Goal: Task Accomplishment & Management: Manage account settings

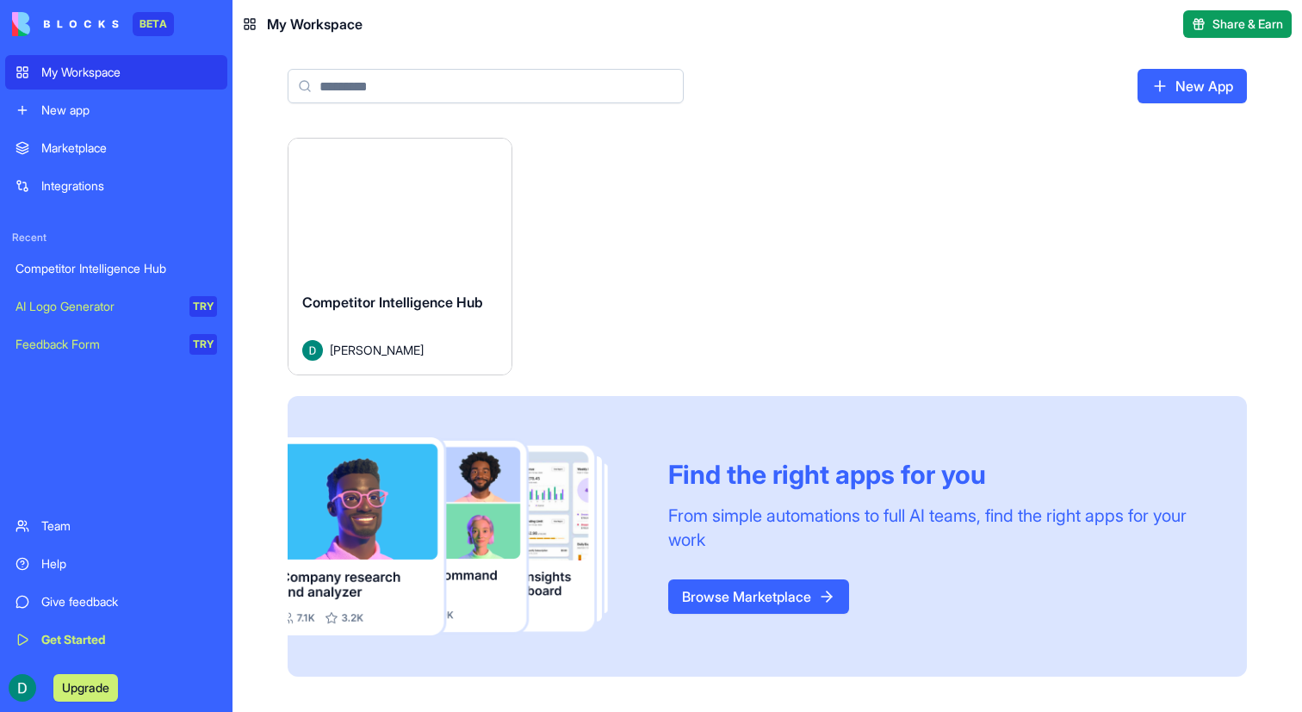
click at [441, 213] on button "Launch" at bounding box center [399, 208] width 129 height 34
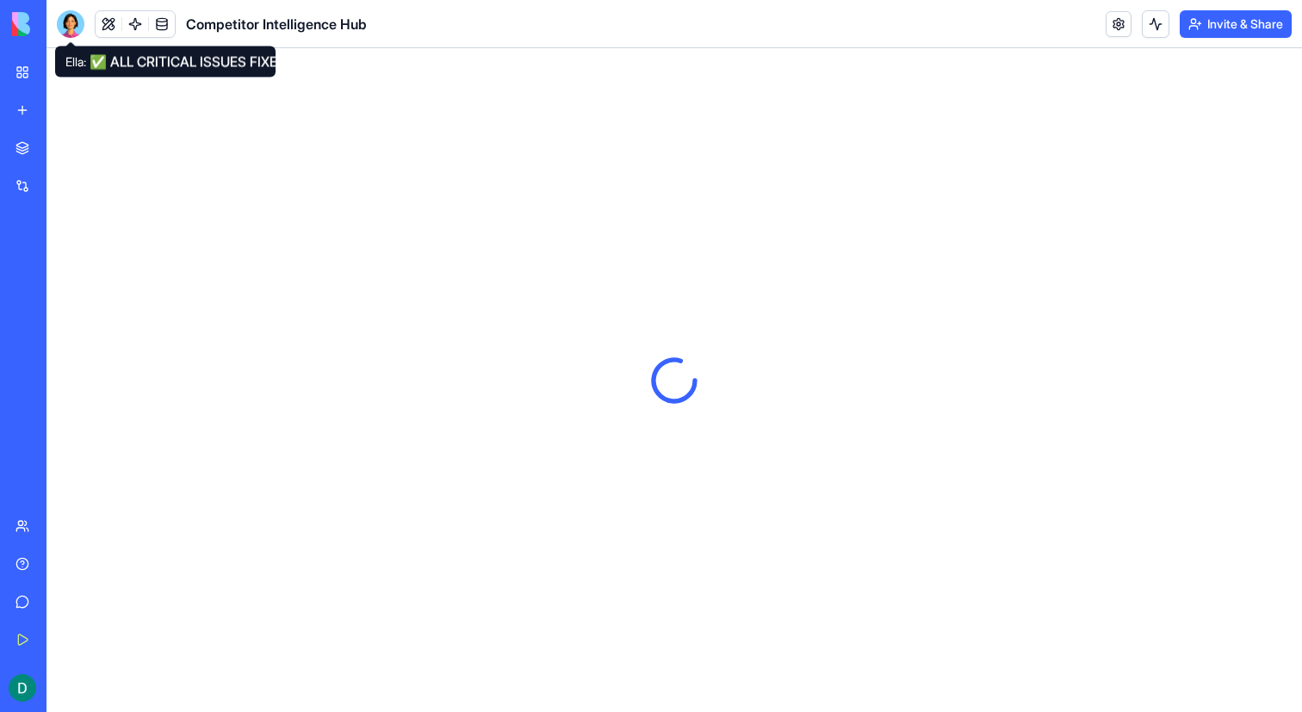
click at [68, 27] on div at bounding box center [71, 24] width 28 height 28
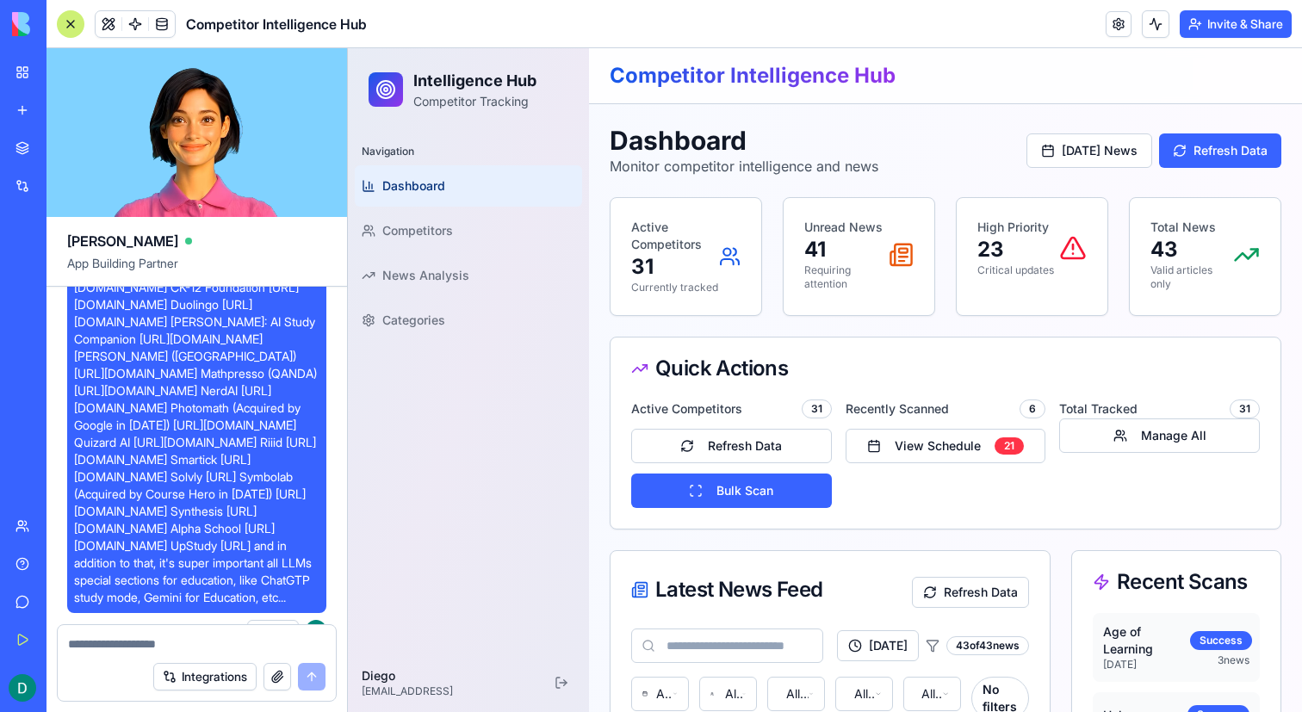
scroll to position [5087, 0]
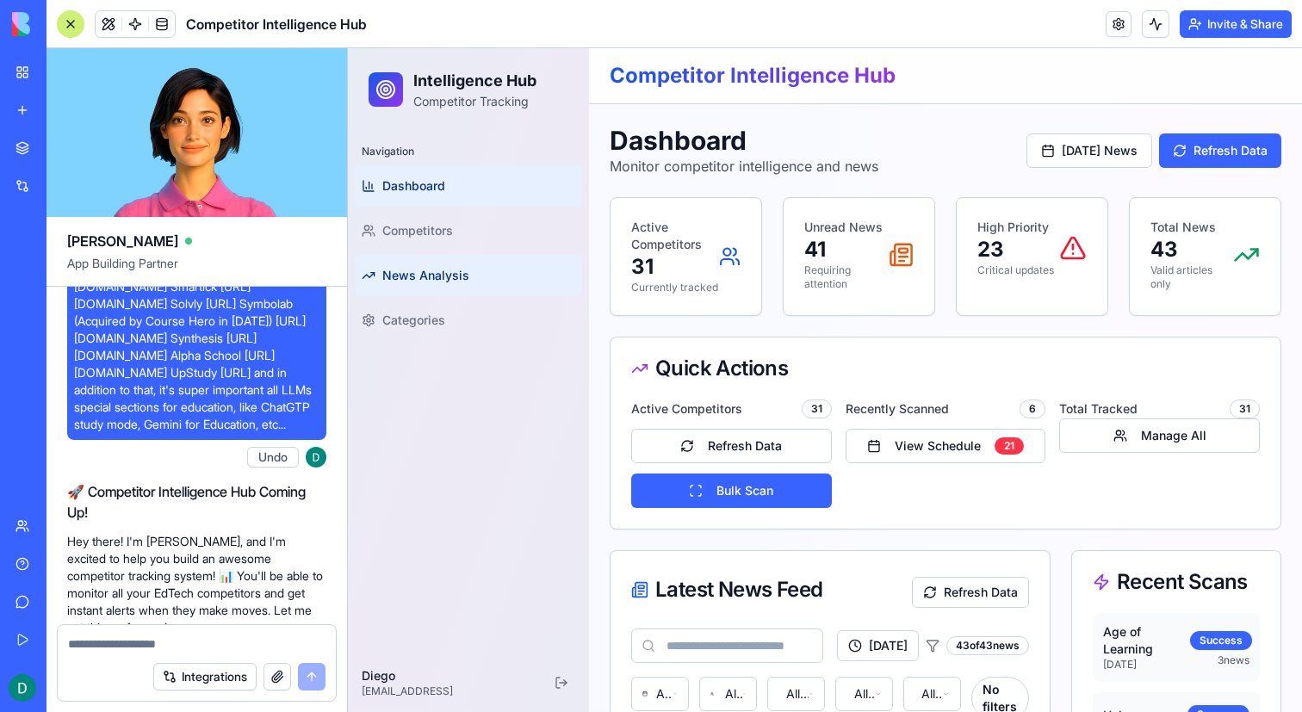
click at [419, 274] on span "News Analysis" at bounding box center [425, 275] width 87 height 17
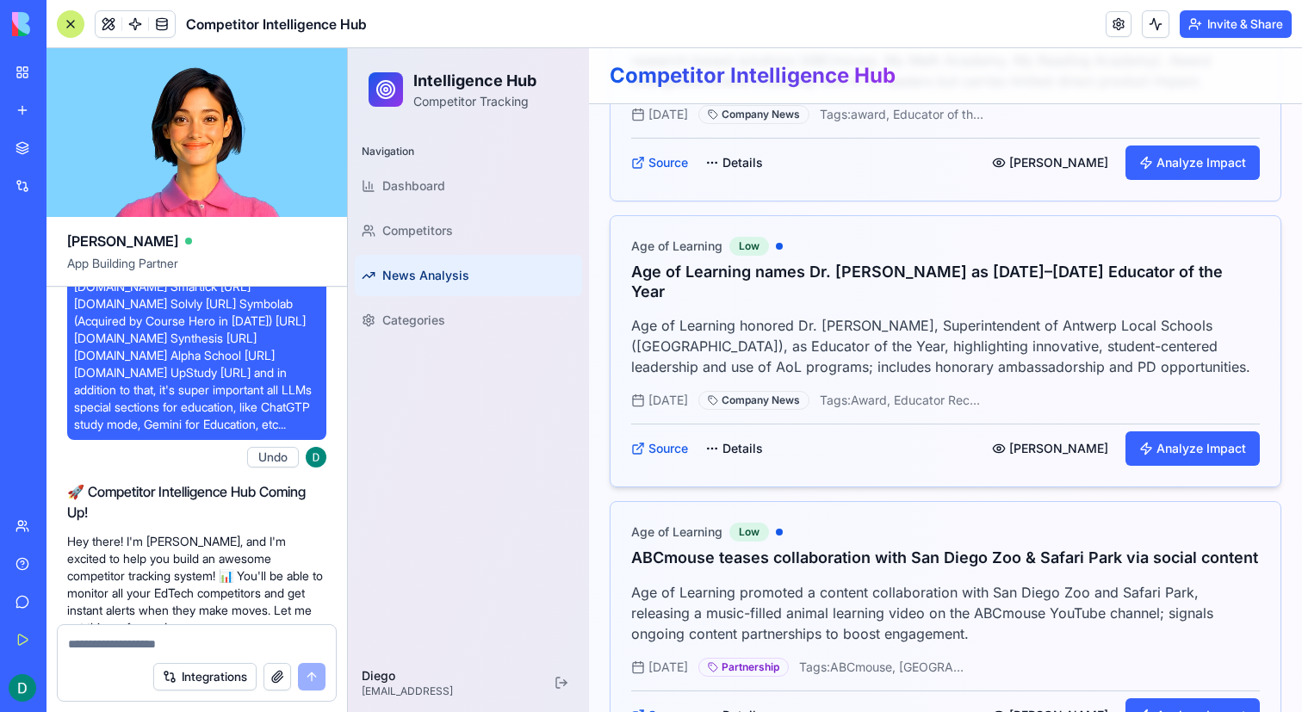
scroll to position [796, 0]
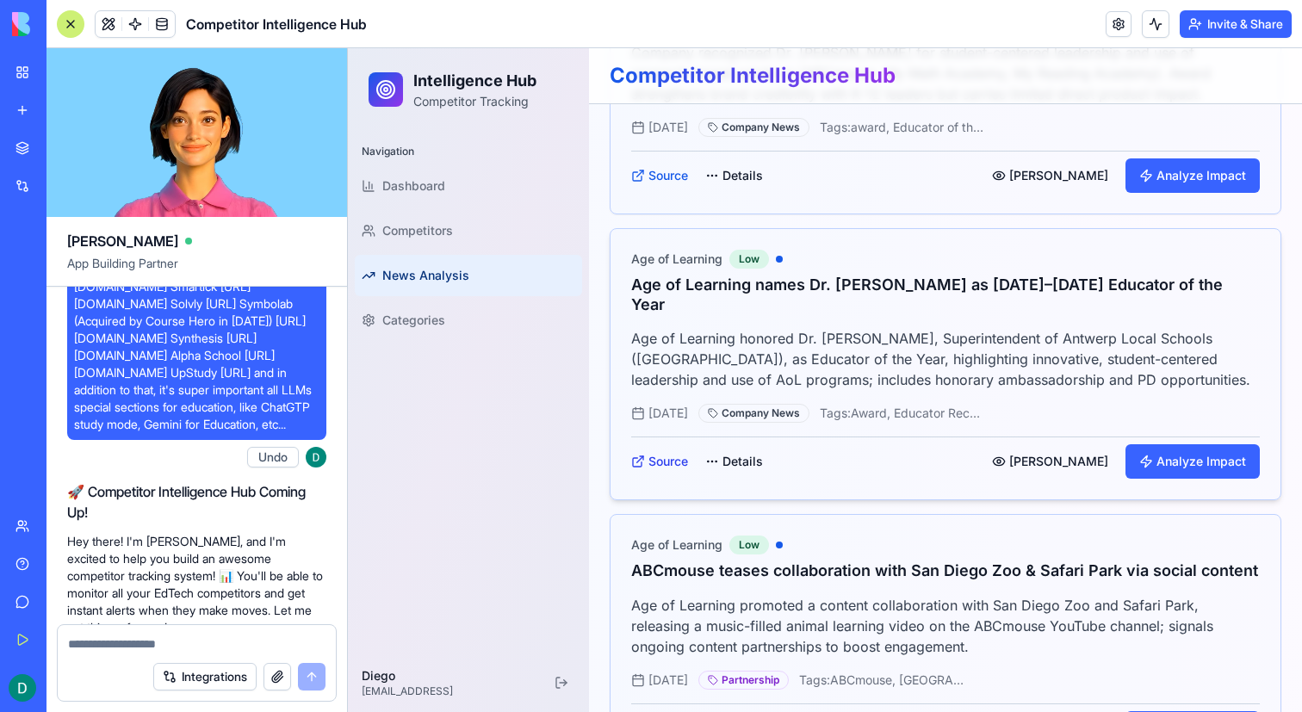
click at [656, 453] on link "Source" at bounding box center [659, 461] width 57 height 17
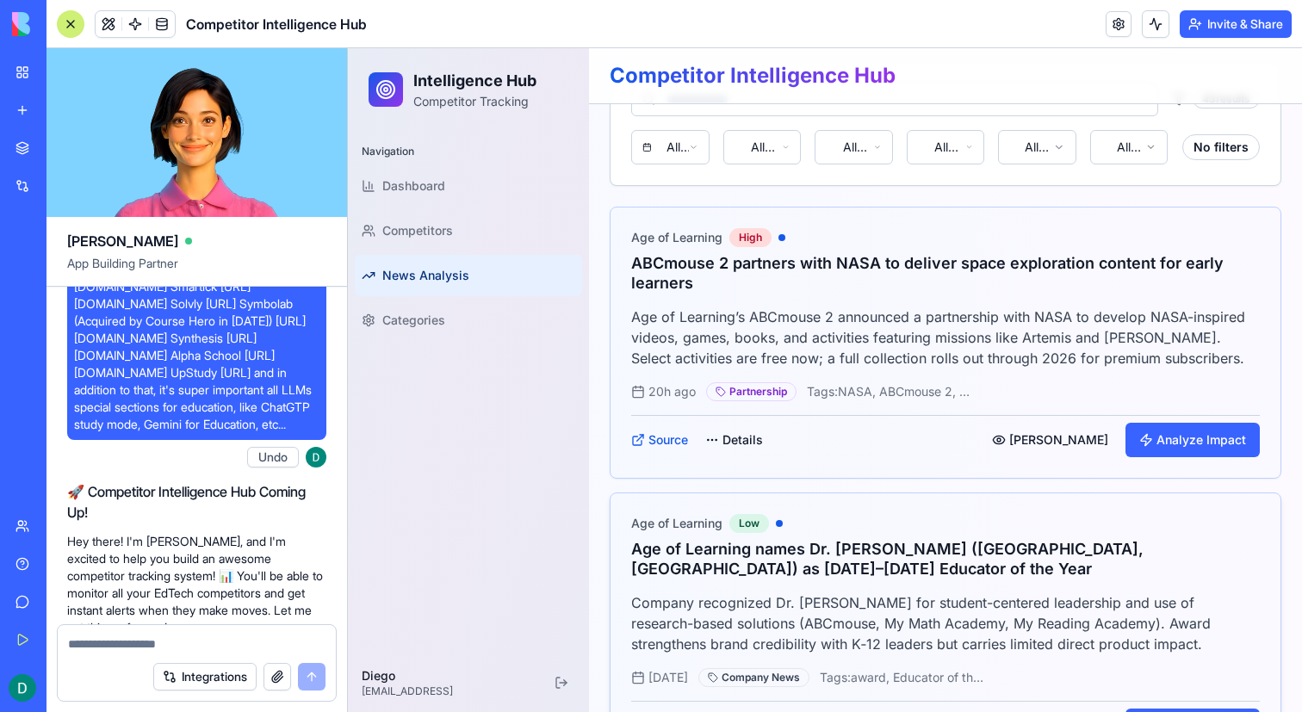
scroll to position [195, 0]
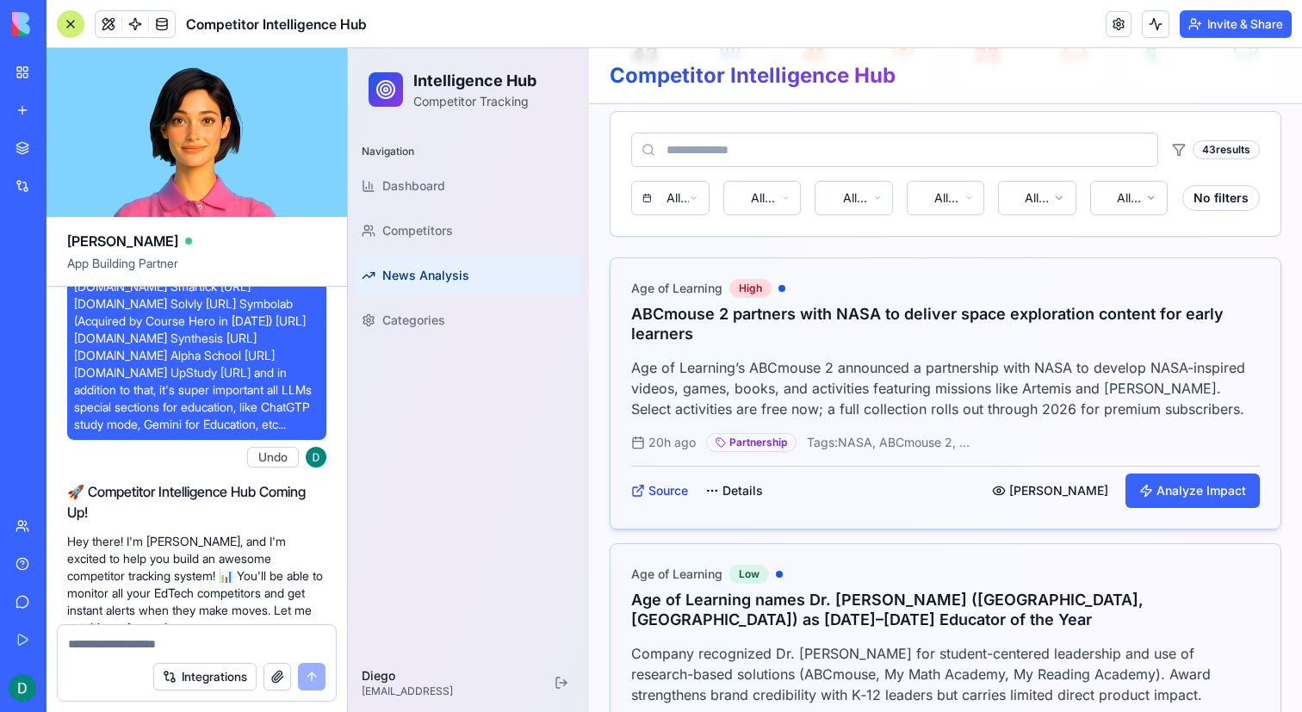
click at [669, 494] on link "Source" at bounding box center [659, 490] width 57 height 17
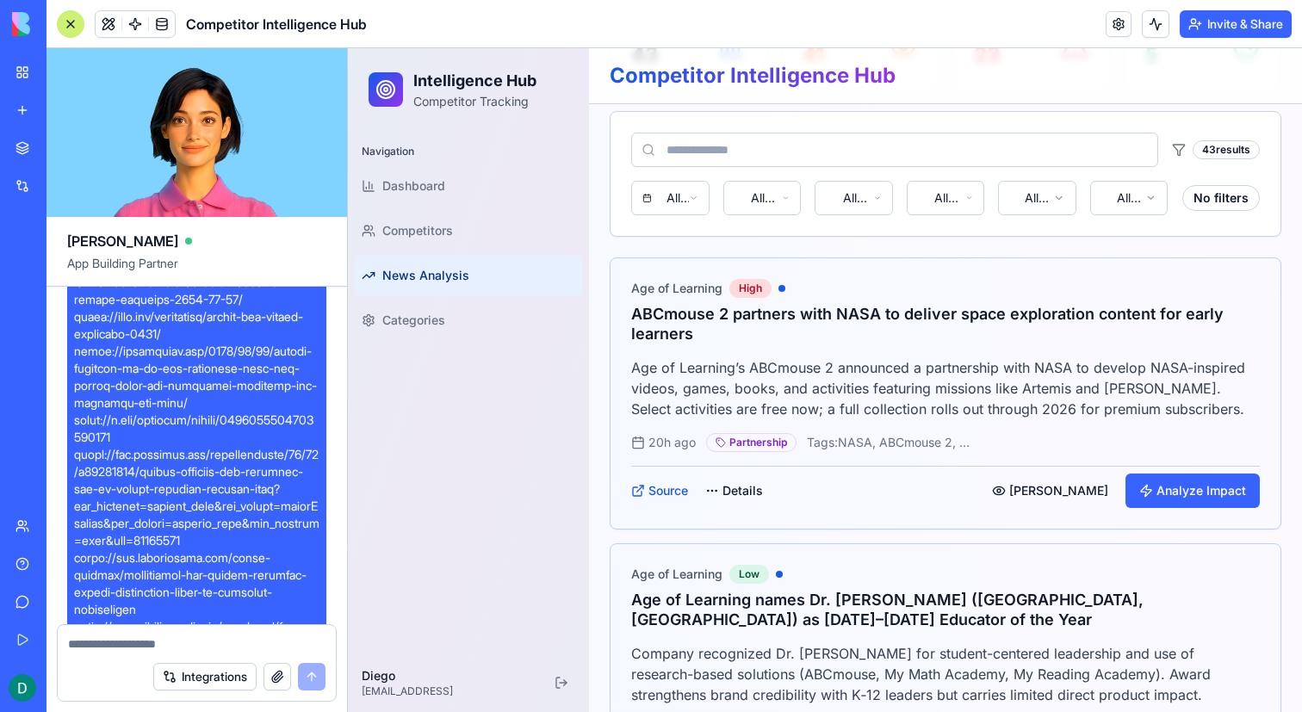
scroll to position [1855, 0]
click at [648, 314] on h3 "ABCmouse 2 partners with NASA to deliver space exploration content for early le…" at bounding box center [945, 324] width 629 height 39
copy h3 "ABCmouse"
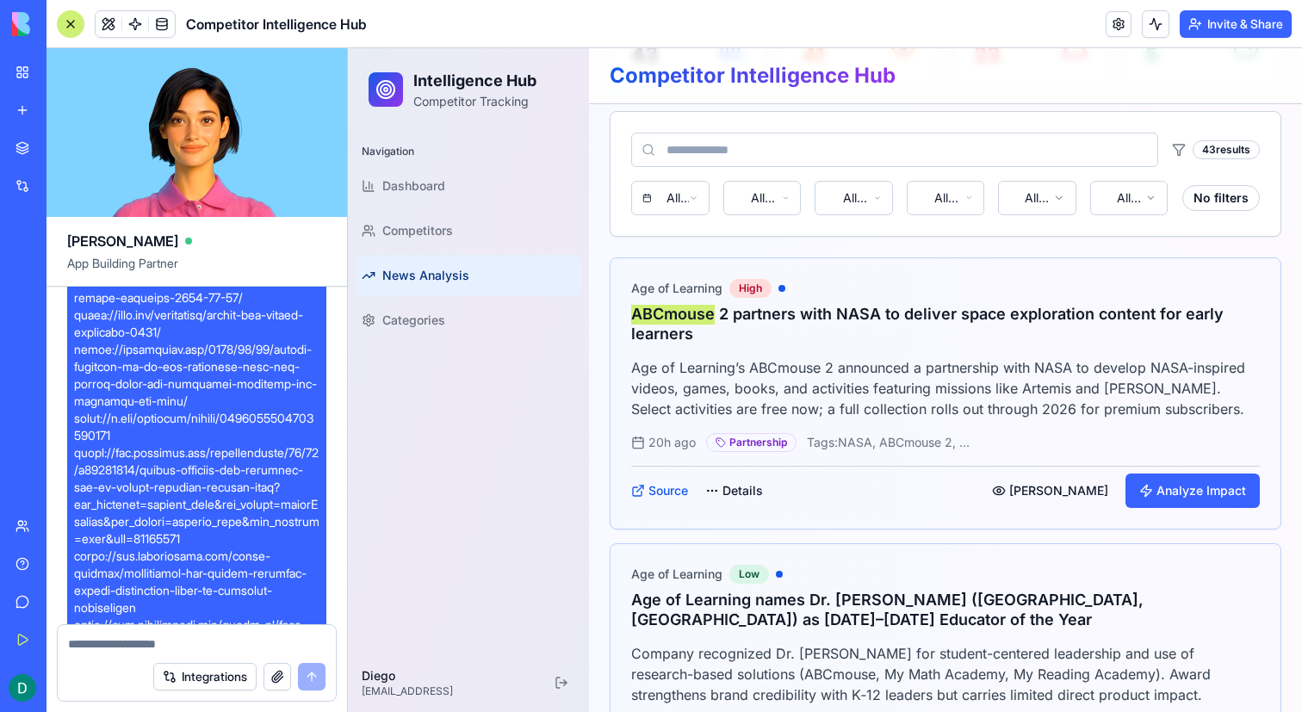
scroll to position [19135, 0]
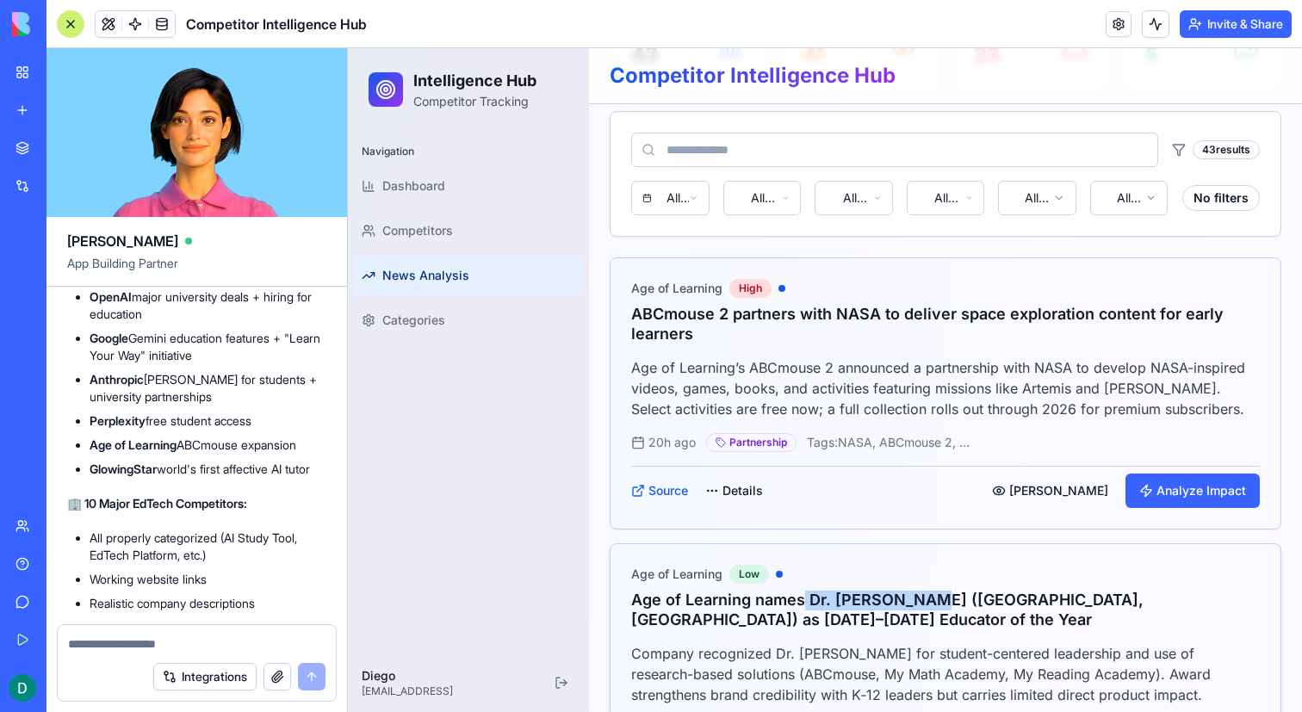
drag, startPoint x: 801, startPoint y: 598, endPoint x: 915, endPoint y: 598, distance: 113.7
click at [915, 598] on h3 "Age of Learning names Dr. [PERSON_NAME] ([GEOGRAPHIC_DATA], [GEOGRAPHIC_DATA]) …" at bounding box center [945, 610] width 629 height 39
copy h3 "Dr. Martin Mill"
click at [858, 661] on p "Company recognized Dr. [PERSON_NAME] for student-centered leadership and use of…" at bounding box center [945, 674] width 629 height 62
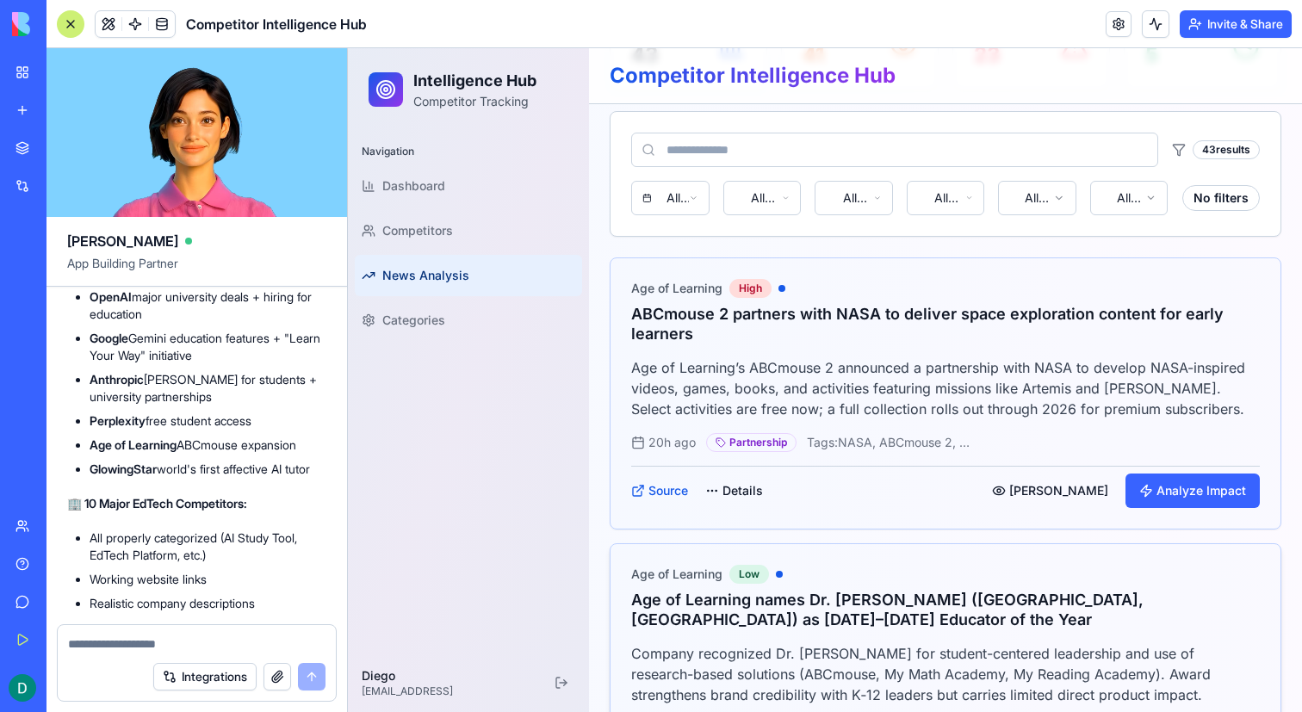
click at [814, 661] on p "Company recognized Dr. [PERSON_NAME] for student-centered leadership and use of…" at bounding box center [945, 674] width 629 height 62
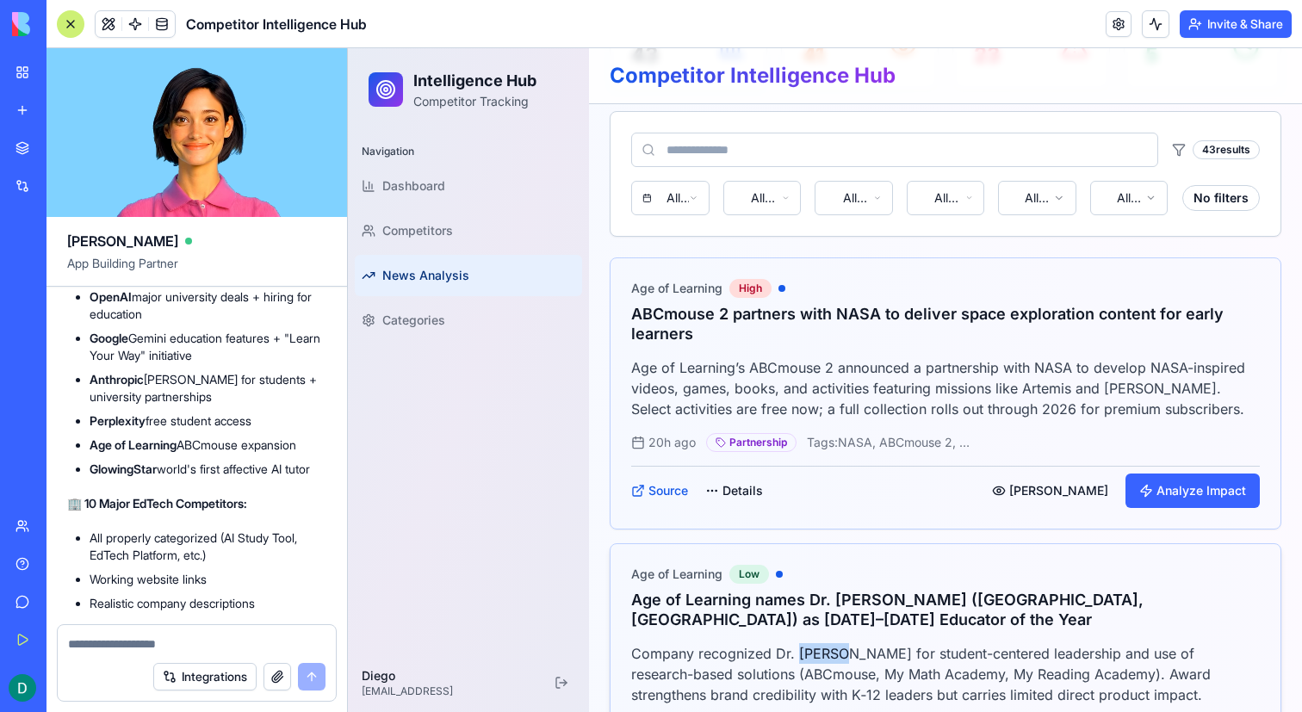
click at [814, 661] on p "Company recognized Dr. [PERSON_NAME] for student-centered leadership and use of…" at bounding box center [945, 674] width 629 height 62
copy p "Martin"
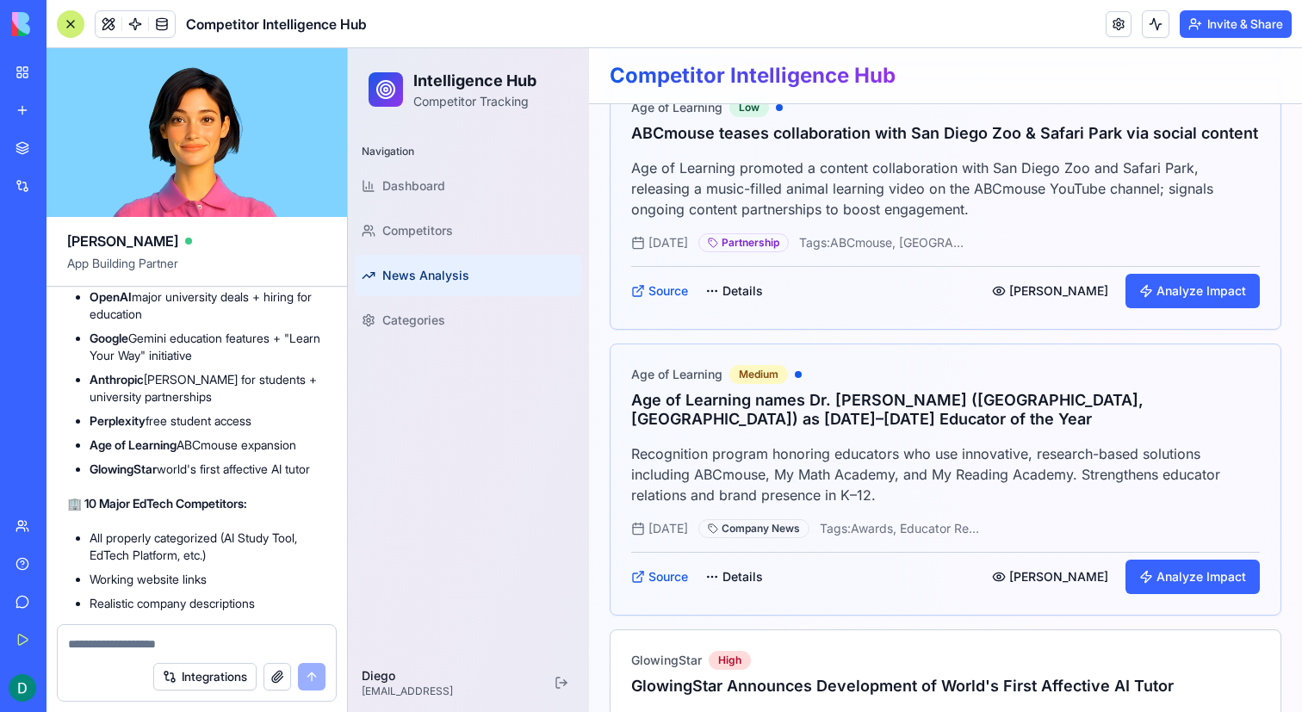
scroll to position [414, 0]
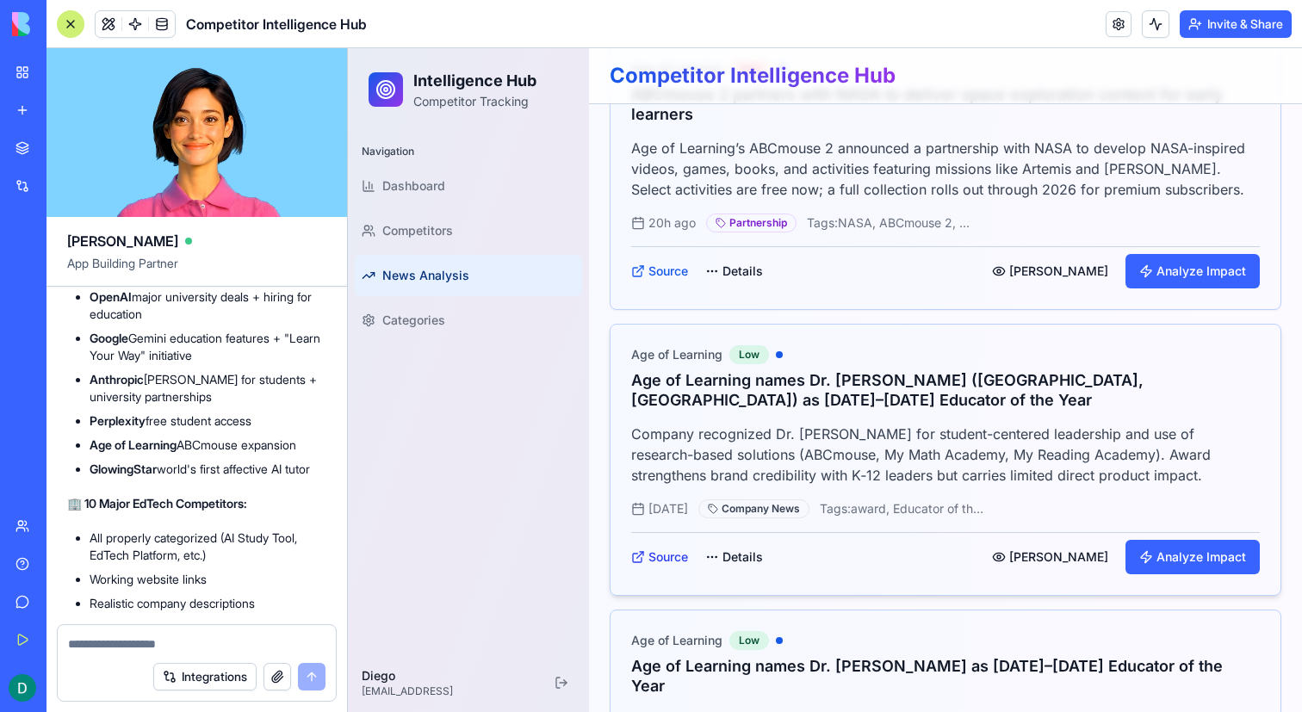
click at [666, 563] on link "Source" at bounding box center [659, 557] width 57 height 17
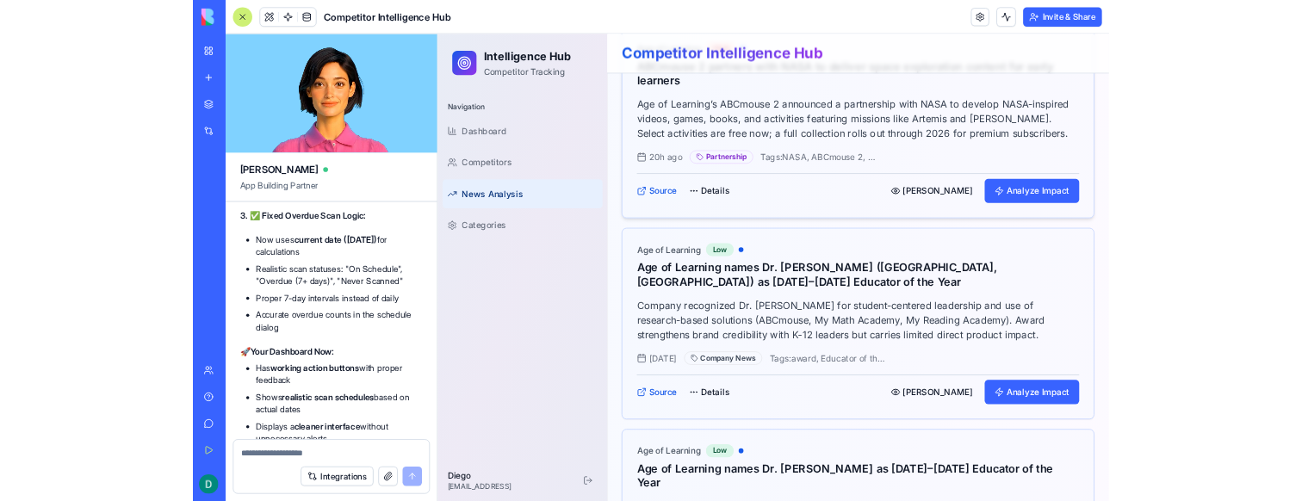
scroll to position [0, 0]
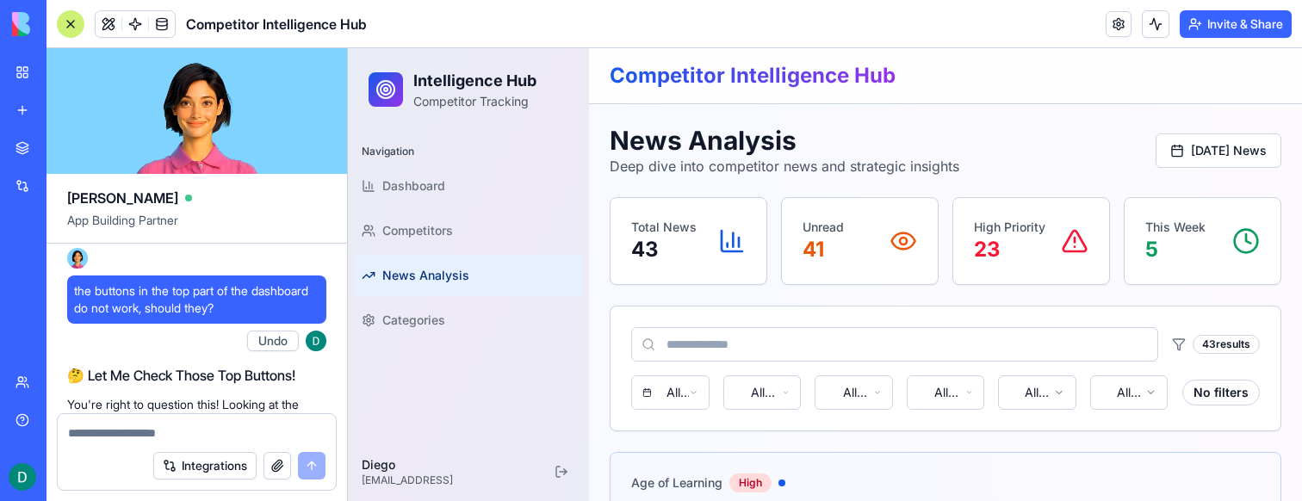
scroll to position [21263, 0]
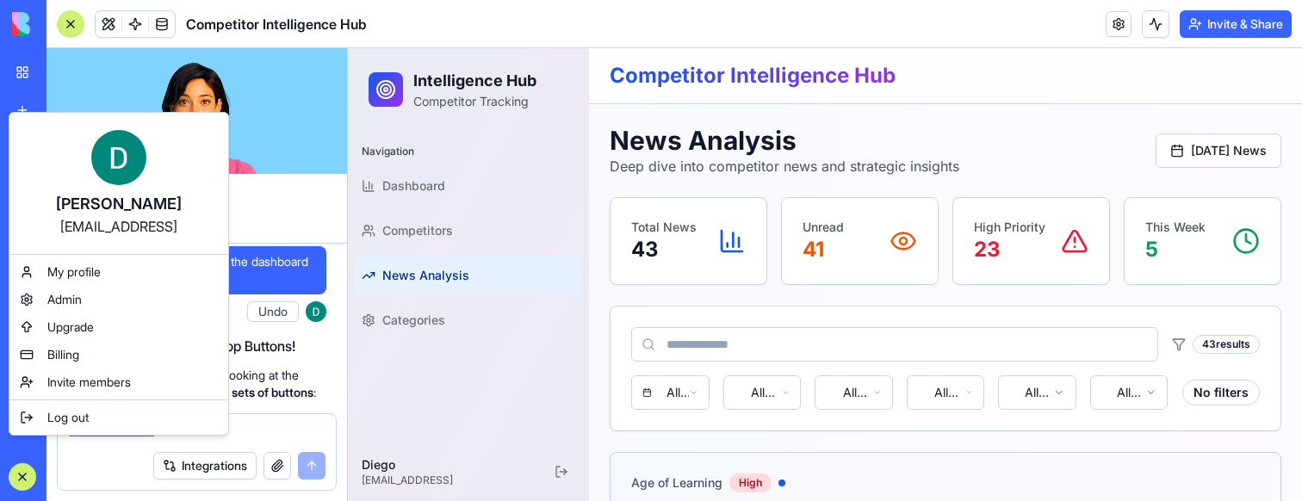
drag, startPoint x: 152, startPoint y: 251, endPoint x: 16, endPoint y: 481, distance: 267.7
click at [300, 346] on html "BETA My Workspace New app Marketplace Integrations Recent Competitor Intelligen…" at bounding box center [651, 250] width 1302 height 501
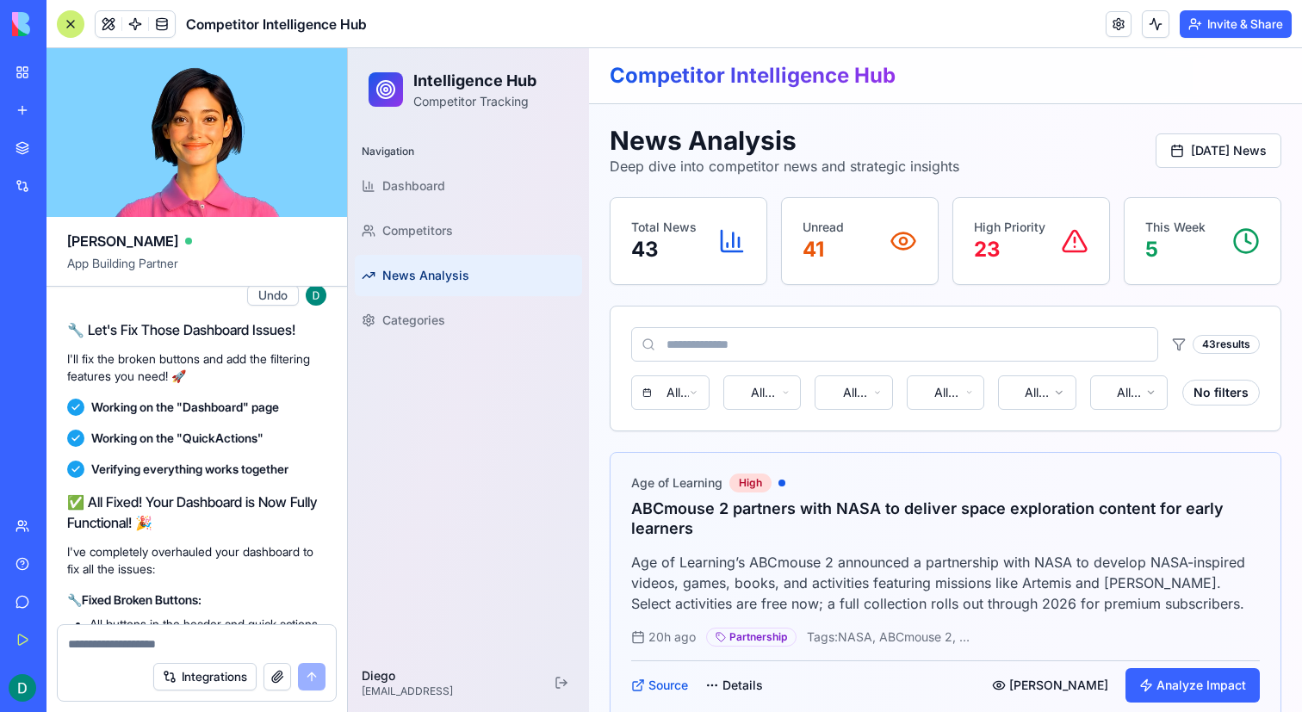
scroll to position [11838, 0]
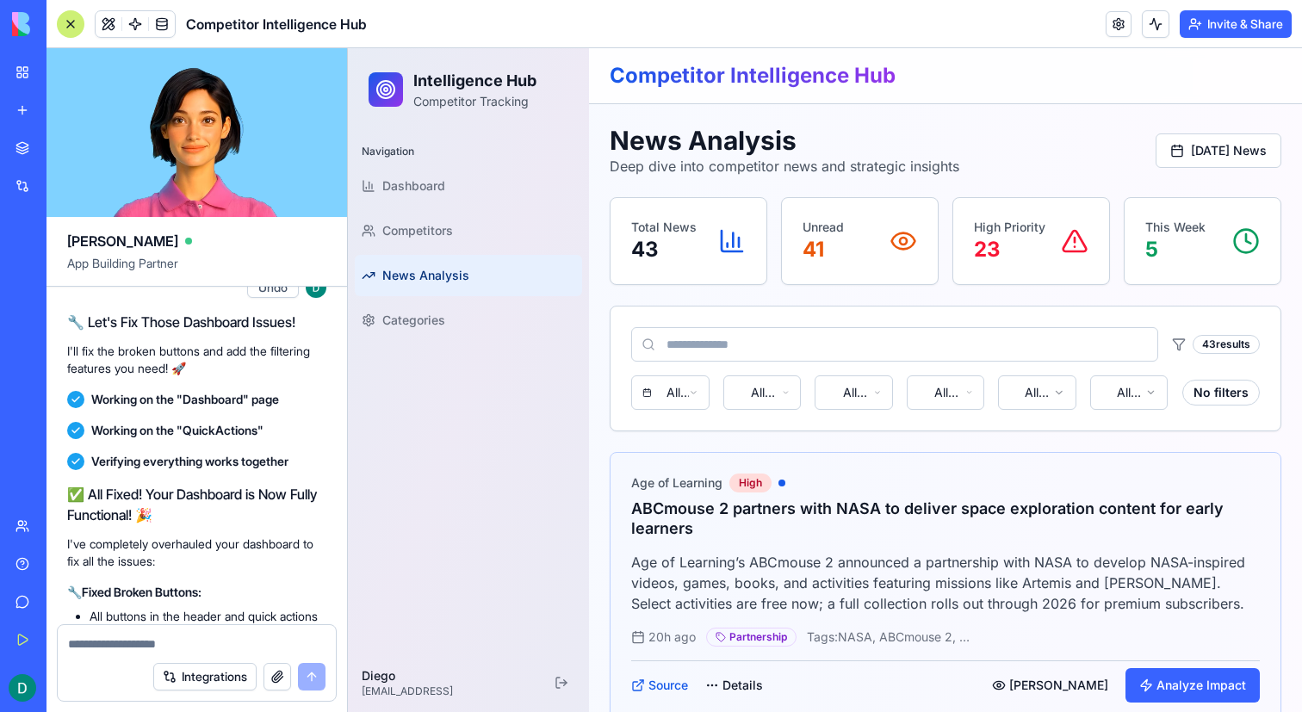
click at [135, 23] on link at bounding box center [135, 24] width 26 height 26
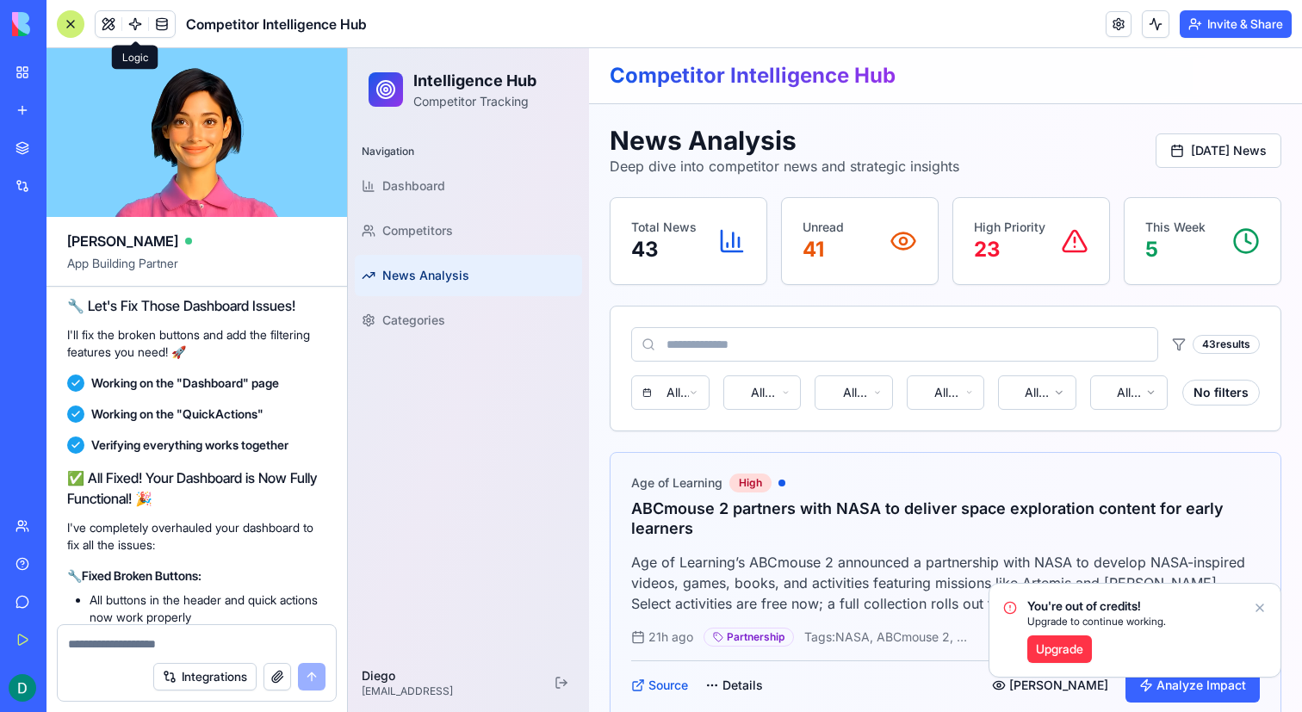
scroll to position [11914, 0]
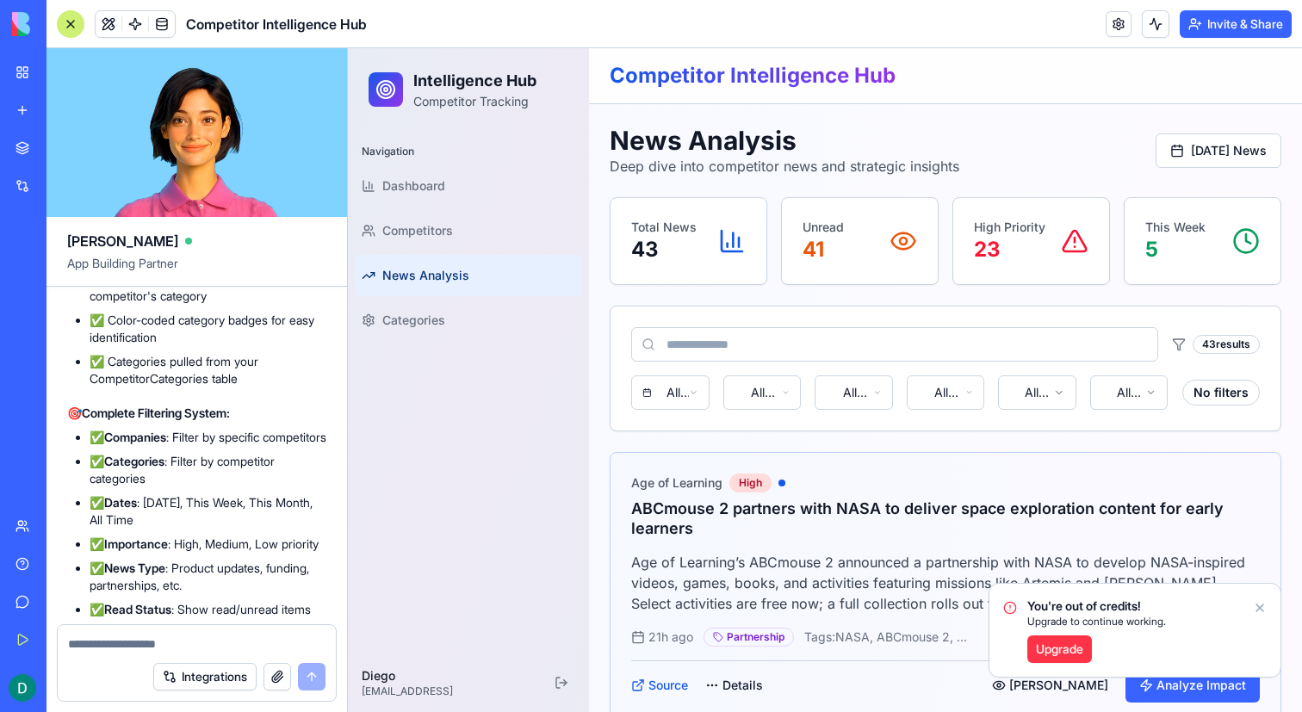
scroll to position [13823, 0]
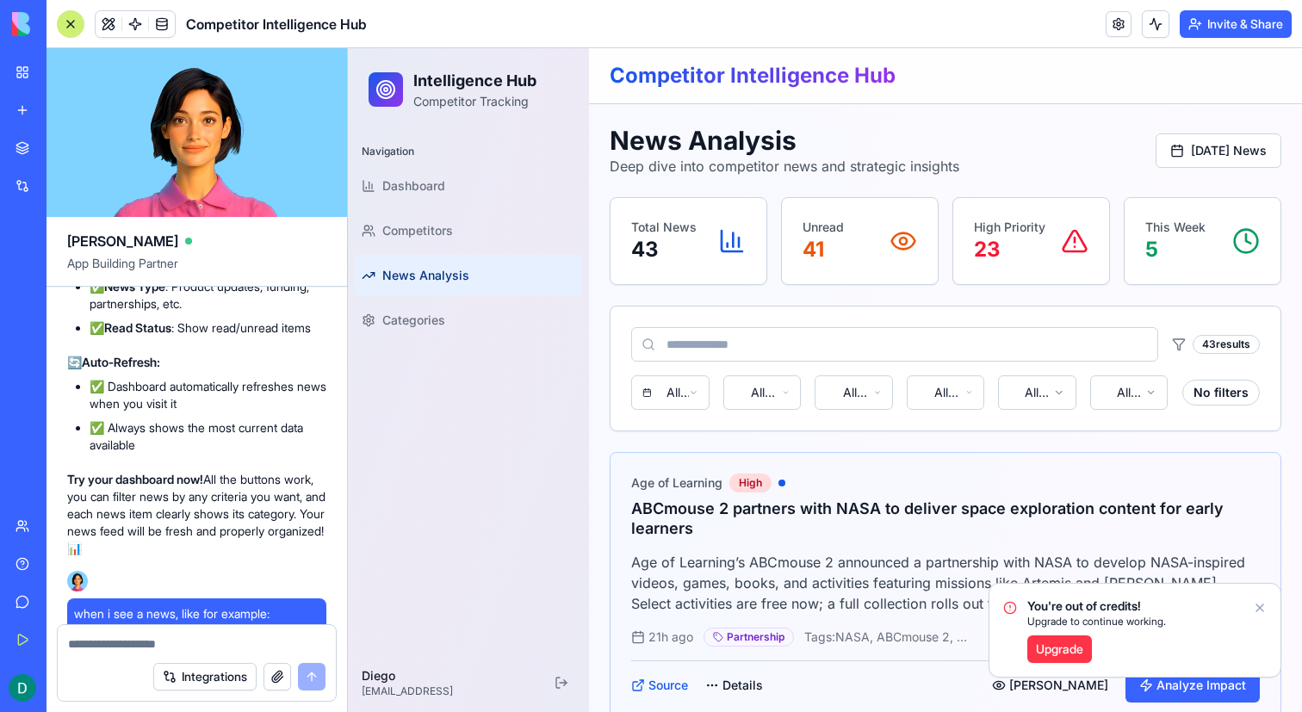
scroll to position [14117, 0]
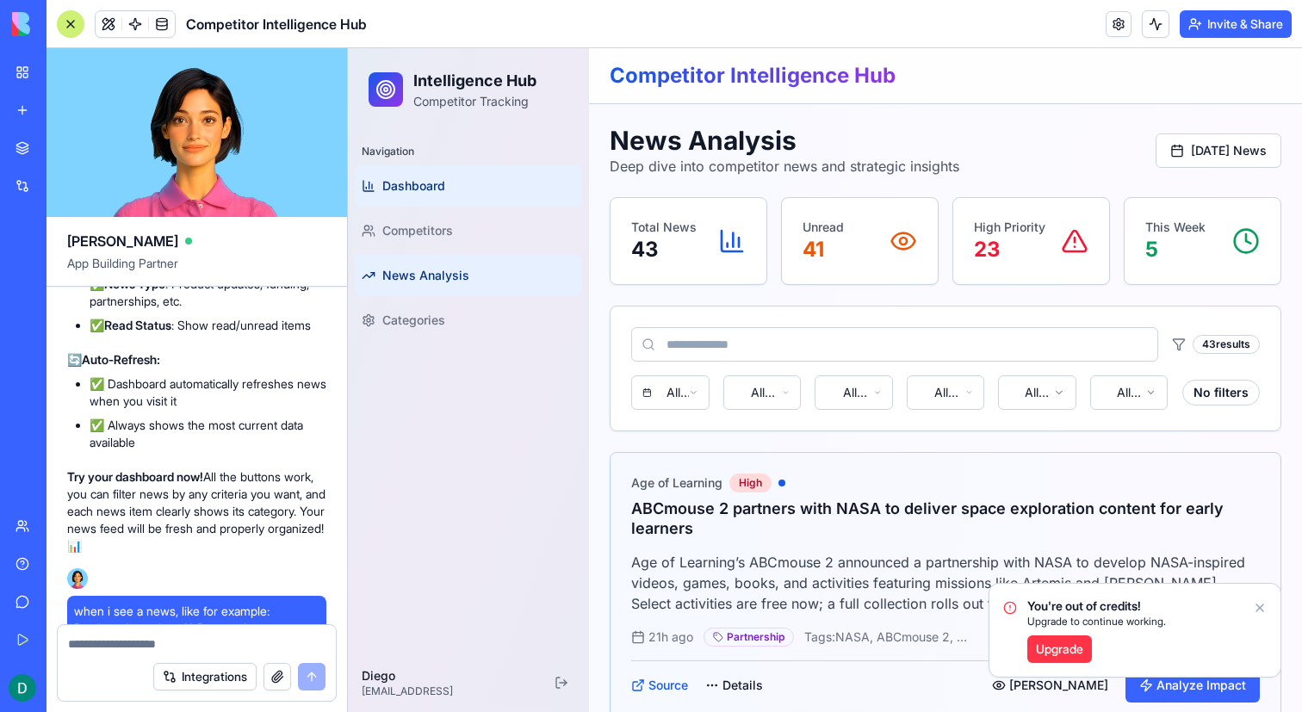
click at [437, 187] on span "Dashboard" at bounding box center [413, 185] width 63 height 17
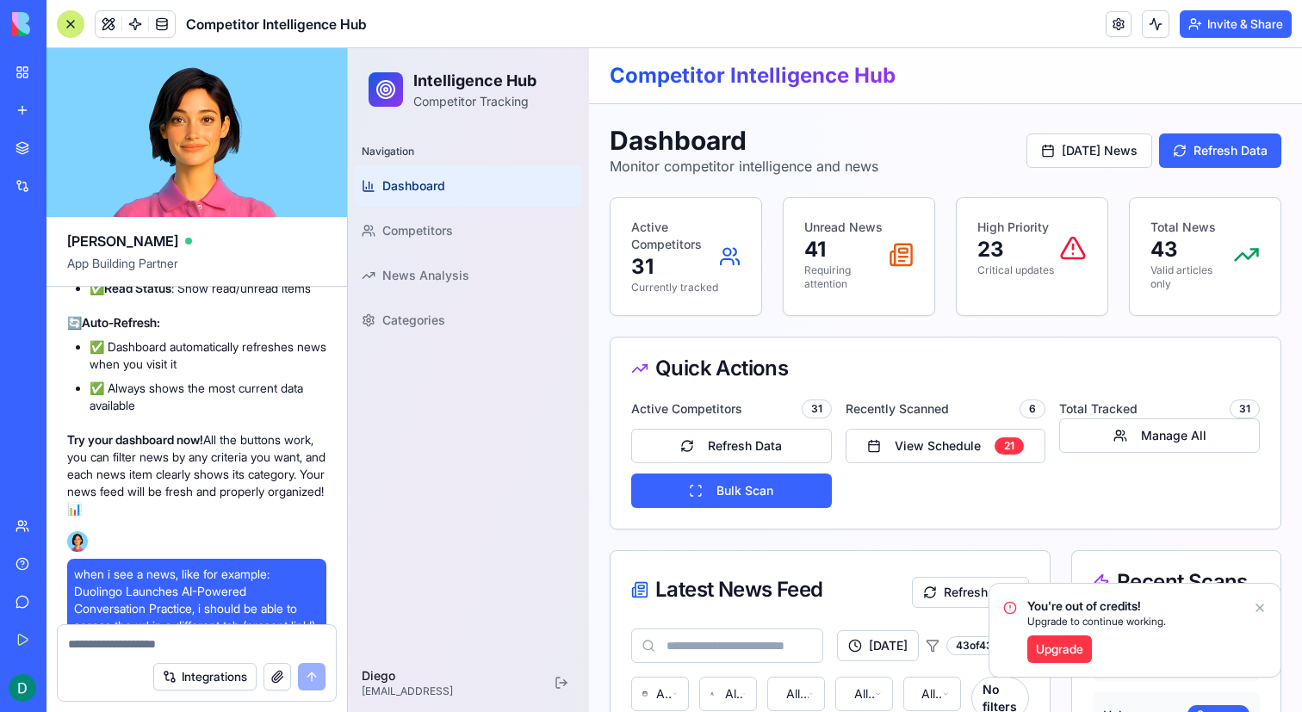
scroll to position [14146, 0]
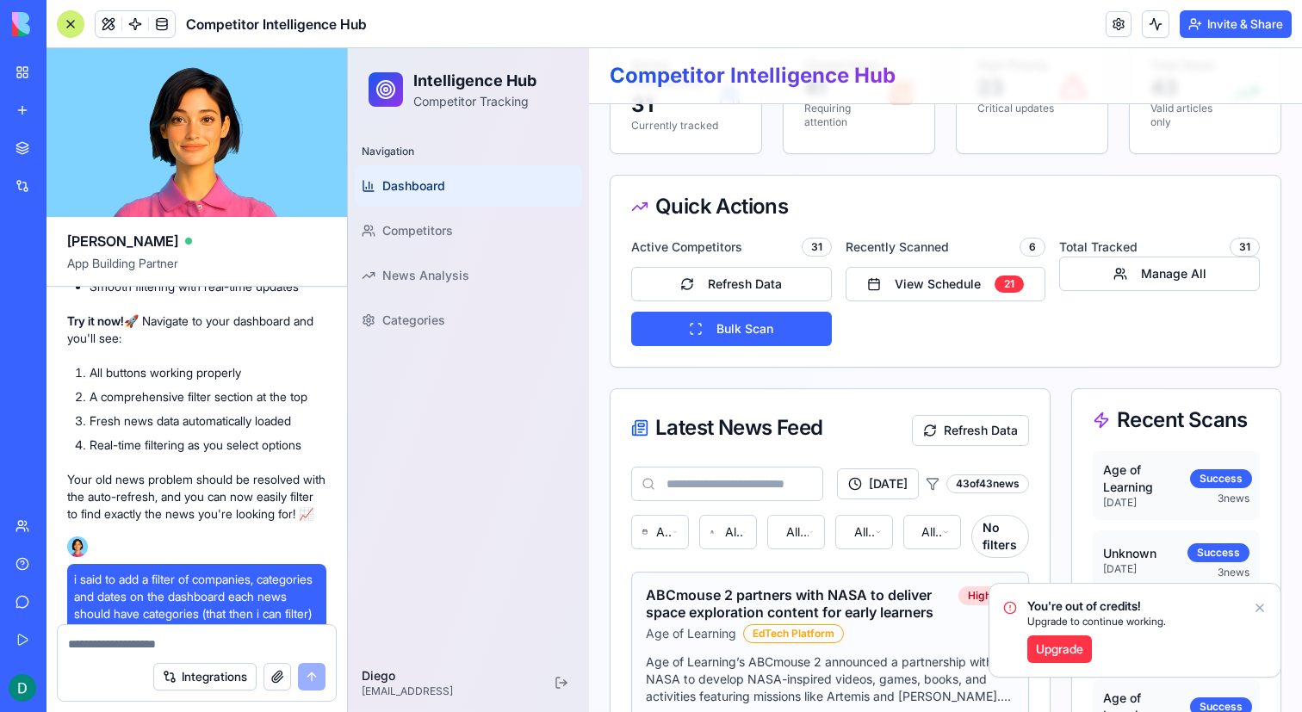
scroll to position [0, 0]
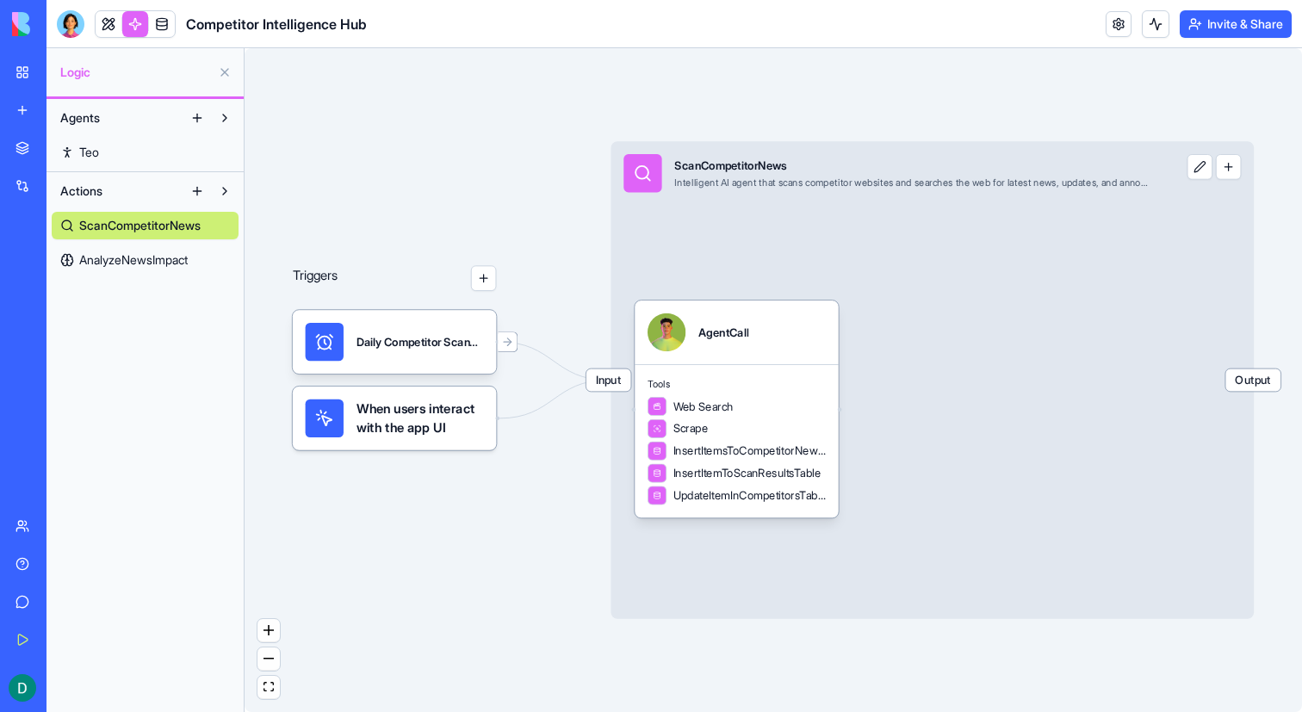
click at [130, 260] on span "AnalyzeNewsImpact" at bounding box center [133, 260] width 109 height 17
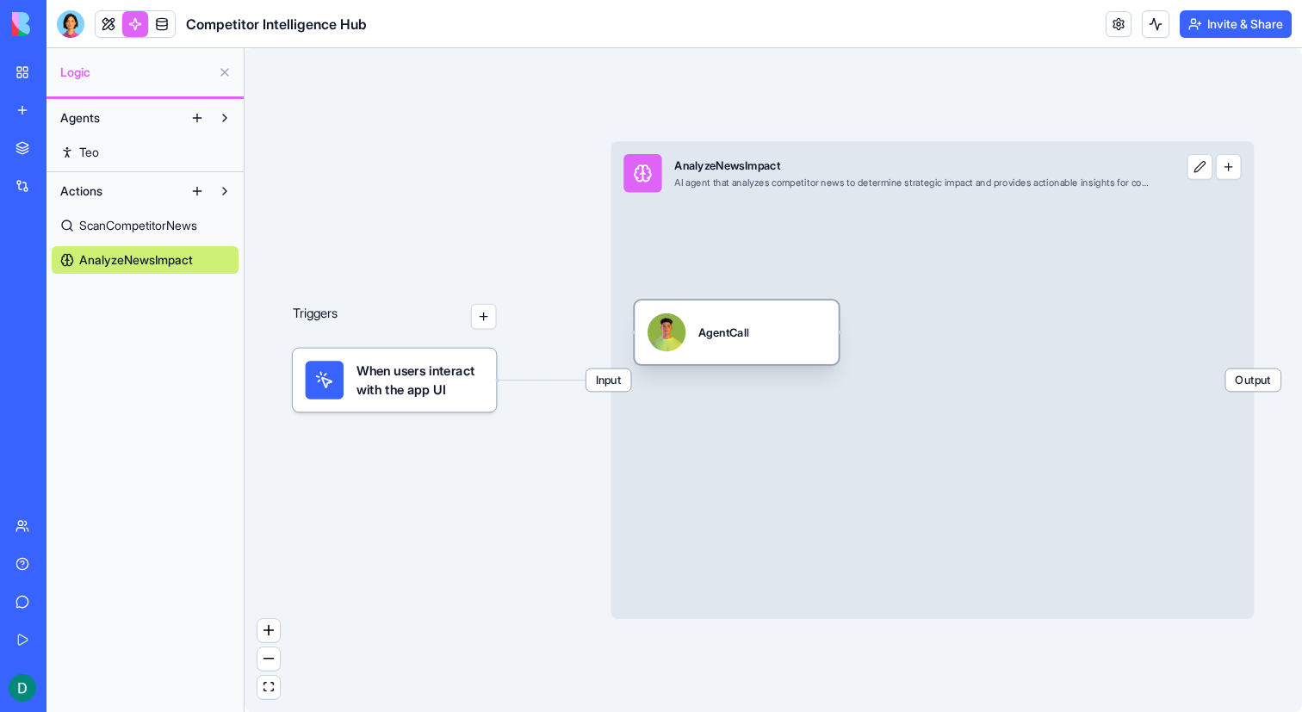
click at [754, 335] on div "AgentCall" at bounding box center [737, 333] width 178 height 38
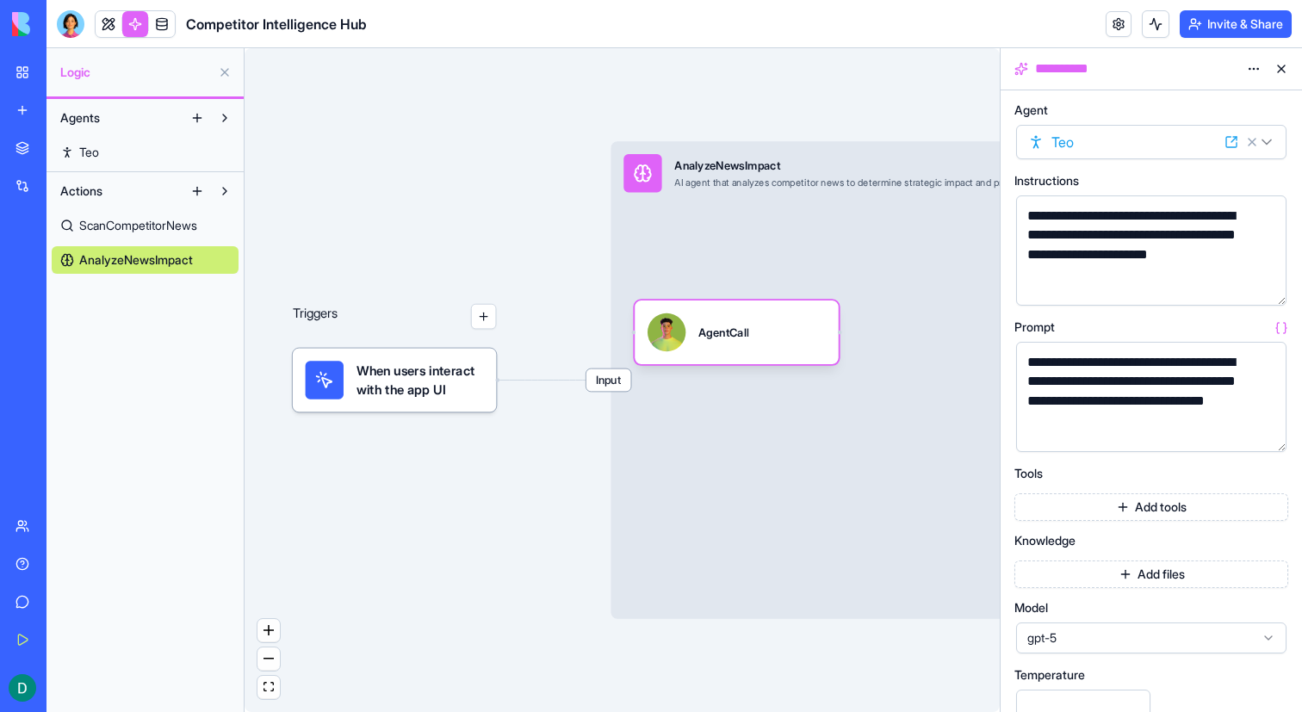
click at [157, 150] on link "Teo" at bounding box center [145, 153] width 187 height 28
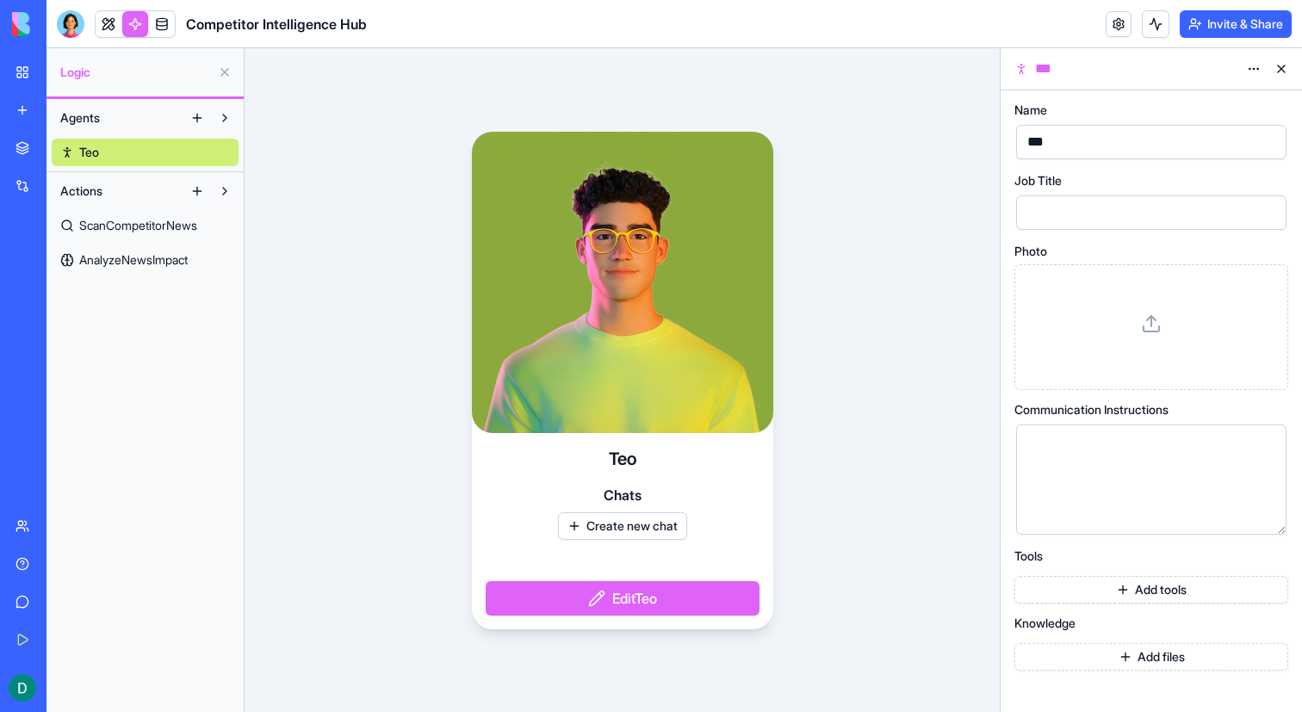
click at [1244, 75] on html "BETA My Workspace New app Marketplace Integrations Recent Competitor Intelligen…" at bounding box center [651, 356] width 1302 height 712
click at [1184, 66] on html "BETA My Workspace New app Marketplace Integrations Recent Competitor Intelligen…" at bounding box center [651, 356] width 1302 height 712
click at [1251, 73] on html "BETA My Workspace New app Marketplace Integrations Recent Competitor Intelligen…" at bounding box center [651, 356] width 1302 height 712
click at [1213, 64] on html "BETA My Workspace New app Marketplace Integrations Recent Competitor Intelligen…" at bounding box center [651, 356] width 1302 height 712
click at [1014, 26] on header "Competitor Intelligence Hub Invite & Share" at bounding box center [675, 24] width 1256 height 48
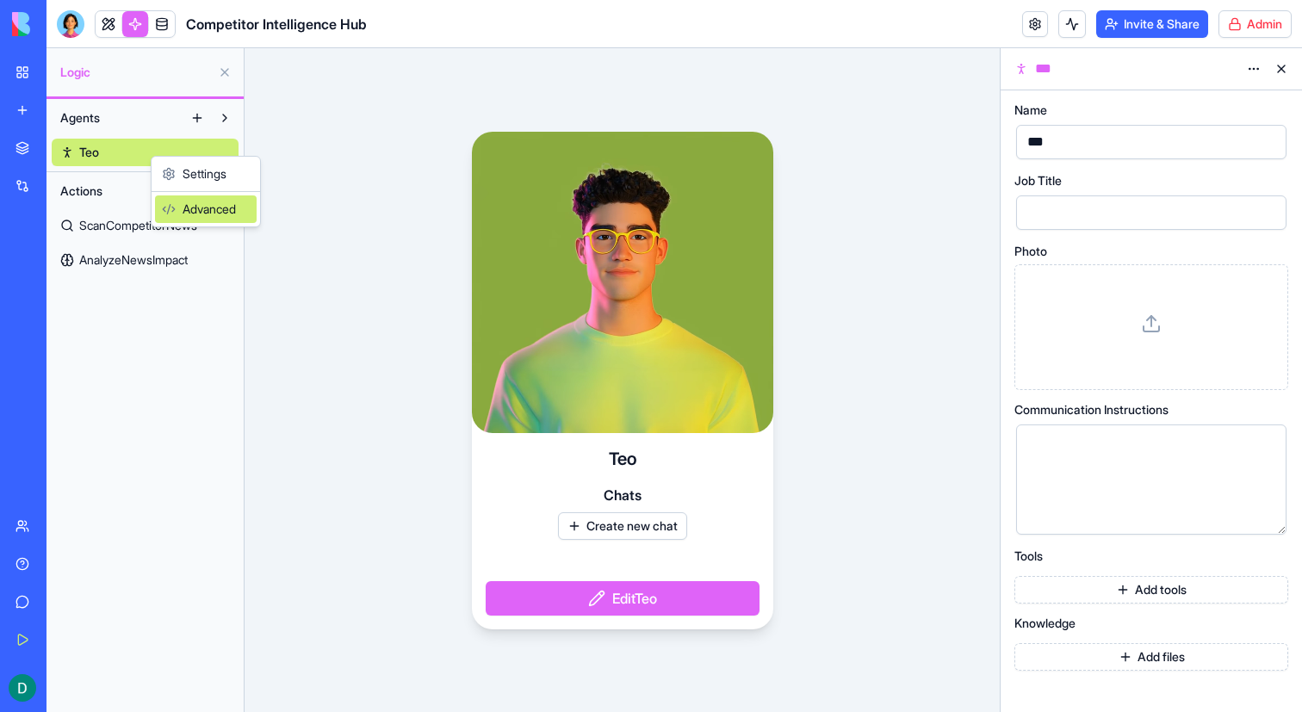
click at [208, 208] on div "Advanced" at bounding box center [206, 210] width 102 height 28
click at [128, 259] on span "AnalyzeNewsImpact" at bounding box center [133, 260] width 109 height 17
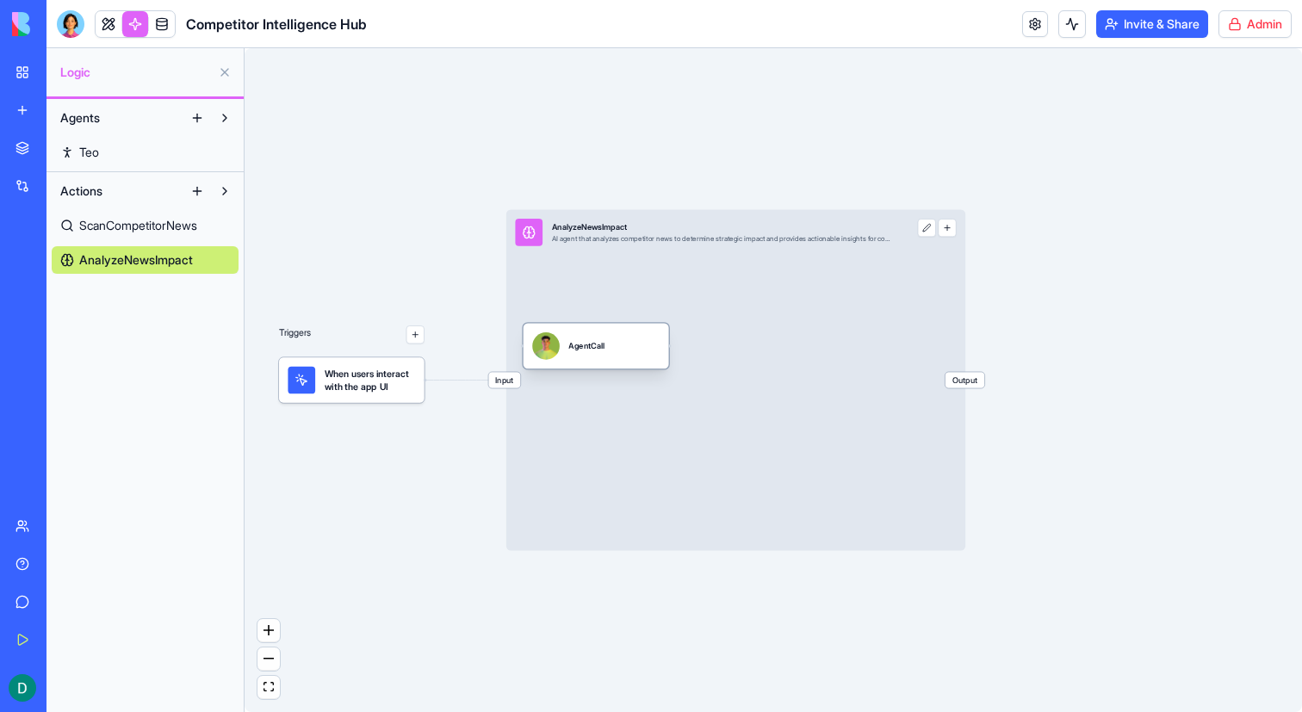
click at [596, 355] on div "AgentCall" at bounding box center [587, 346] width 36 height 28
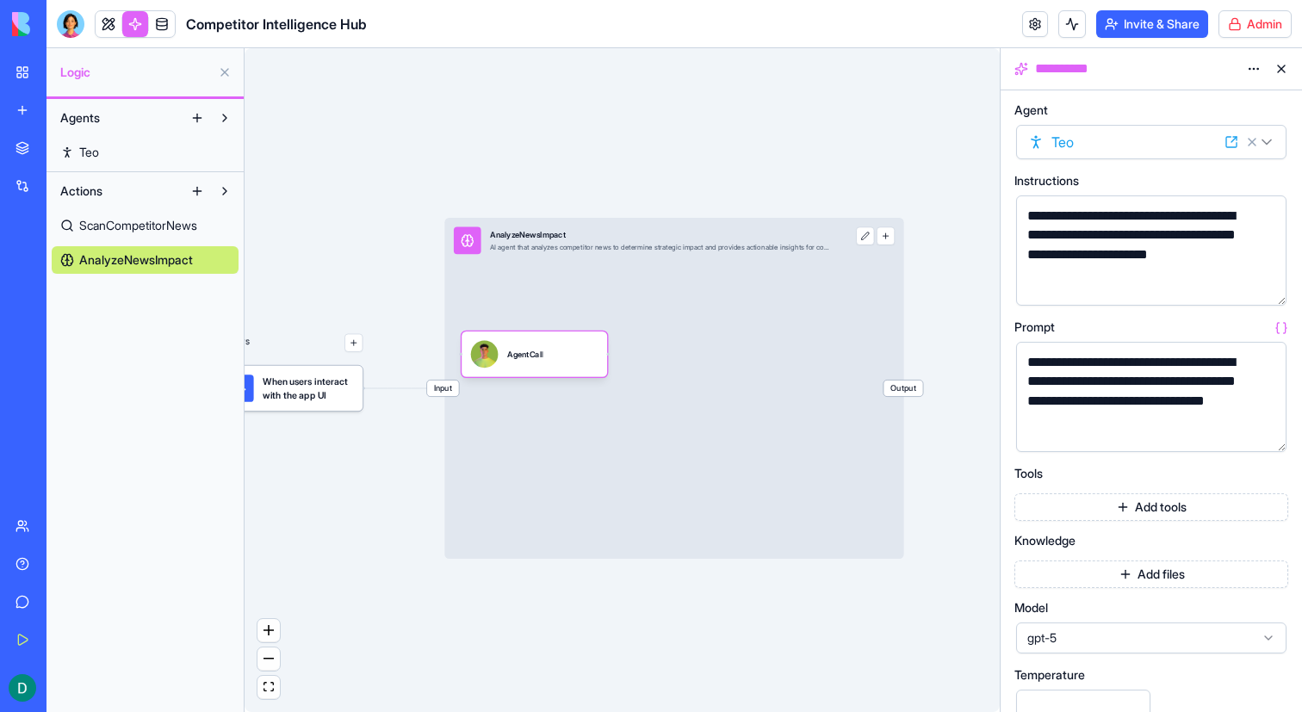
click at [854, 363] on div "Input AnalyzeNewsImpact AI agent that analyzes competitor news to determine str…" at bounding box center [673, 388] width 459 height 341
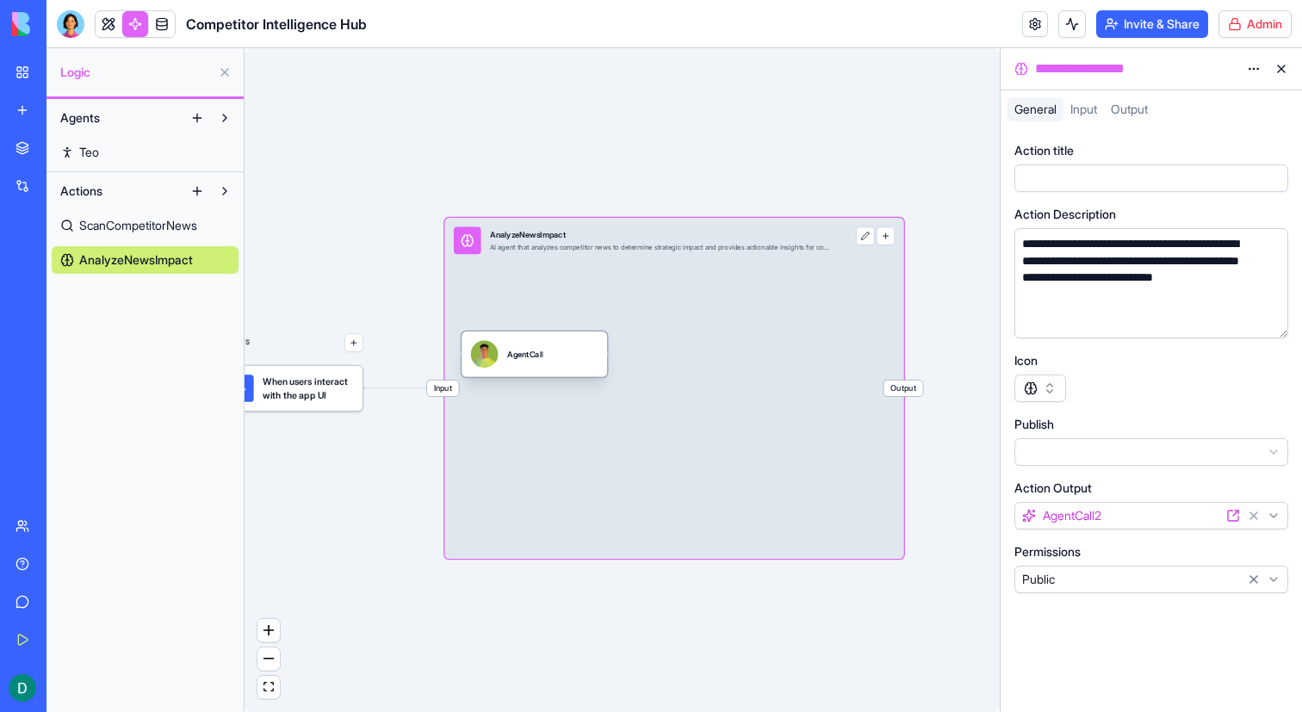
click at [577, 362] on div "AgentCall" at bounding box center [534, 355] width 127 height 28
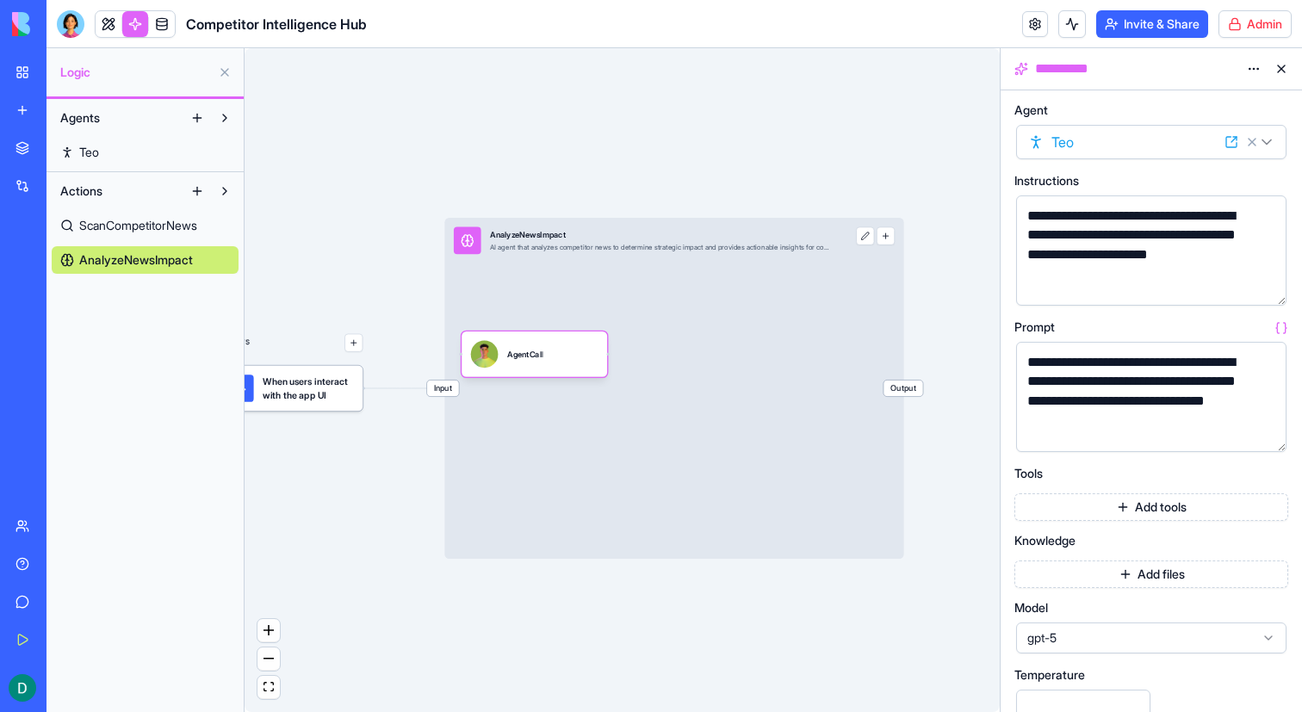
click at [146, 232] on span "ScanCompetitorNews" at bounding box center [138, 225] width 118 height 17
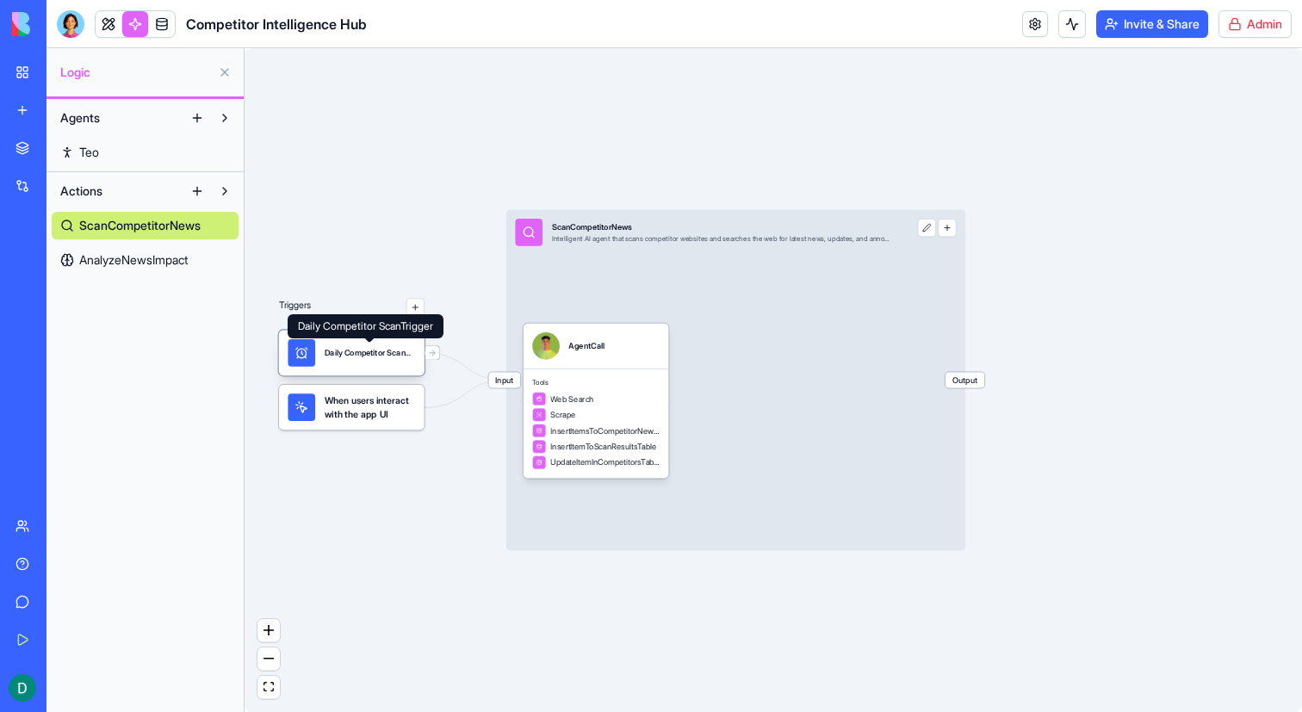
click at [376, 355] on div "Daily Competitor ScanTrigger" at bounding box center [370, 352] width 91 height 11
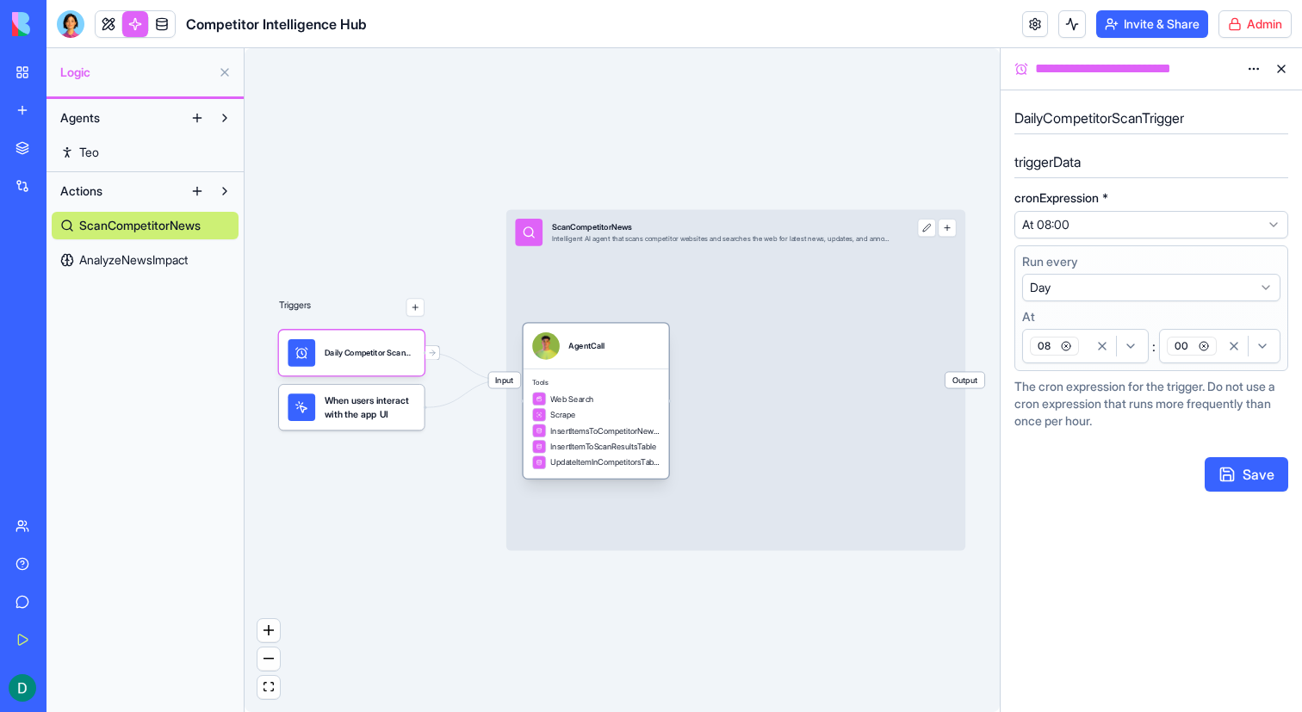
click at [594, 383] on span "Tools" at bounding box center [595, 383] width 127 height 9
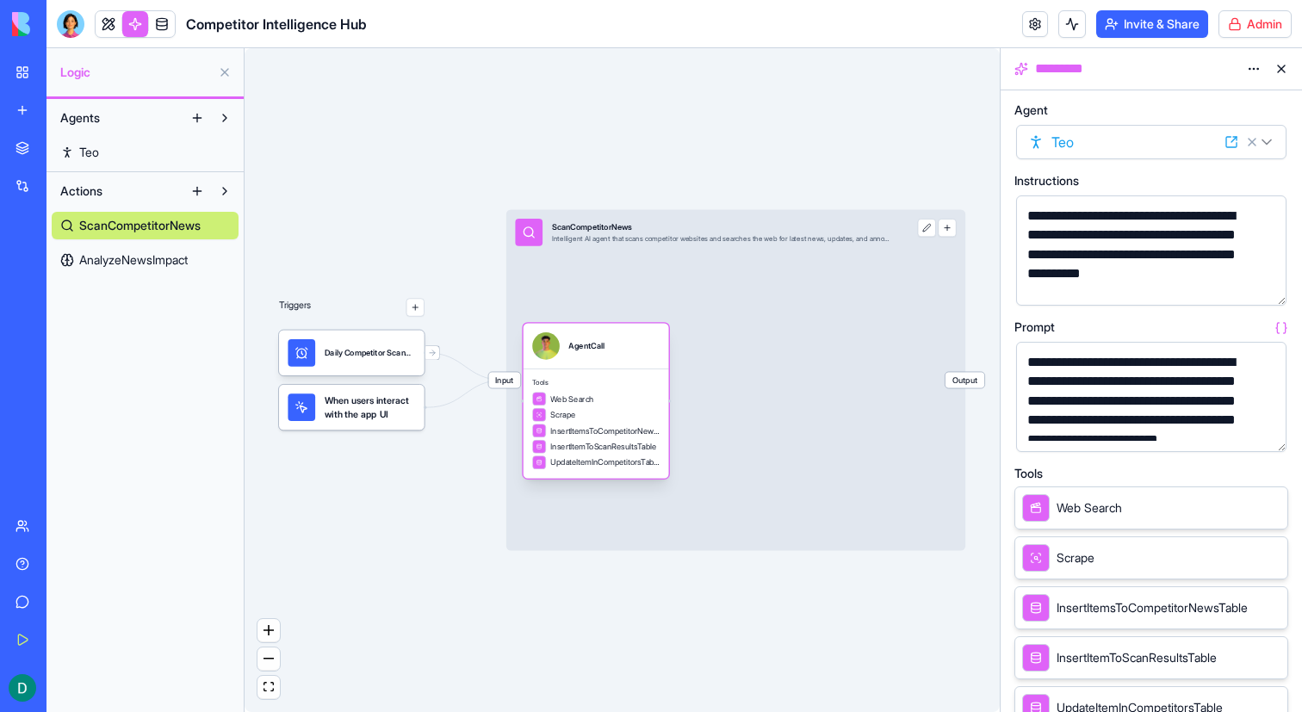
click at [581, 376] on div "Tools Web Search Scrape InsertItemsToCompetitorNewsTable InsertItemToScanResult…" at bounding box center [597, 423] width 146 height 109
click at [124, 149] on link "Teo" at bounding box center [145, 153] width 187 height 28
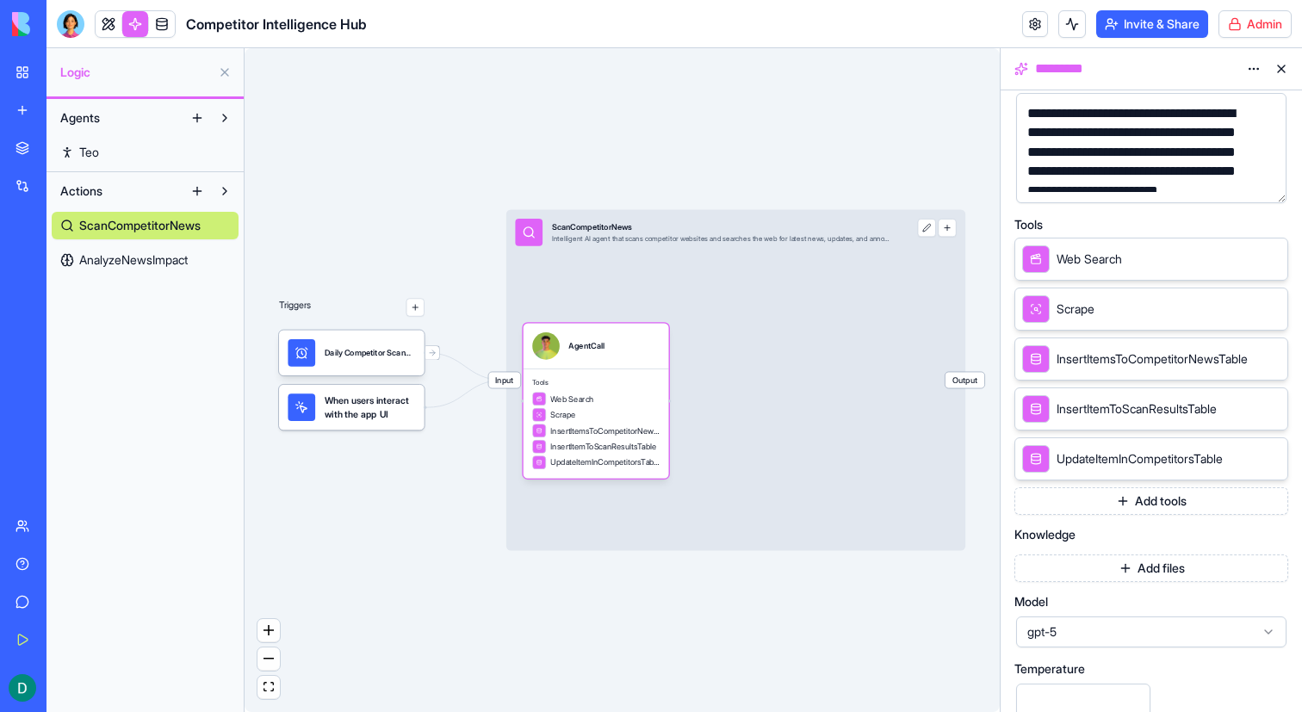
scroll to position [100, 0]
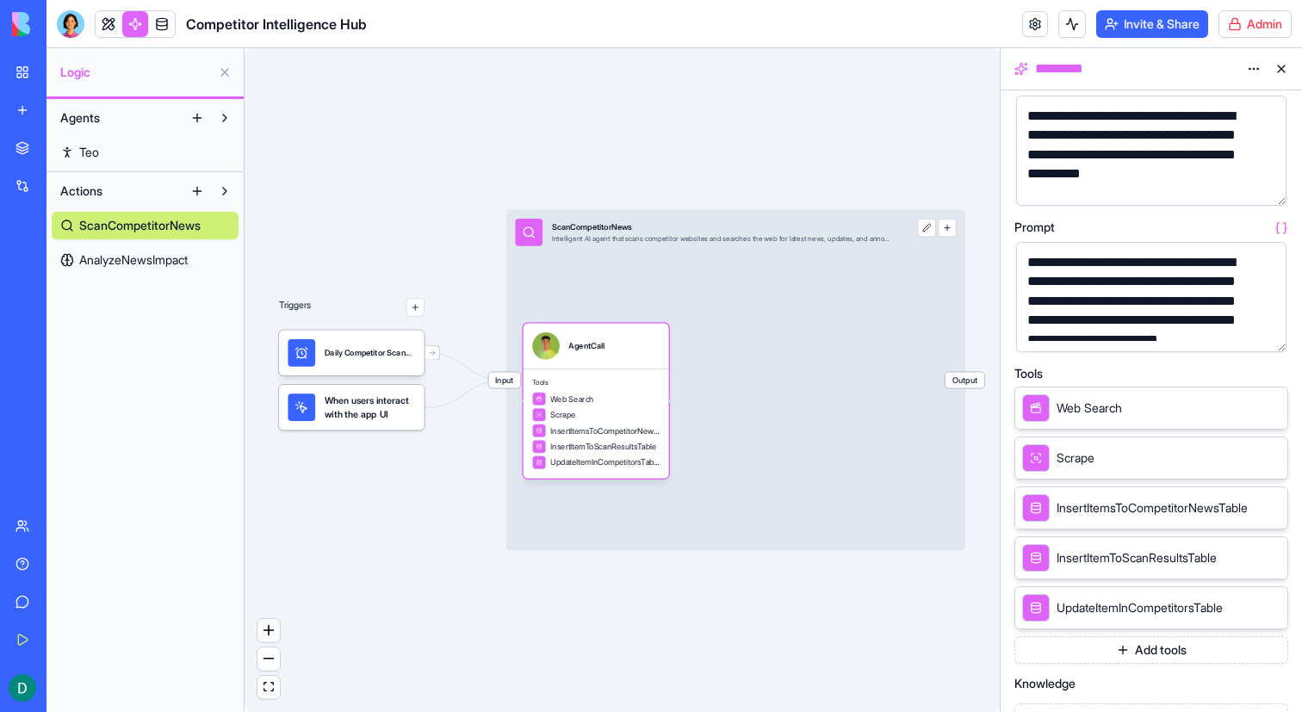
click at [899, 308] on div "Input ScanCompetitorNews Intelligent AI agent that scans competitor websites an…" at bounding box center [735, 380] width 459 height 341
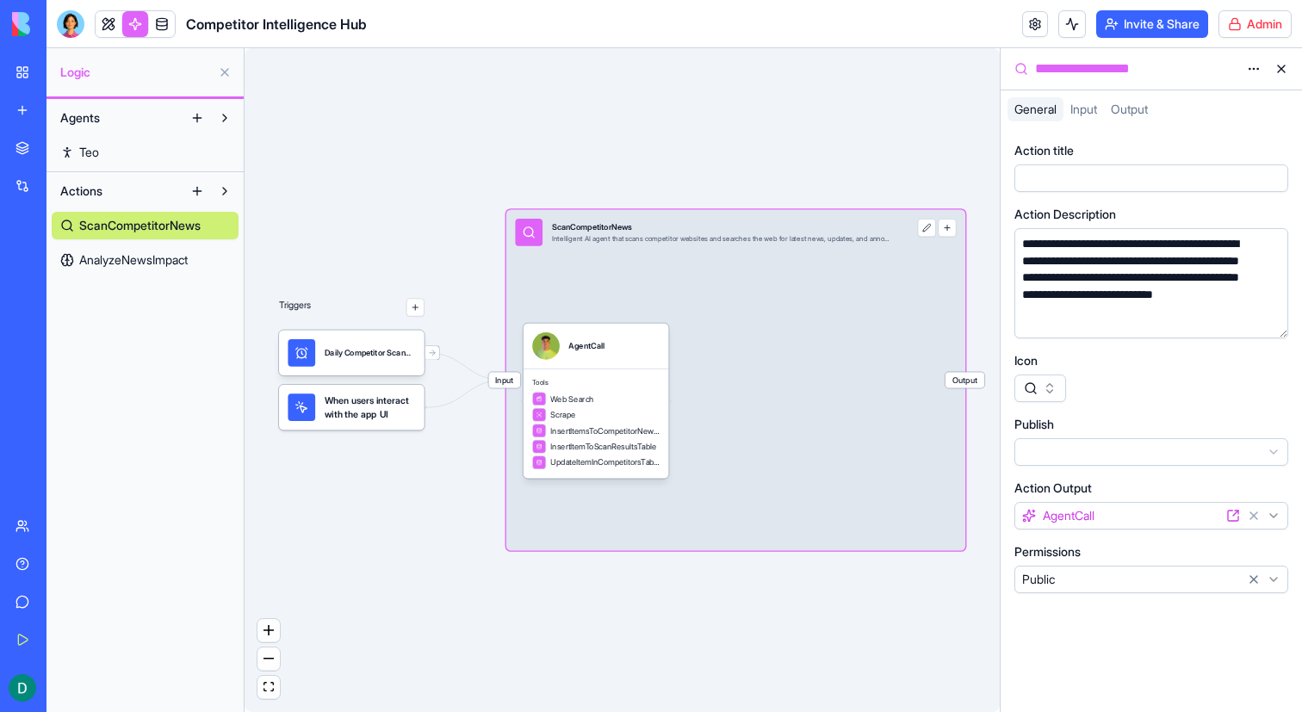
click at [1084, 112] on span "Input" at bounding box center [1084, 109] width 27 height 15
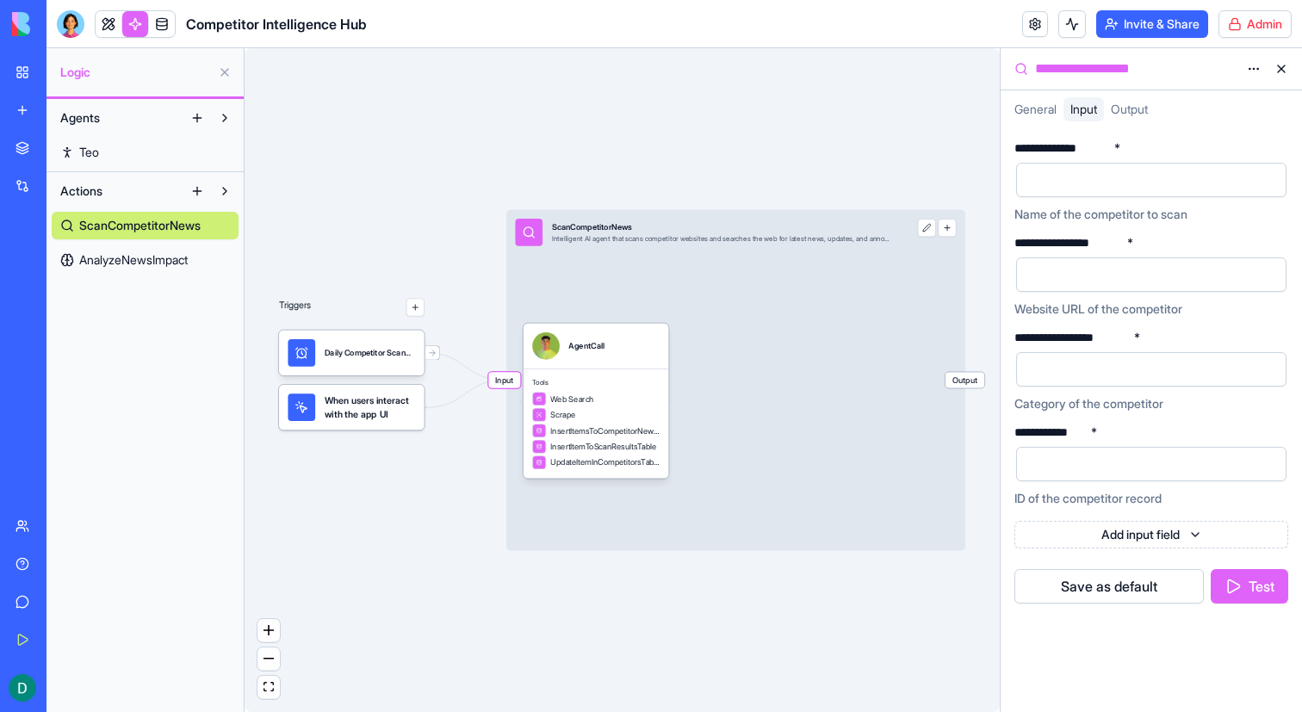
click at [1135, 118] on div "Output" at bounding box center [1129, 109] width 51 height 24
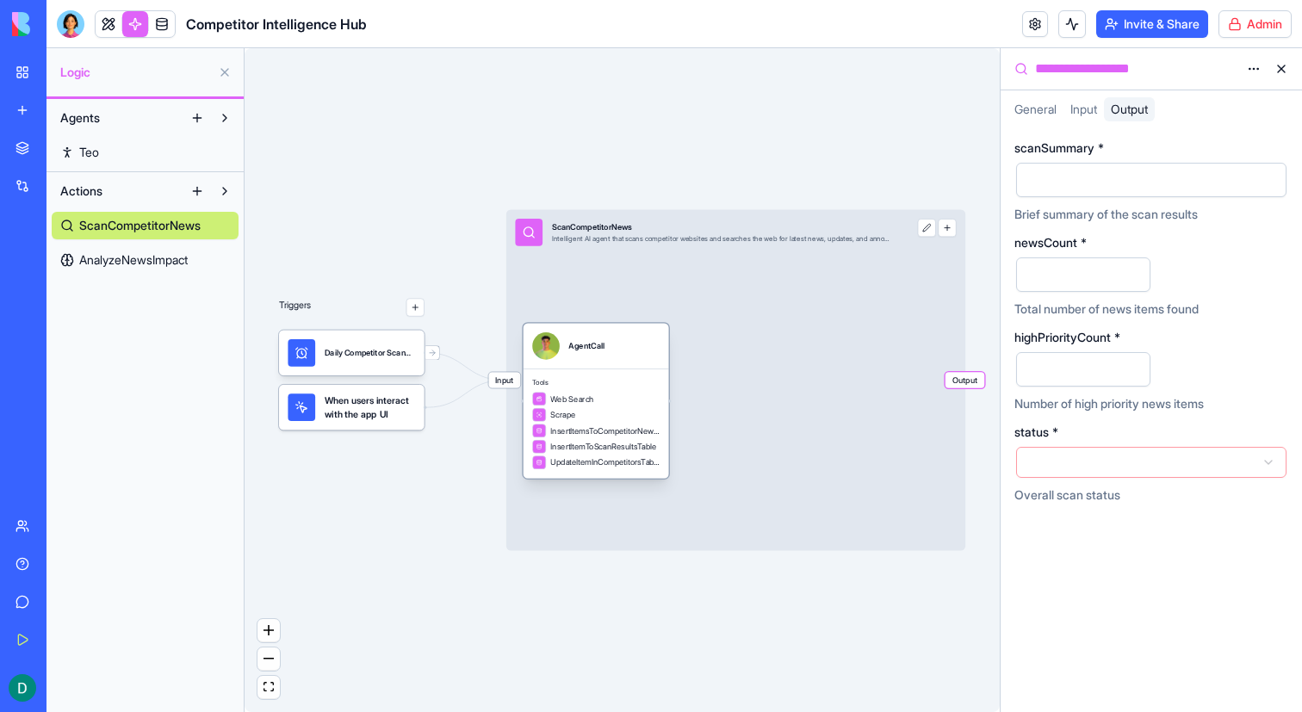
click at [639, 407] on div "Web Search Scrape InsertItemsToCompetitorNewsTable InsertItemToScanResultsTable…" at bounding box center [595, 431] width 127 height 78
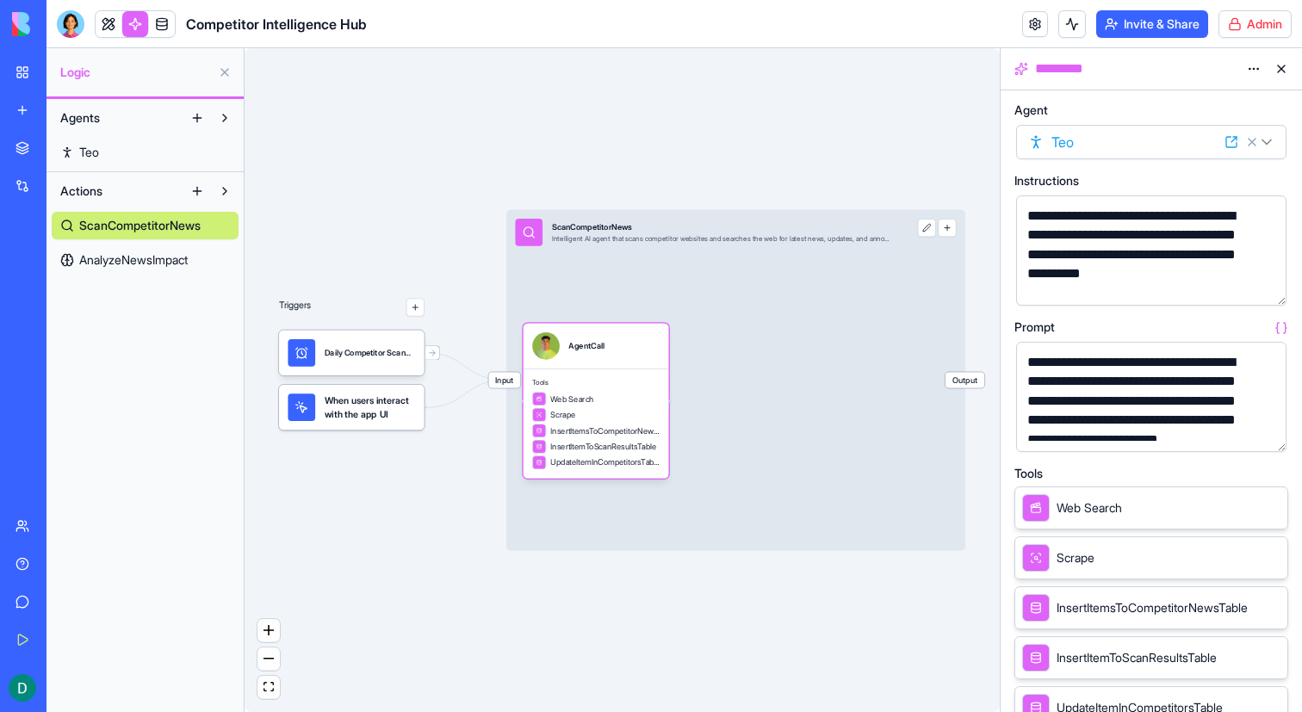
scroll to position [408, 0]
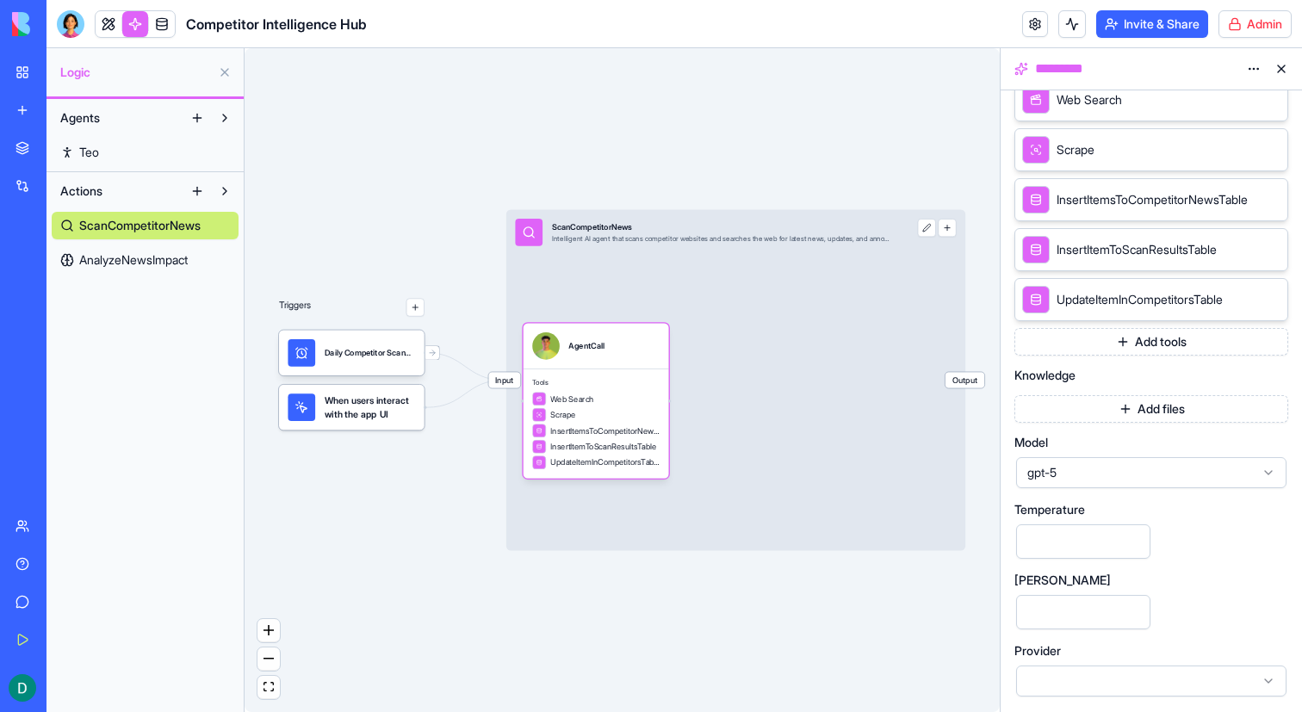
click at [1118, 674] on div at bounding box center [1151, 681] width 270 height 31
click at [890, 497] on div "Input ScanCompetitorNews Intelligent AI agent that scans competitor websites an…" at bounding box center [735, 380] width 459 height 341
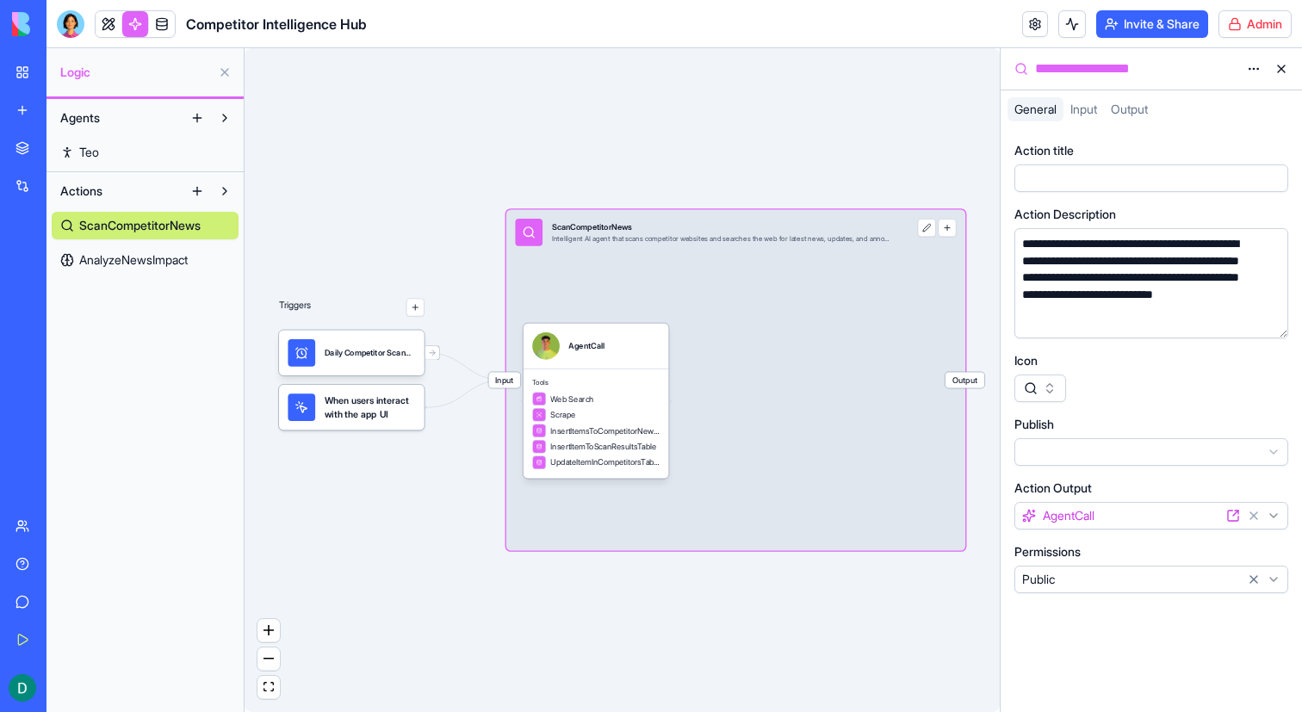
click at [730, 406] on div "Input ScanCompetitorNews Intelligent AI agent that scans competitor websites an…" at bounding box center [735, 380] width 459 height 341
click at [612, 398] on div "Web Search" at bounding box center [595, 399] width 127 height 14
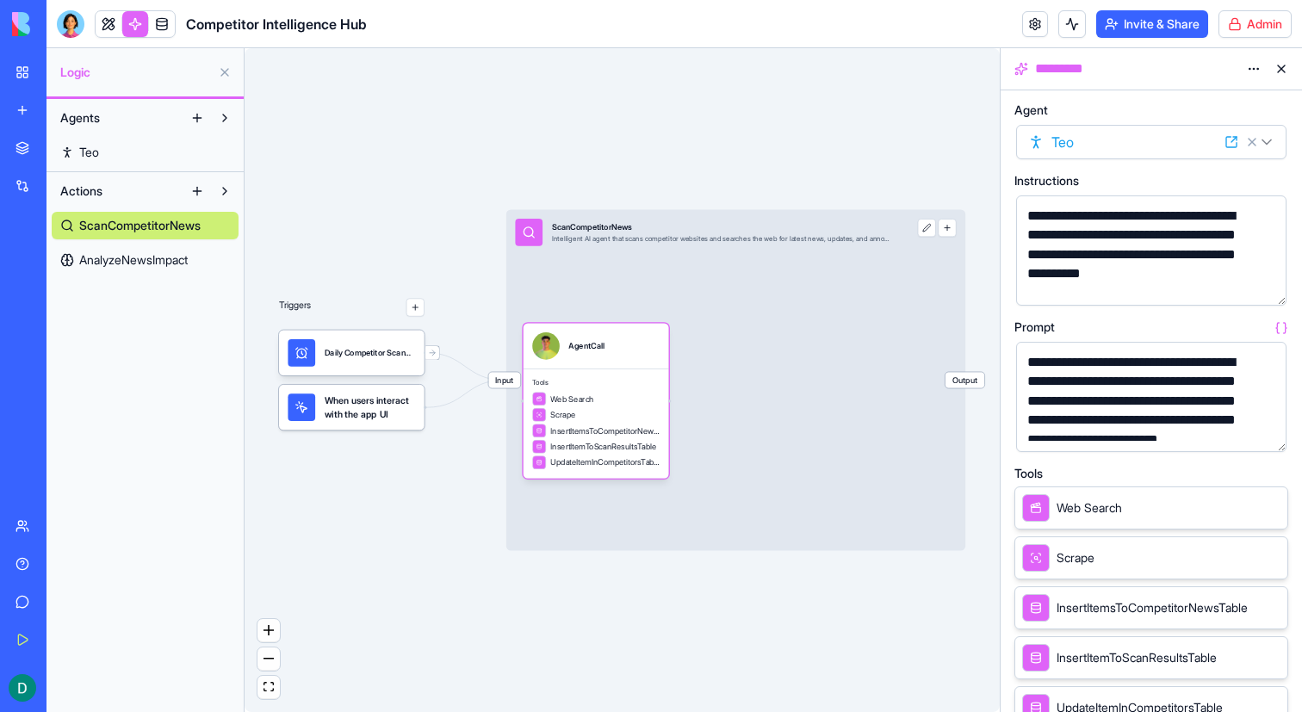
scroll to position [408, 0]
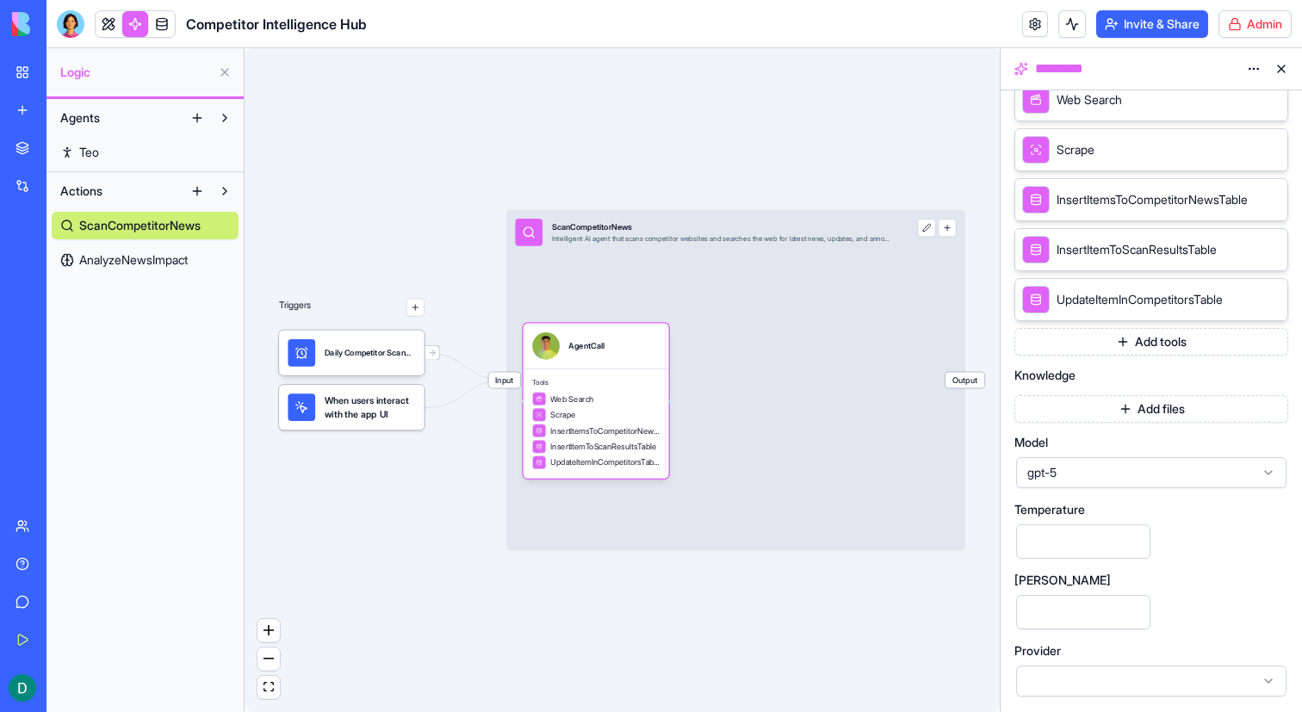
click at [1127, 666] on div at bounding box center [1151, 681] width 270 height 31
click at [791, 479] on div "Input ScanCompetitorNews Intelligent AI agent that scans competitor websites an…" at bounding box center [735, 380] width 459 height 341
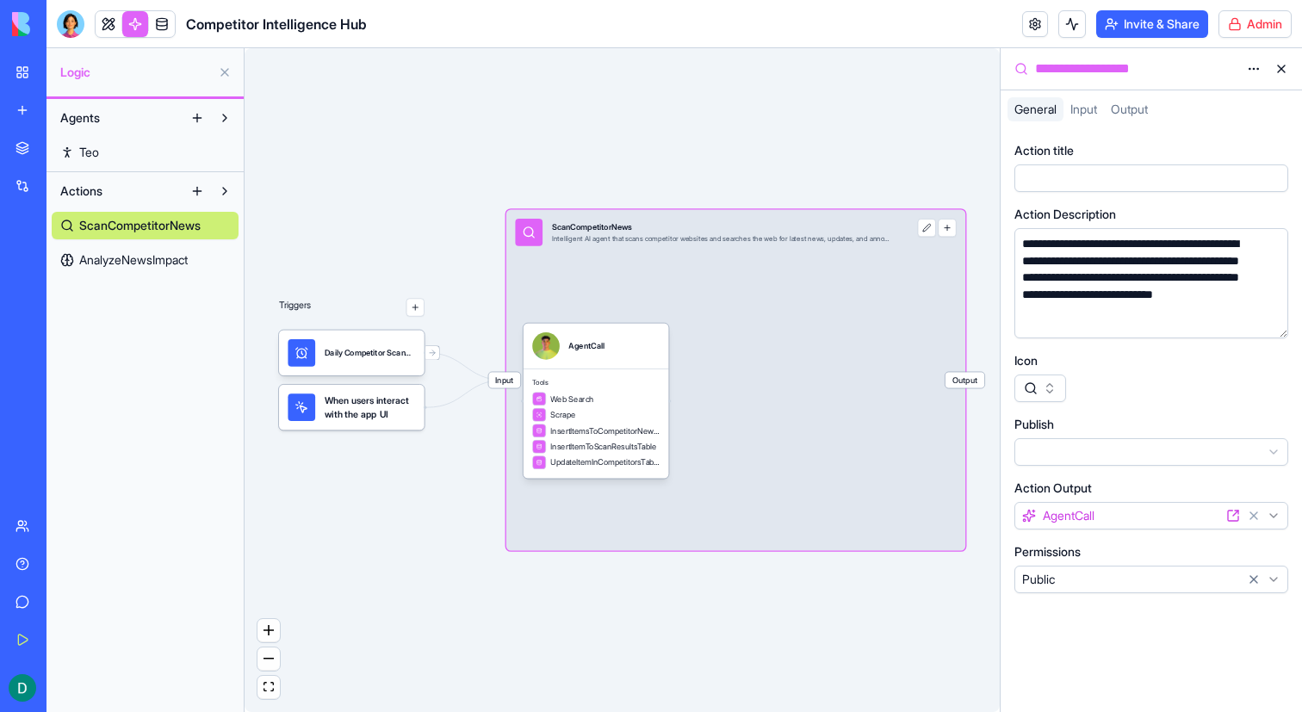
click at [289, 404] on div at bounding box center [302, 408] width 28 height 28
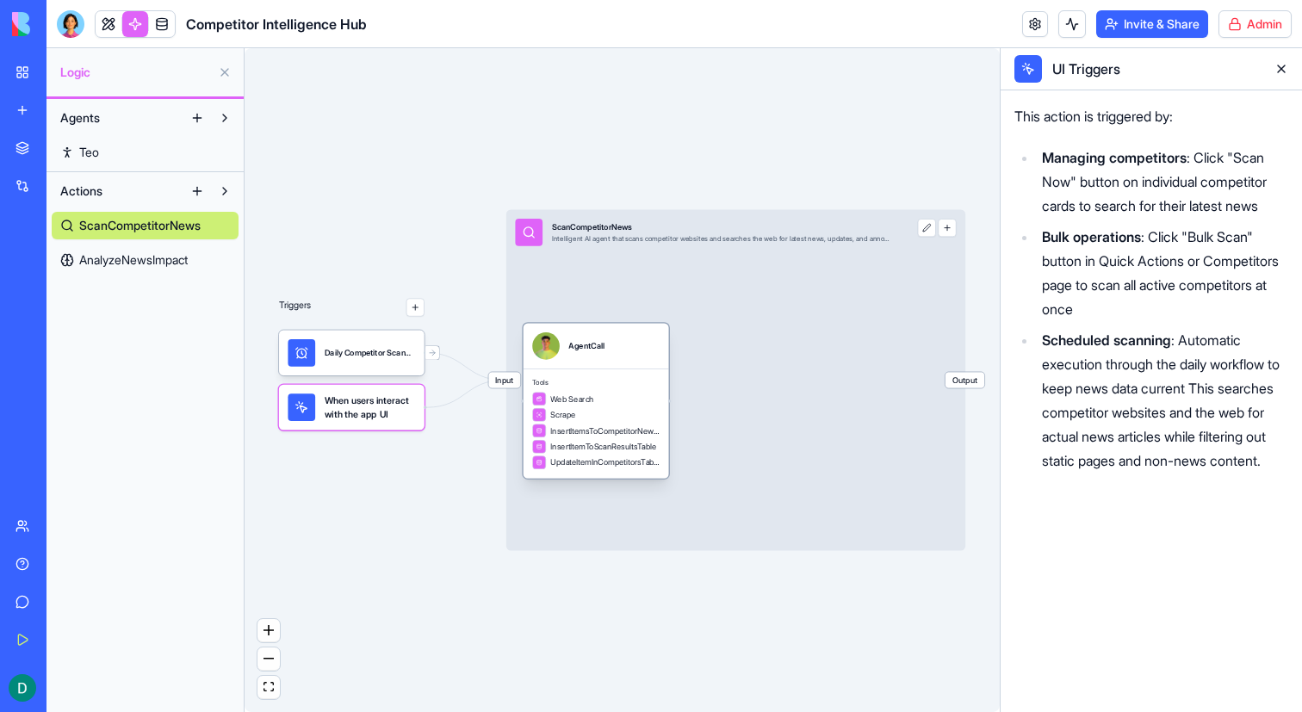
click at [561, 380] on span "Tools" at bounding box center [595, 383] width 127 height 9
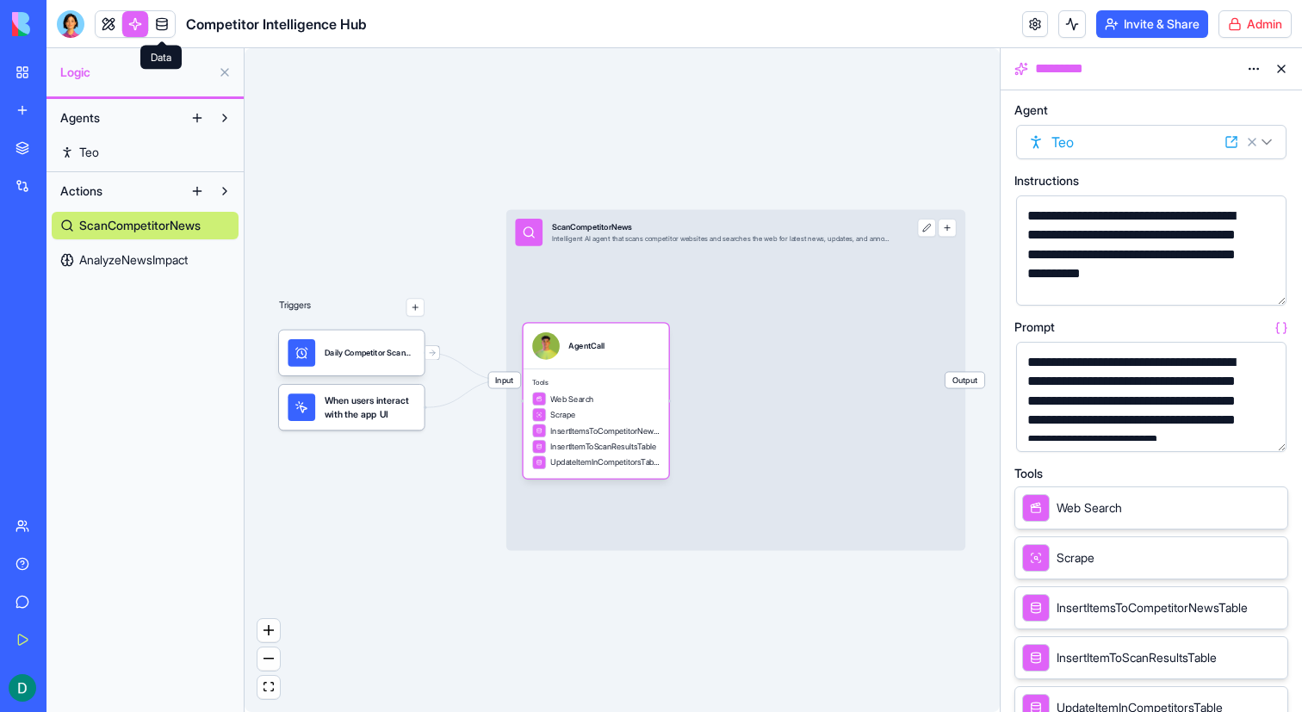
click at [165, 32] on link at bounding box center [162, 24] width 26 height 26
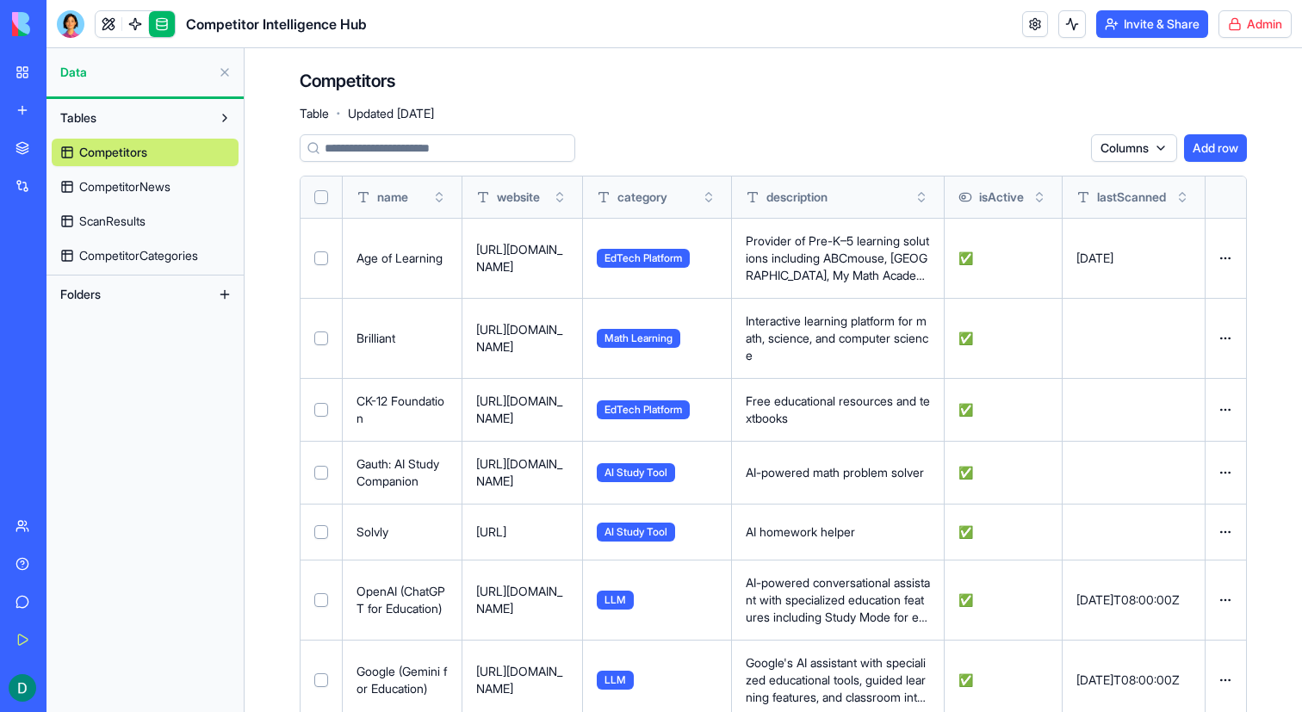
click at [128, 183] on span "CompetitorNews" at bounding box center [124, 186] width 91 height 17
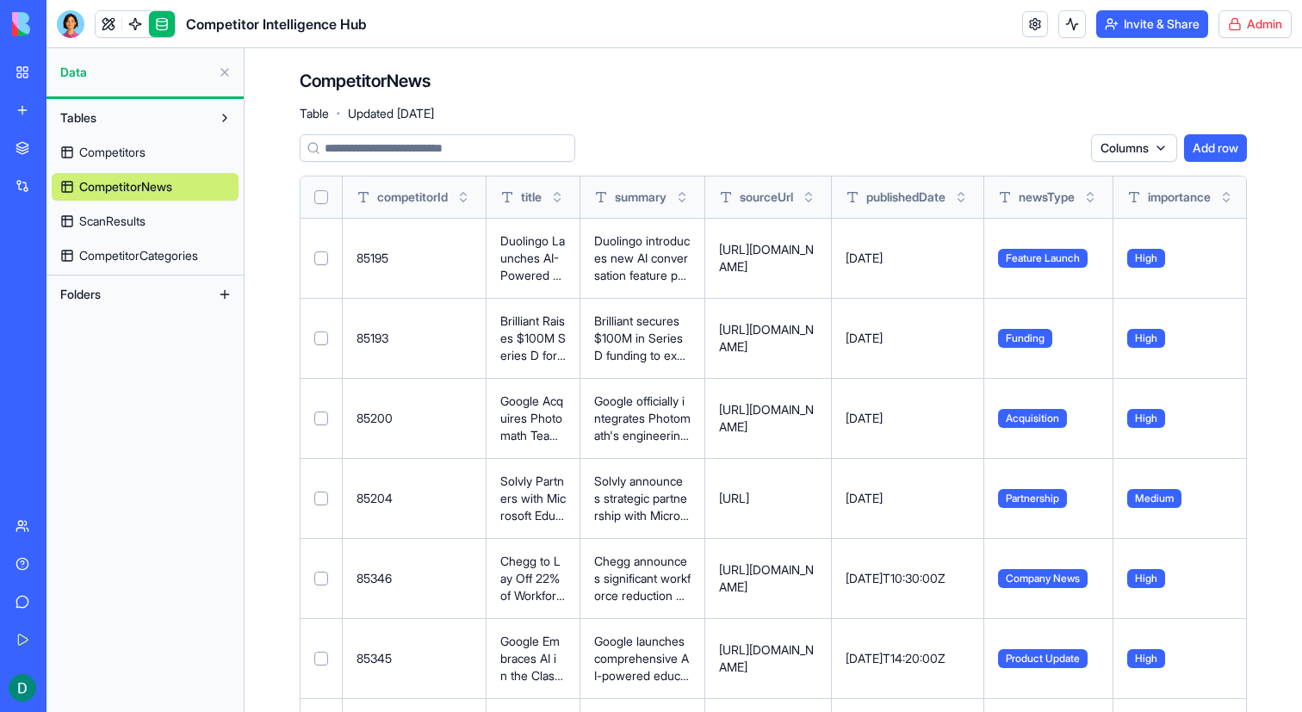
click at [156, 227] on link "ScanResults" at bounding box center [145, 222] width 187 height 28
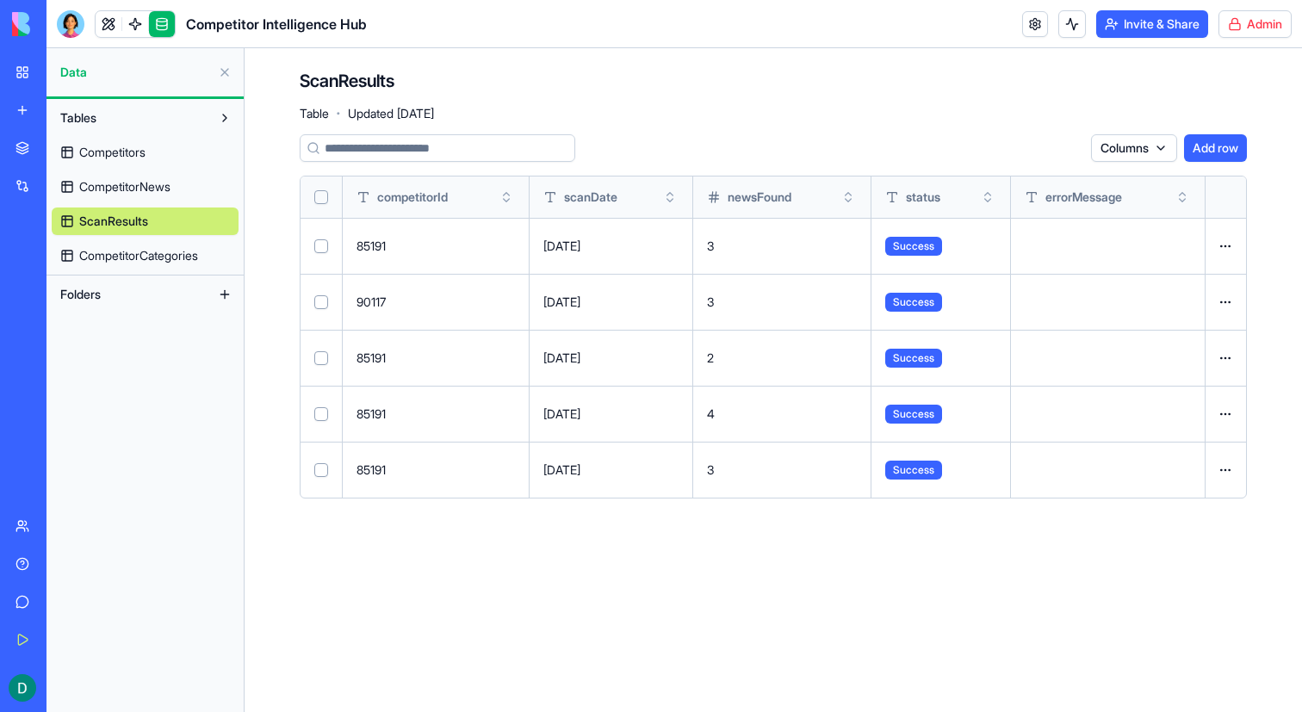
click at [144, 252] on span "CompetitorCategories" at bounding box center [138, 255] width 119 height 17
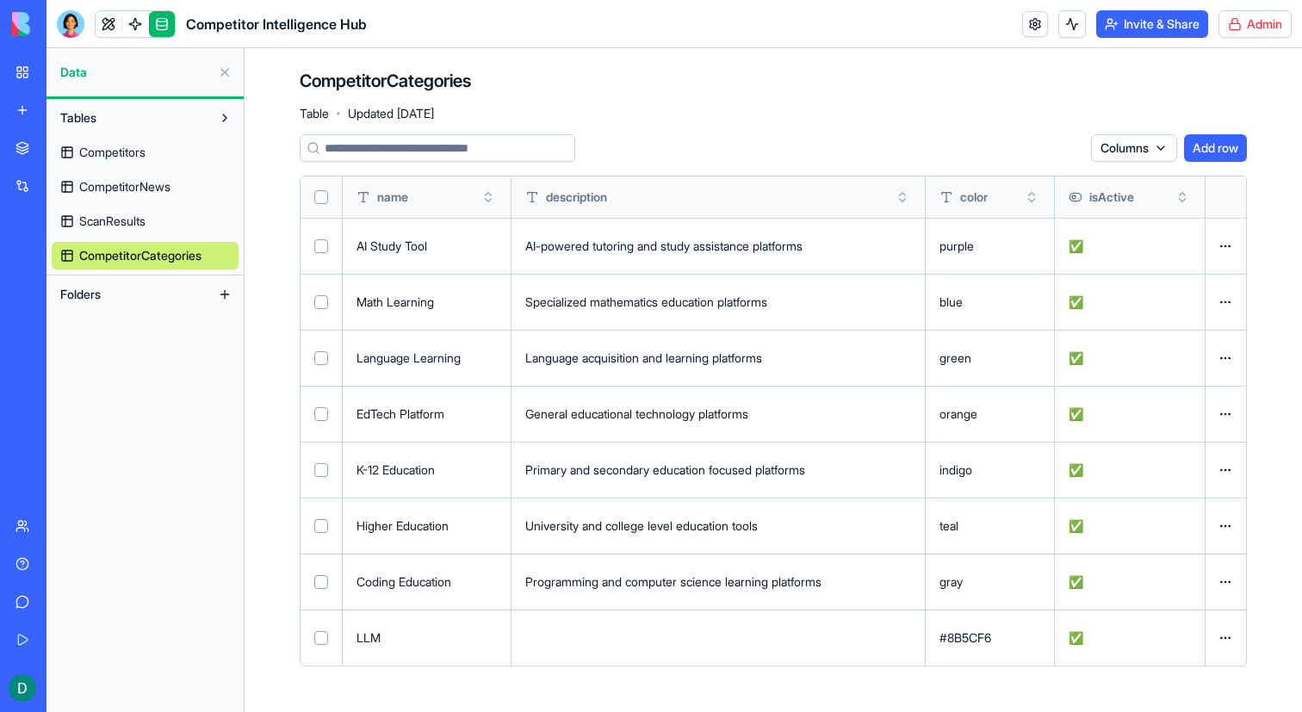
click at [112, 158] on span "Competitors" at bounding box center [112, 152] width 66 height 17
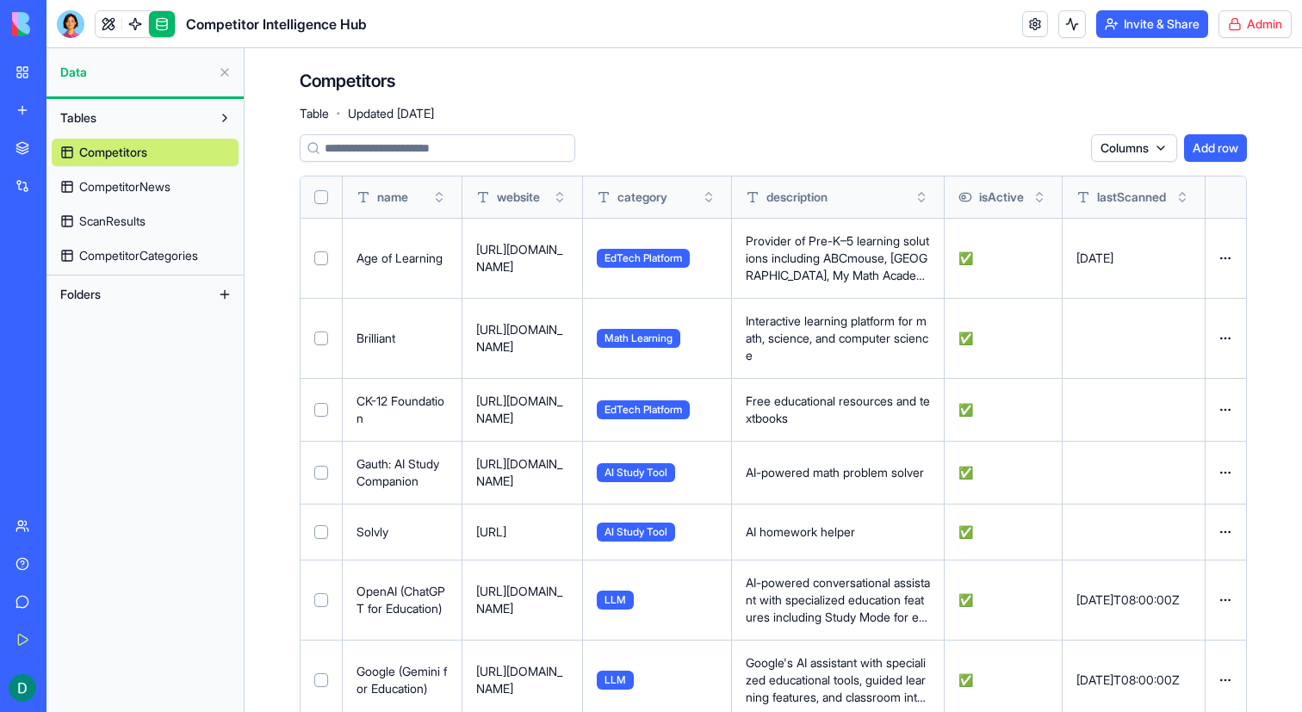
click at [116, 252] on span "CompetitorCategories" at bounding box center [138, 255] width 119 height 17
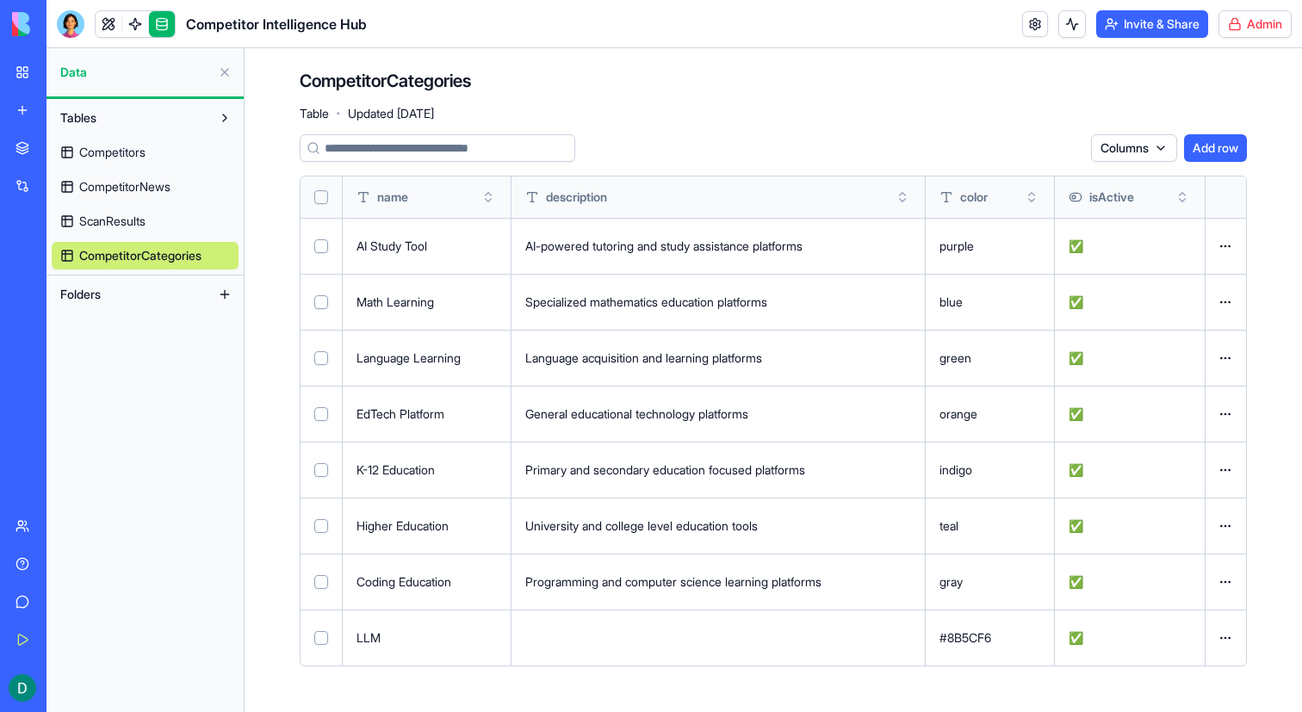
click at [93, 160] on span "Competitors" at bounding box center [112, 152] width 66 height 17
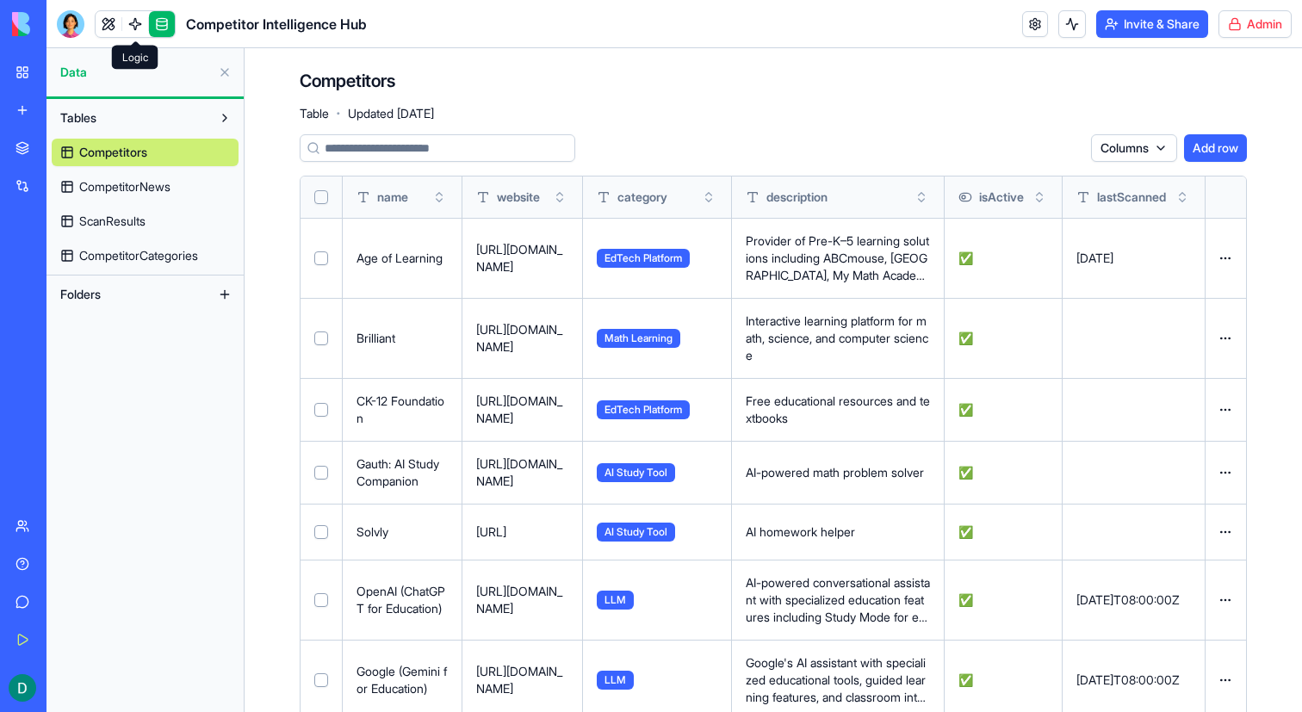
click at [126, 23] on link at bounding box center [135, 24] width 26 height 26
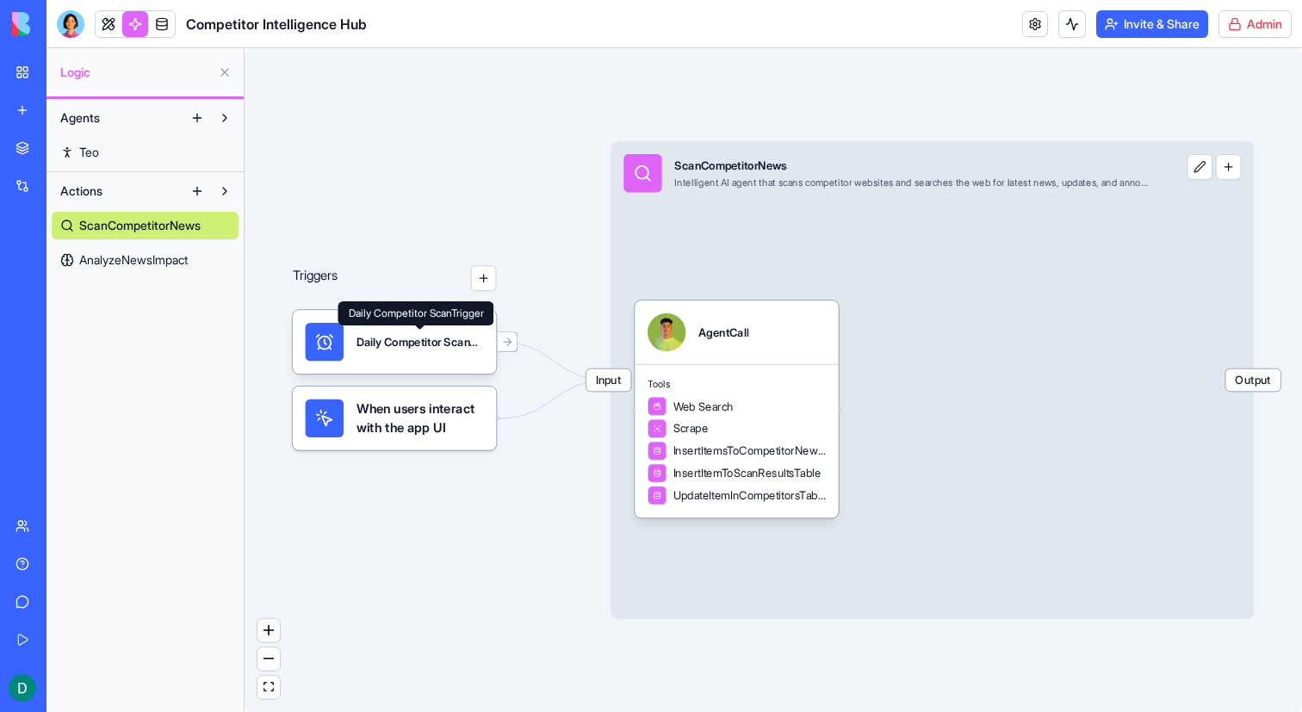
click at [414, 323] on icon at bounding box center [419, 324] width 12 height 12
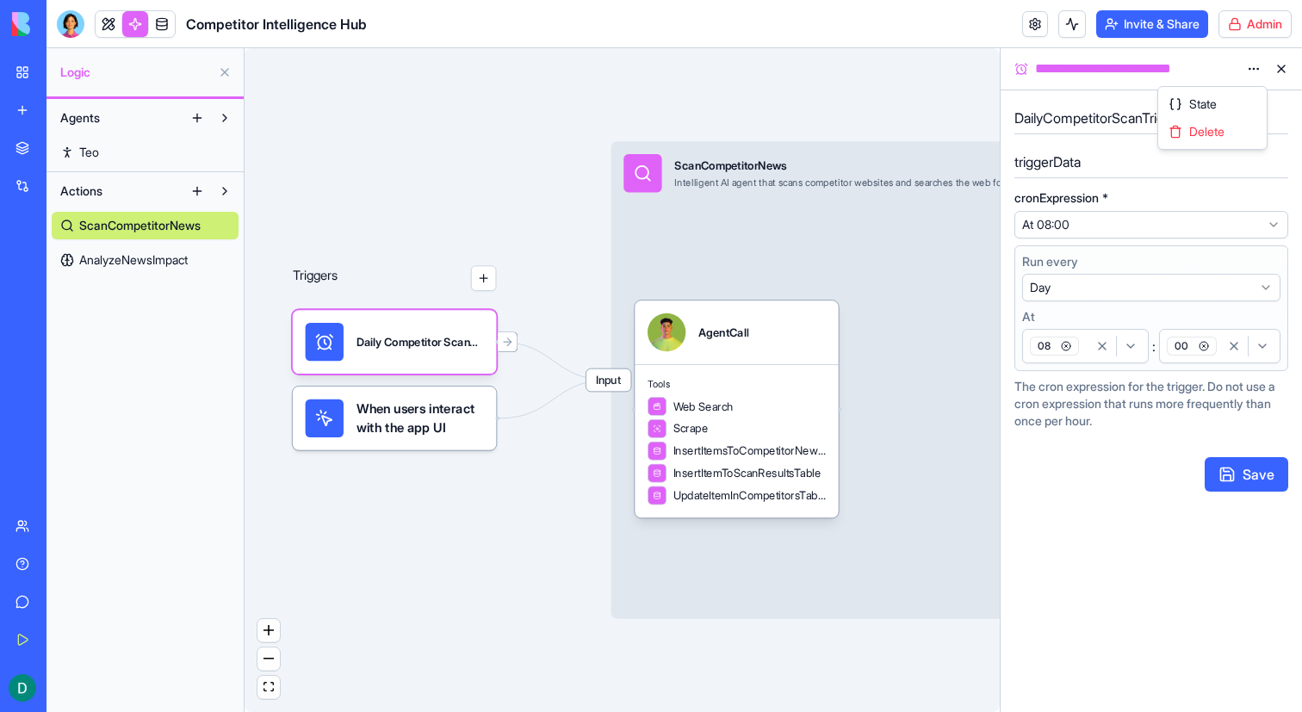
click at [1250, 77] on html "**********" at bounding box center [651, 356] width 1302 height 712
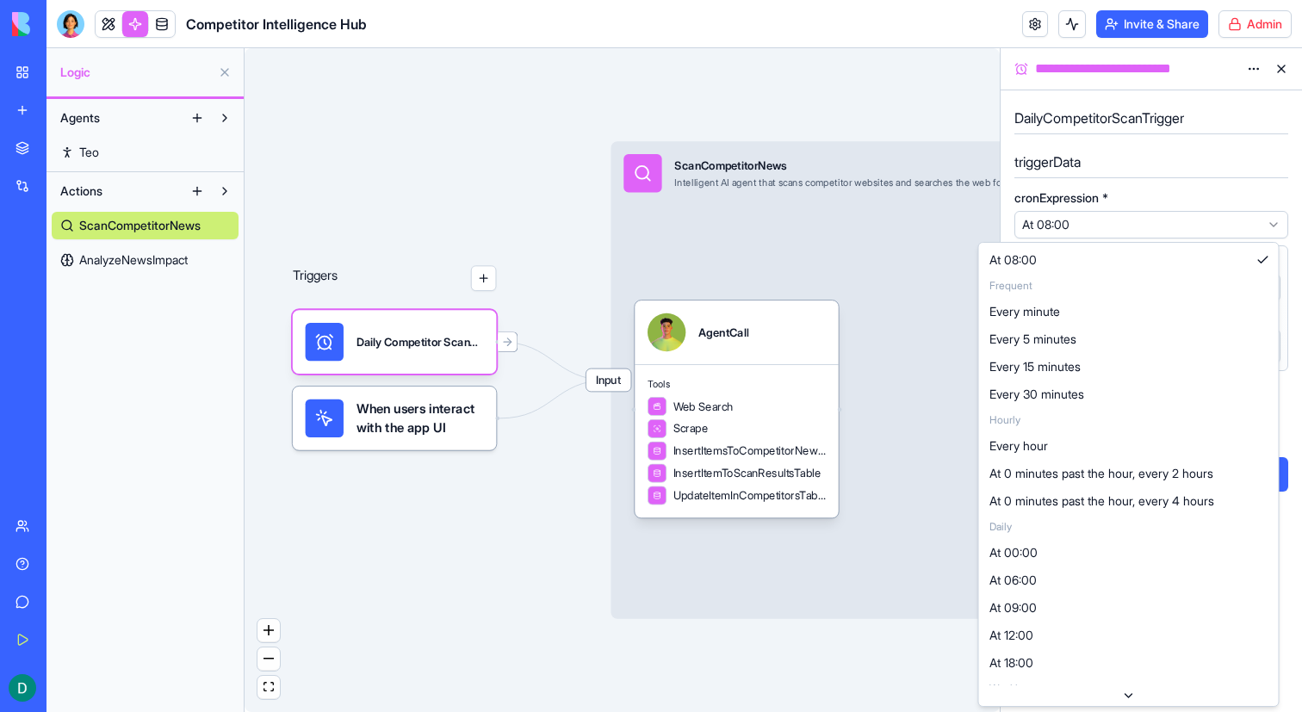
click at [1075, 233] on html "**********" at bounding box center [651, 356] width 1302 height 712
click at [906, 65] on html "**********" at bounding box center [651, 356] width 1302 height 712
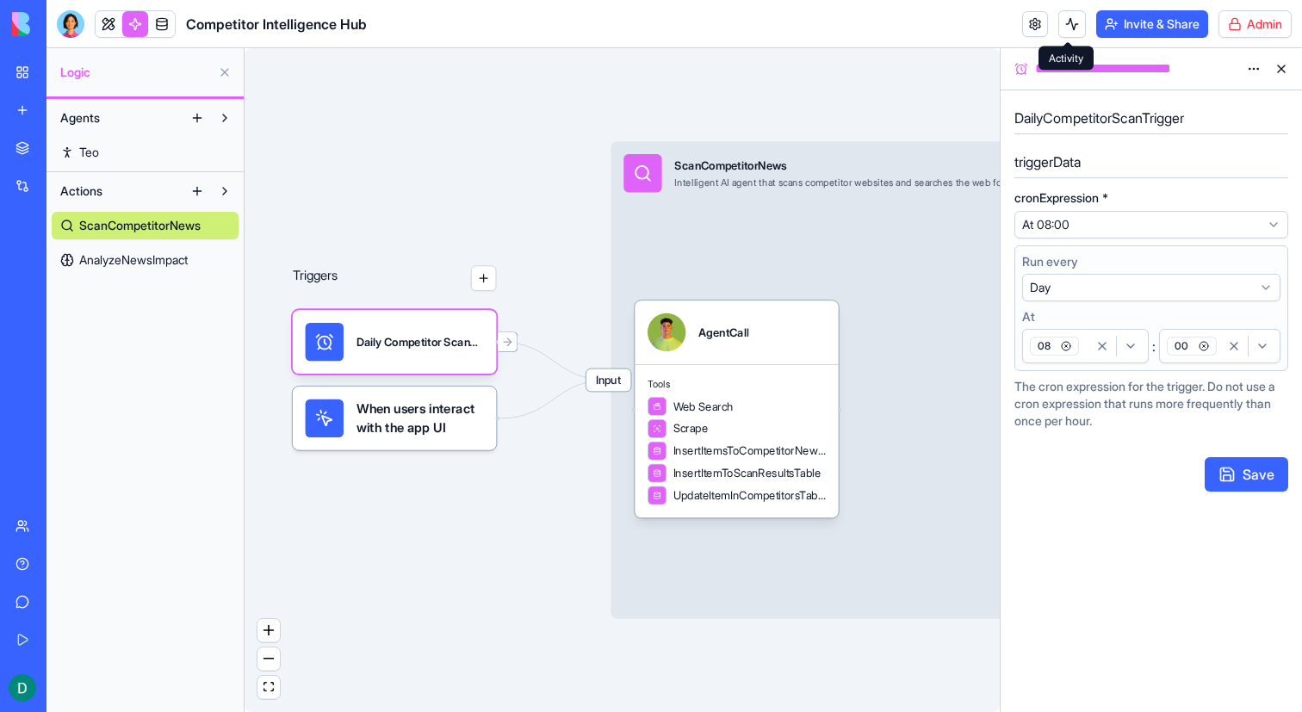
click at [1063, 31] on button at bounding box center [1073, 24] width 28 height 28
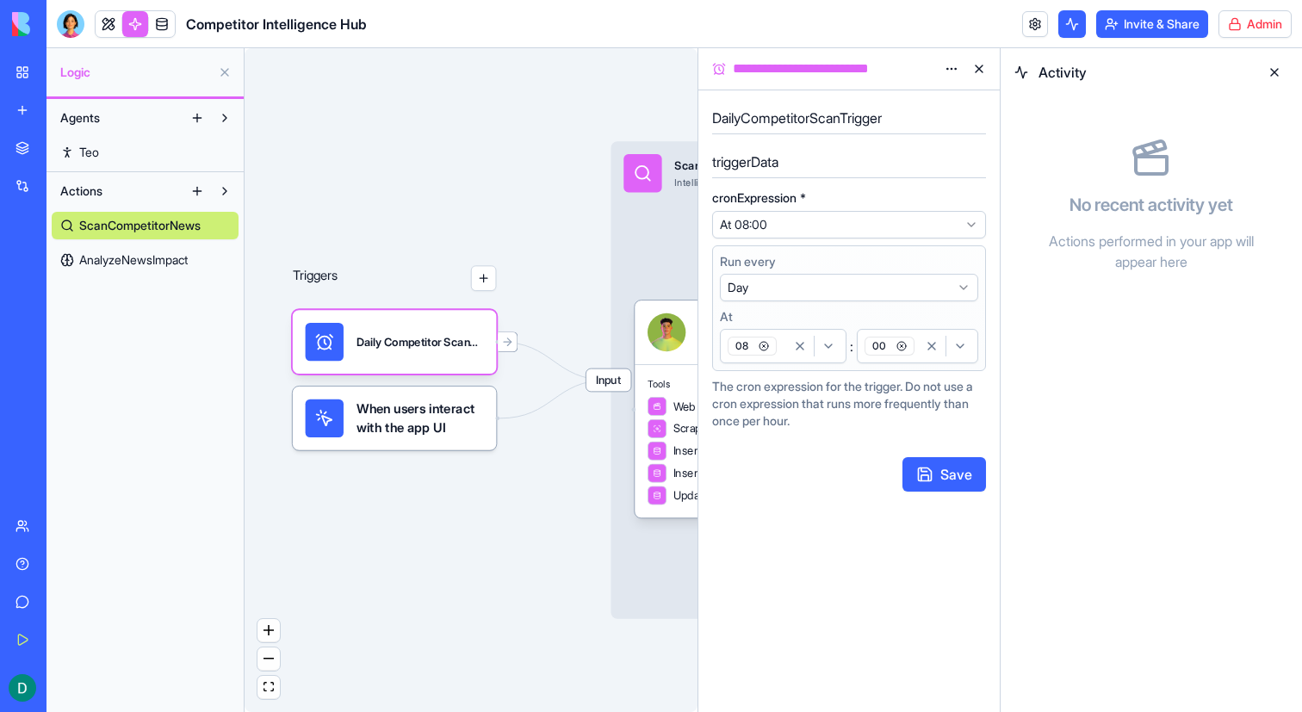
click at [1273, 76] on button at bounding box center [1275, 73] width 28 height 28
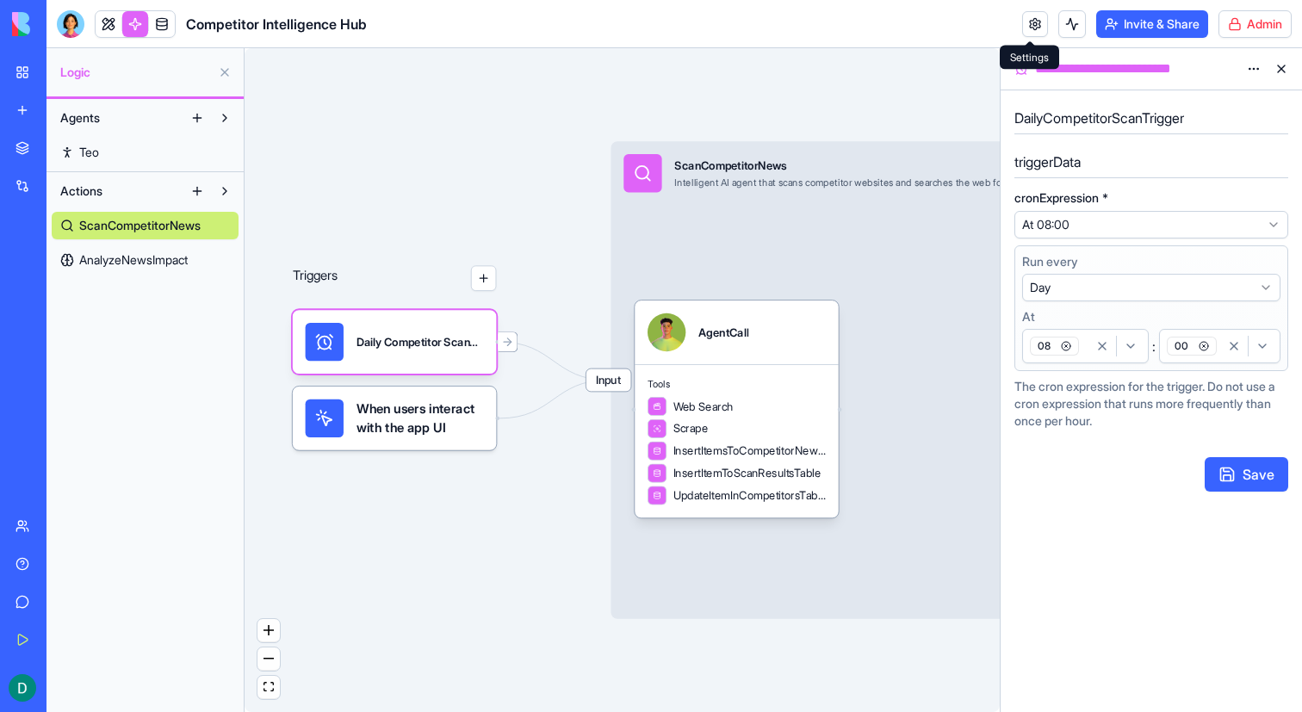
click at [1034, 26] on link at bounding box center [1035, 24] width 26 height 26
click at [113, 17] on link at bounding box center [109, 24] width 26 height 26
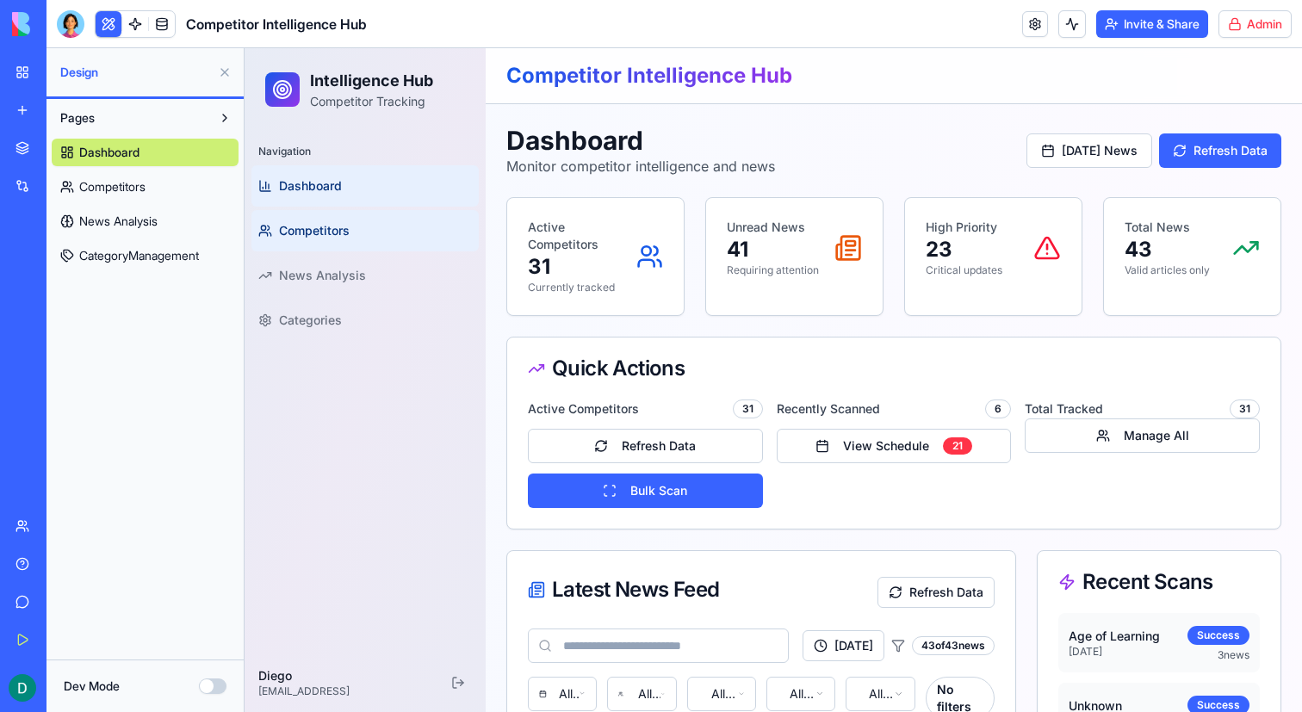
click at [346, 235] on span "Competitors" at bounding box center [314, 230] width 71 height 17
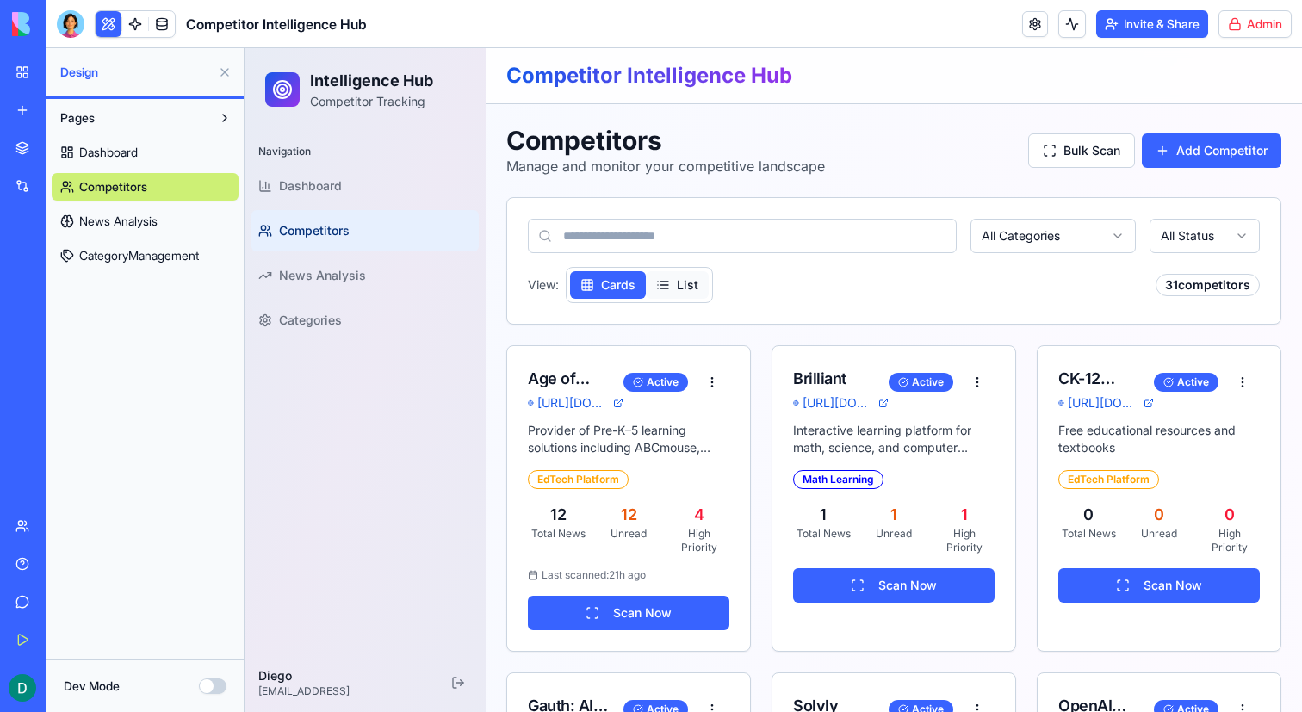
click at [680, 291] on button "List" at bounding box center [677, 285] width 63 height 28
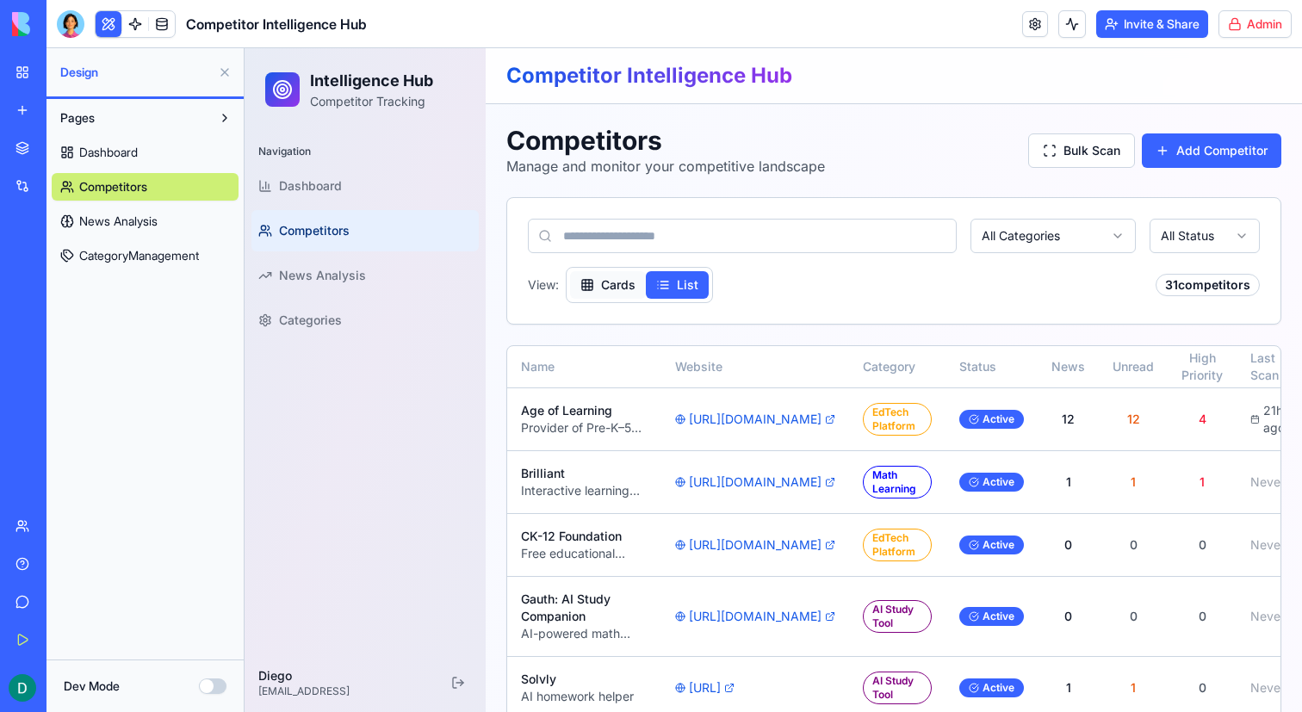
click at [611, 297] on button "Cards" at bounding box center [608, 285] width 76 height 28
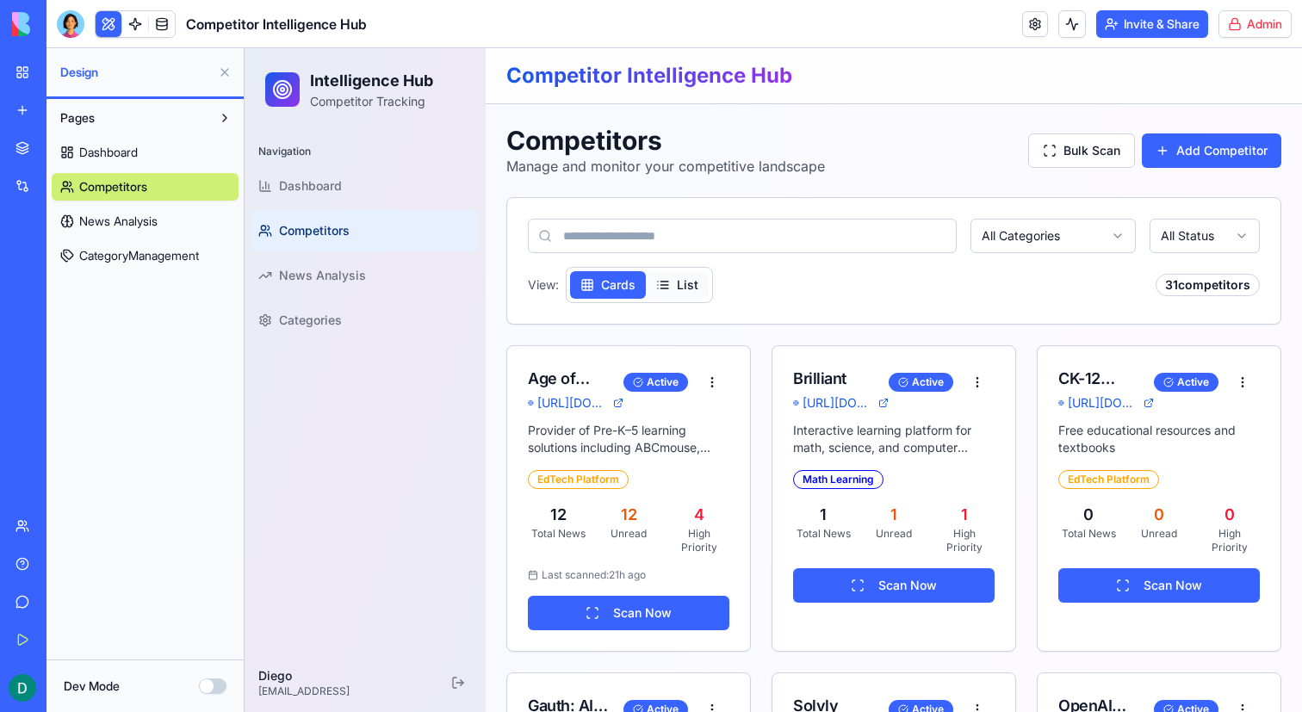
click at [670, 295] on button "List" at bounding box center [677, 285] width 63 height 28
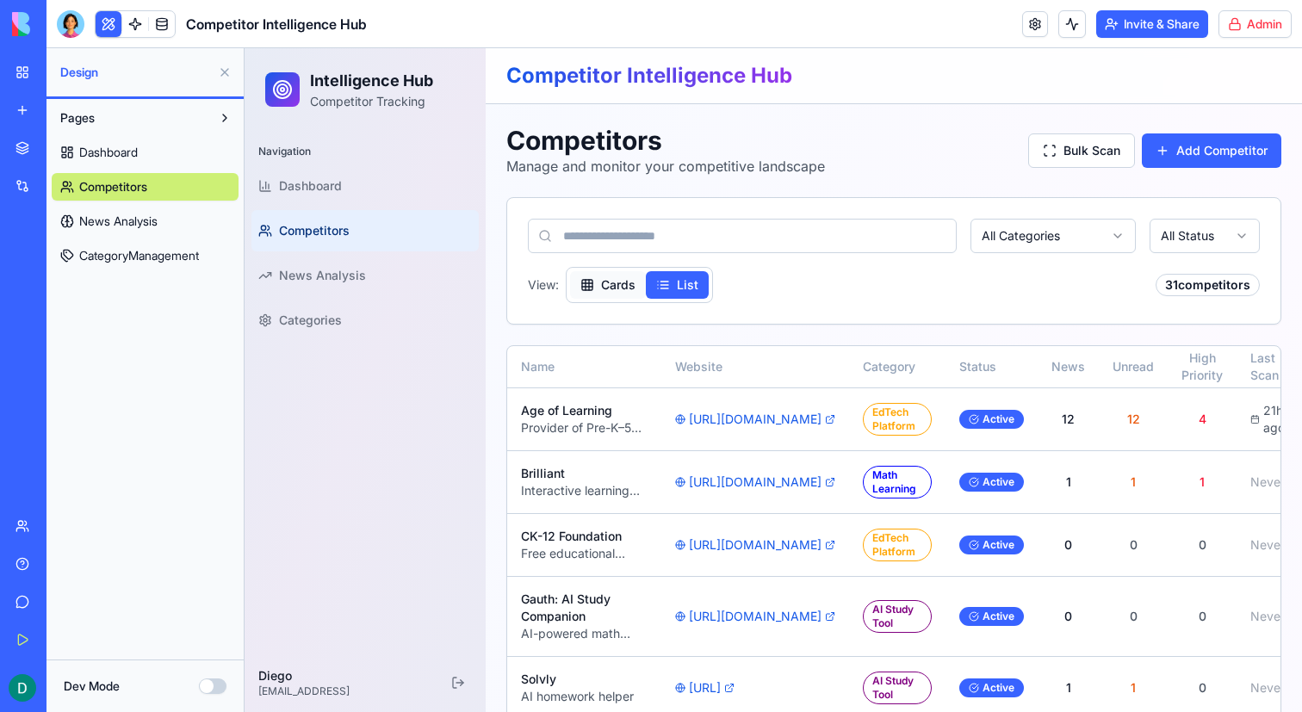
click at [618, 295] on button "Cards" at bounding box center [608, 285] width 76 height 28
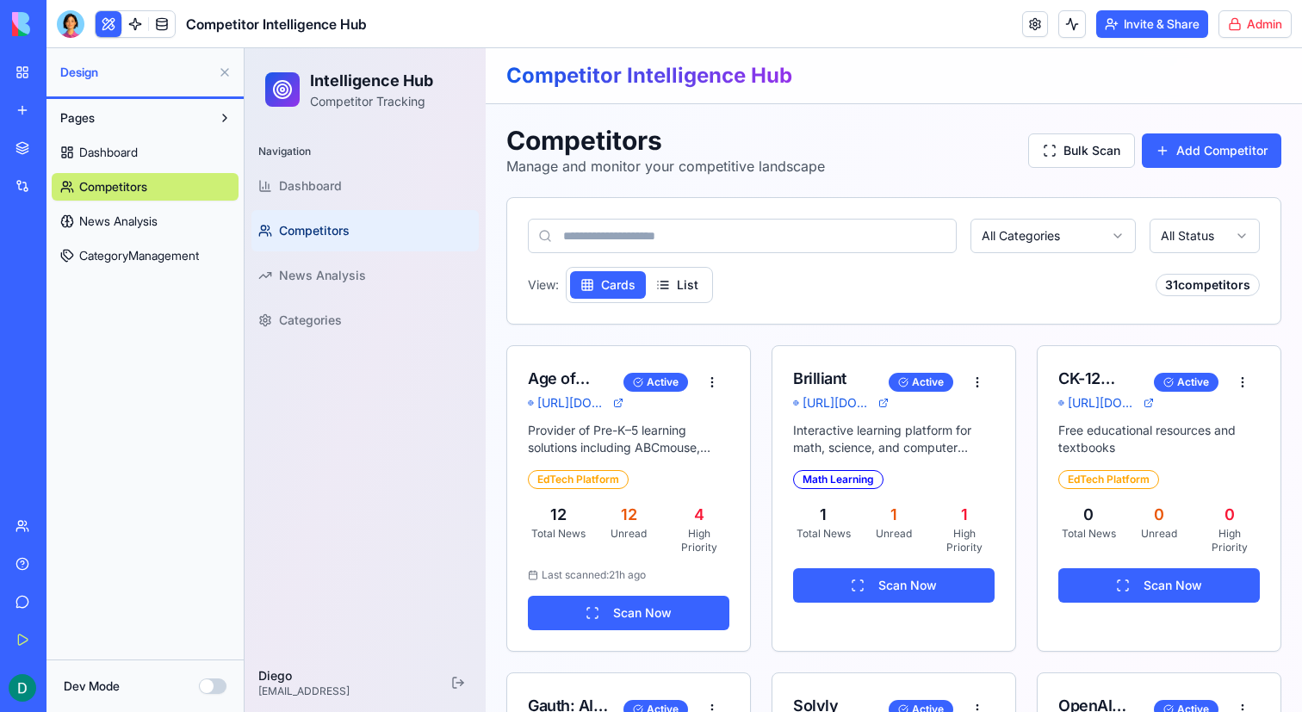
click at [222, 68] on button at bounding box center [225, 73] width 28 height 28
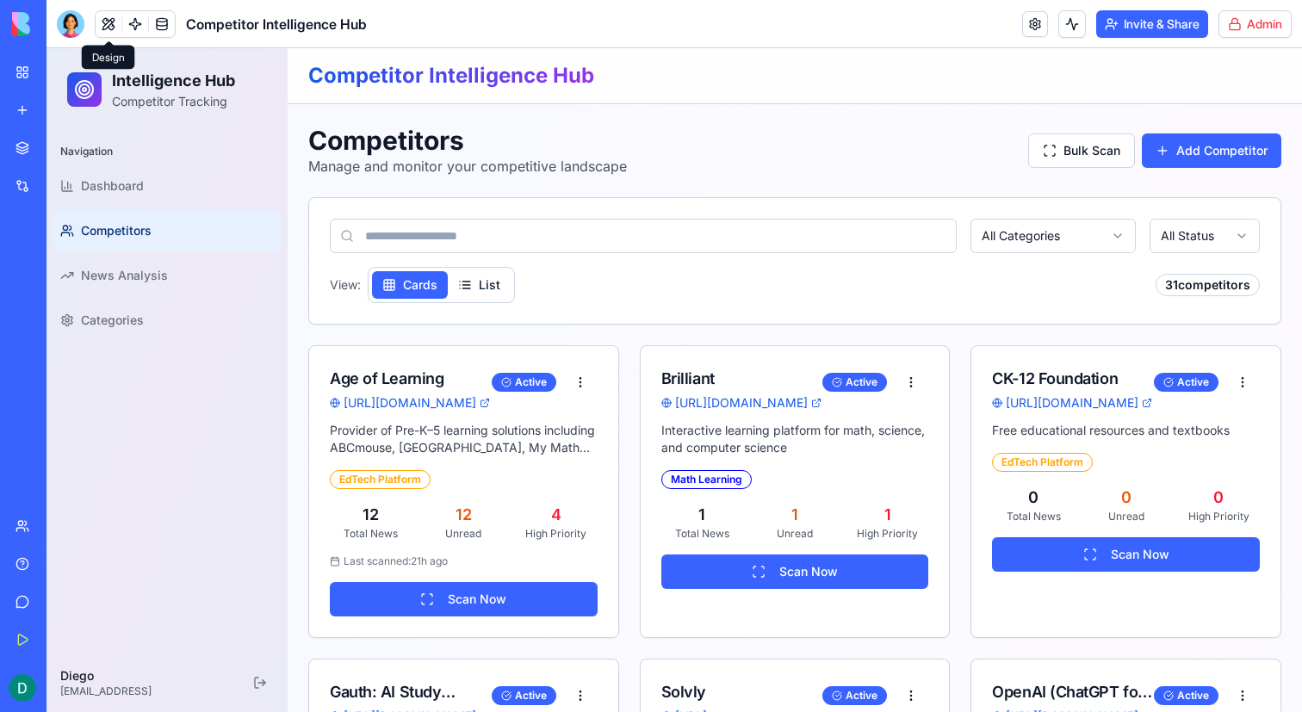
click at [472, 265] on div "All Categories All Status View: Cards List 31 competitors" at bounding box center [795, 261] width 930 height 84
click at [472, 272] on button "List" at bounding box center [479, 285] width 63 height 28
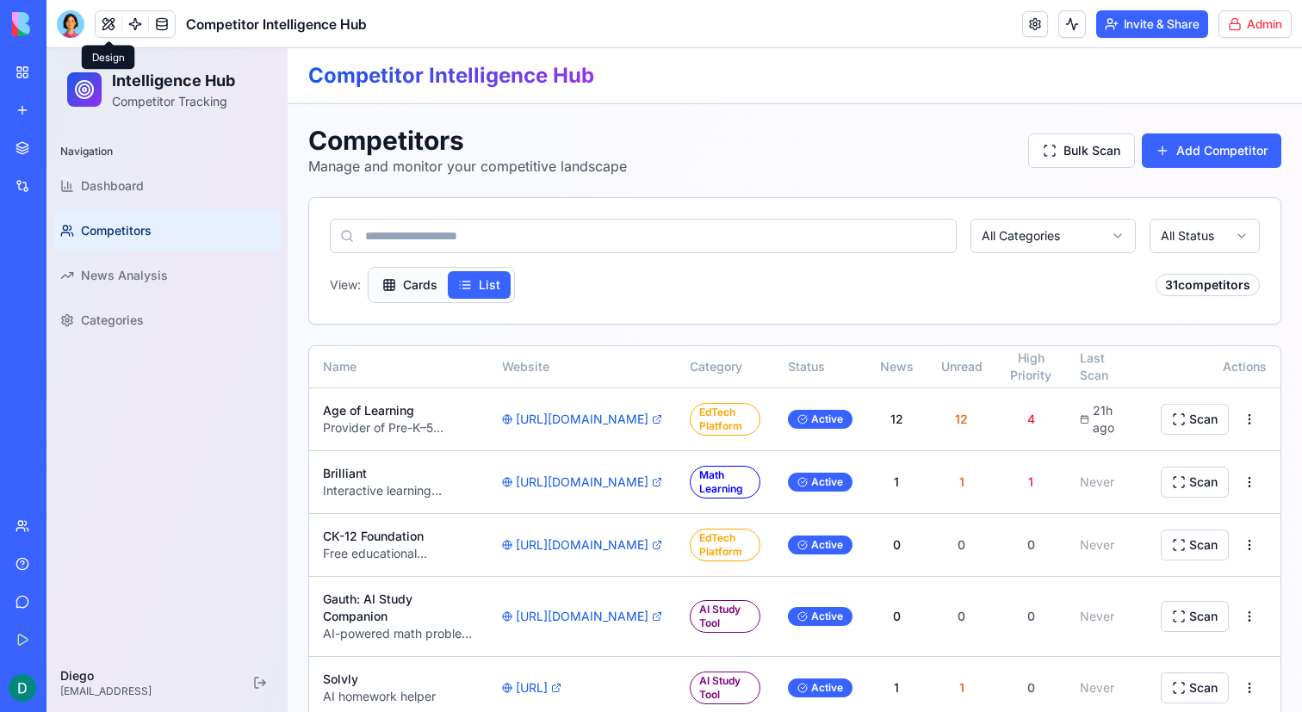
click at [419, 276] on button "Cards" at bounding box center [410, 285] width 76 height 28
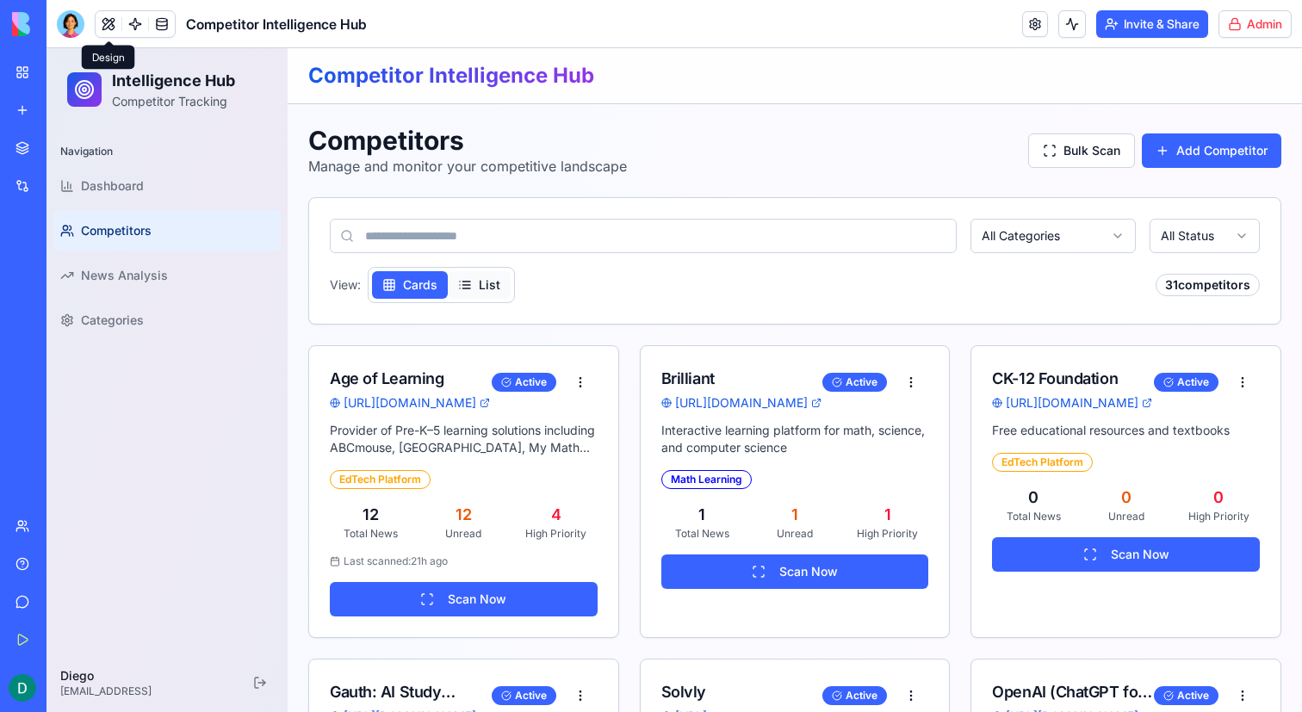
click at [488, 276] on button "List" at bounding box center [479, 285] width 63 height 28
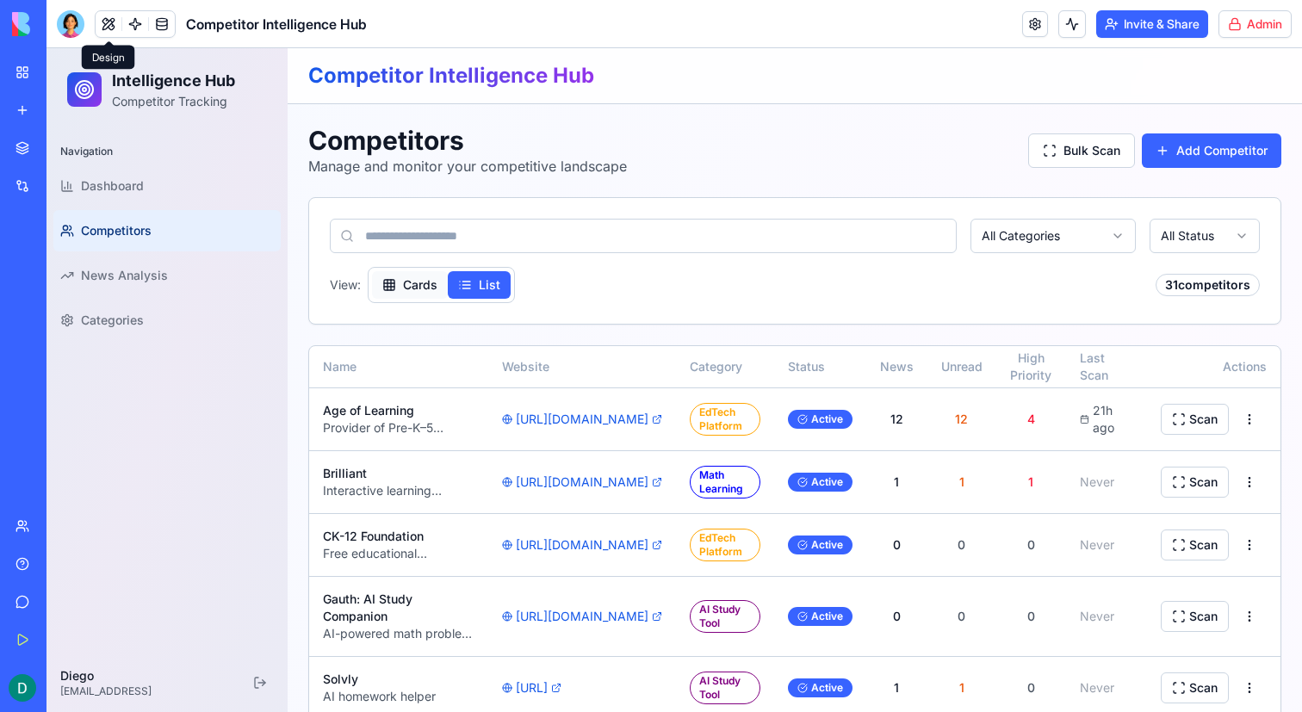
click at [428, 276] on button "Cards" at bounding box center [410, 285] width 76 height 28
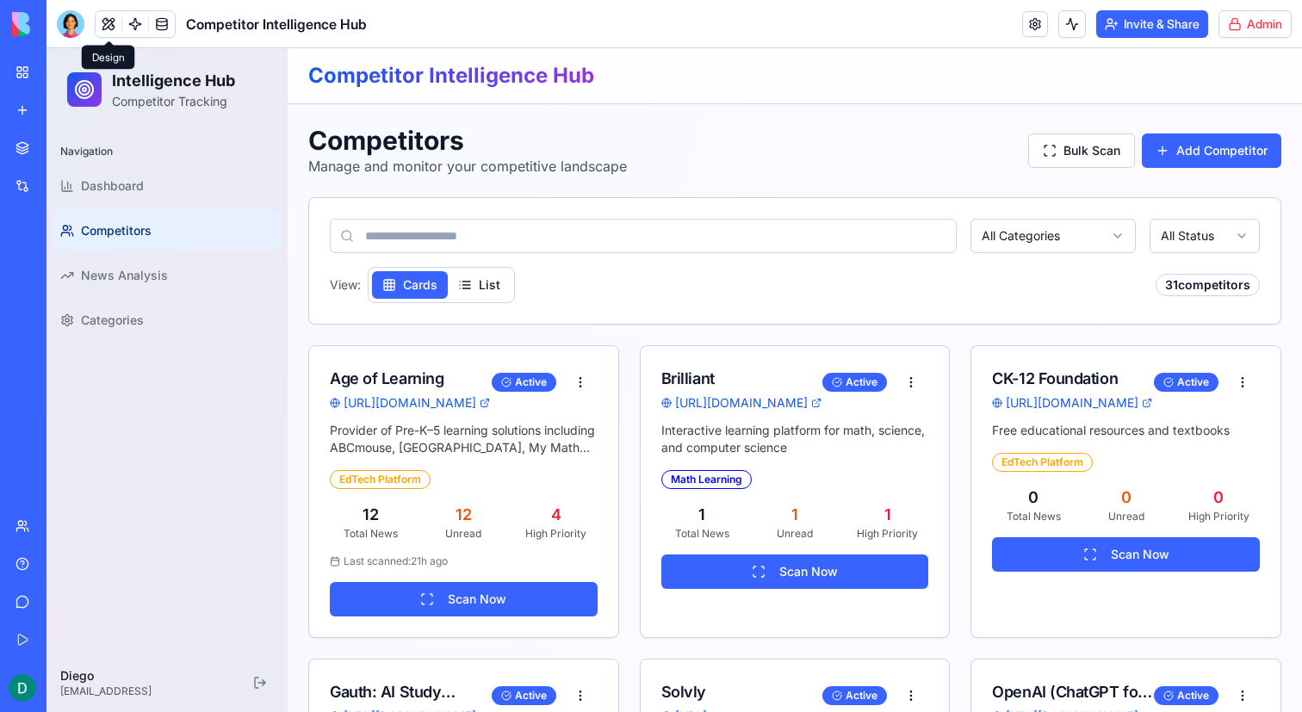
click at [513, 280] on div "Cards List" at bounding box center [441, 285] width 147 height 36
click at [494, 283] on button "List" at bounding box center [479, 285] width 63 height 28
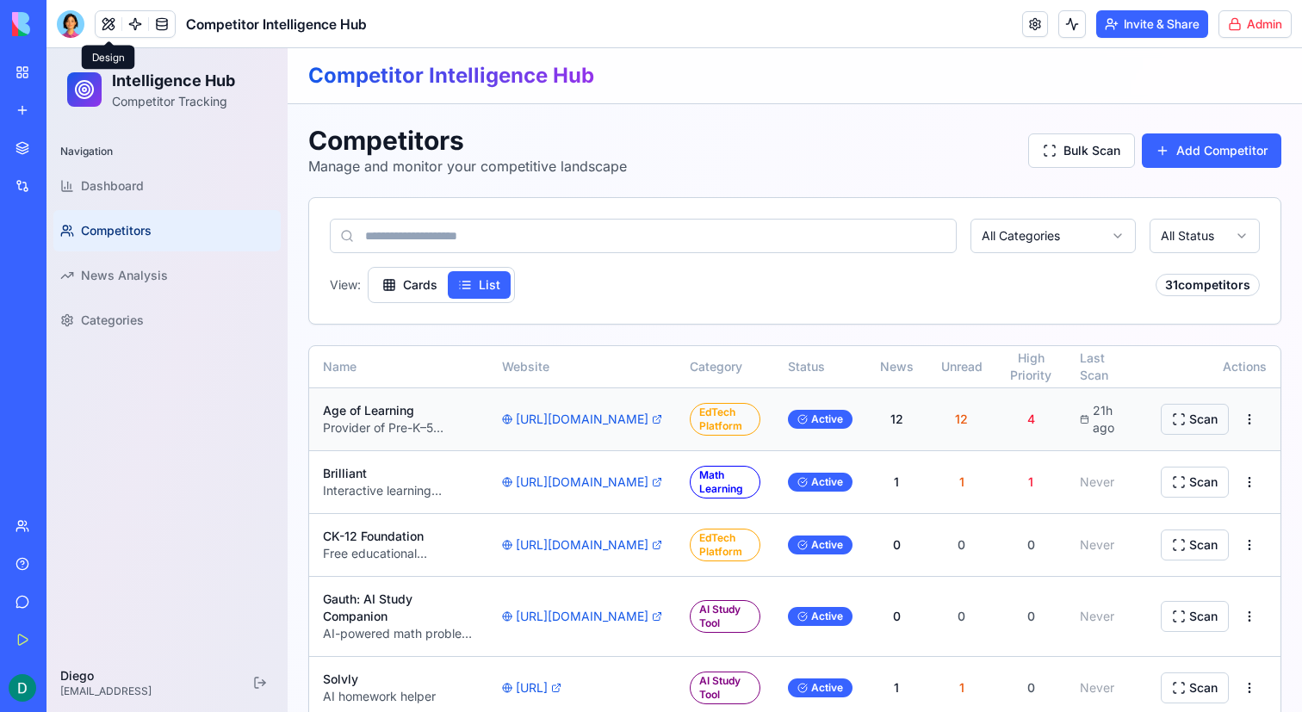
click at [1209, 413] on button "Scan" at bounding box center [1195, 419] width 68 height 31
click at [1255, 606] on icon "Notifications alt+T" at bounding box center [1260, 608] width 14 height 14
click at [1182, 419] on button "Scan" at bounding box center [1195, 419] width 68 height 31
click at [1261, 606] on icon "Notifications alt+T" at bounding box center [1260, 608] width 14 height 14
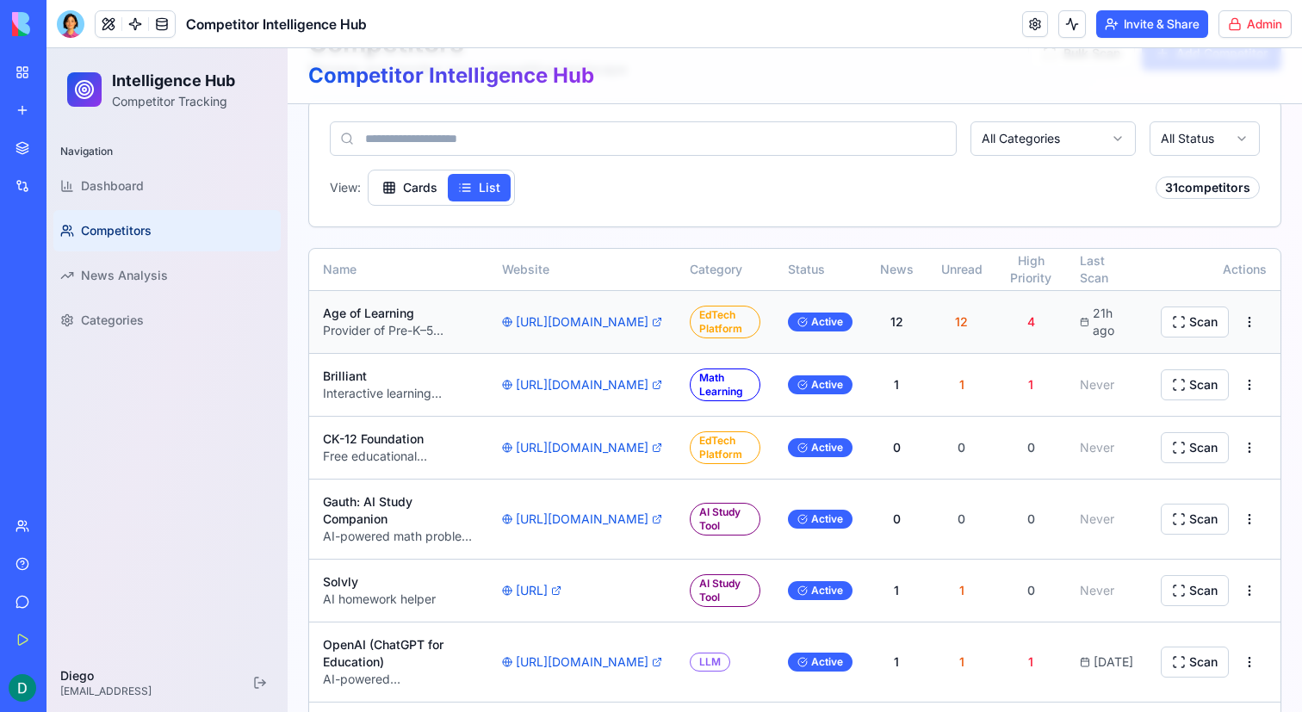
scroll to position [96, 0]
click at [150, 191] on link "Dashboard" at bounding box center [166, 185] width 227 height 41
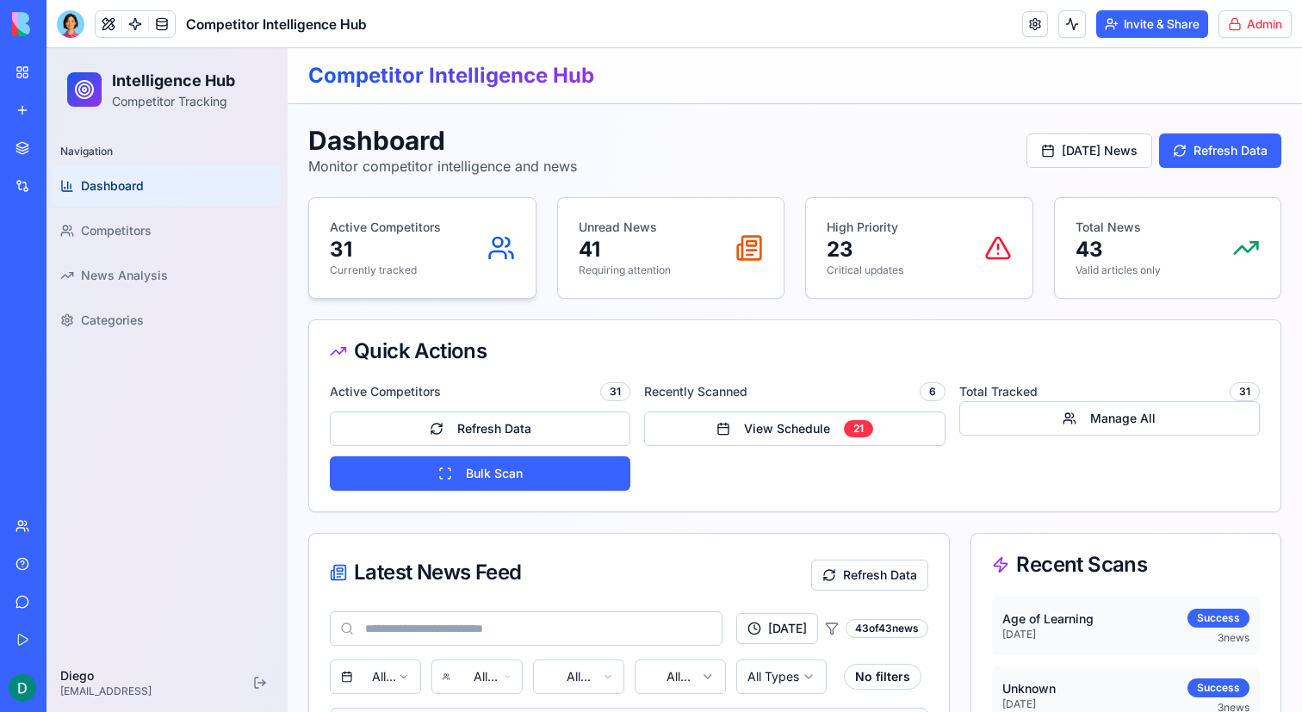
click at [444, 219] on div "Active Competitors 31 Currently tracked" at bounding box center [422, 248] width 185 height 59
click at [400, 252] on p "31" at bounding box center [385, 250] width 111 height 28
click at [363, 292] on div "Active Competitors 31 Currently tracked" at bounding box center [422, 248] width 227 height 100
click at [681, 214] on div "Unread News 41 Requiring attention" at bounding box center [671, 248] width 227 height 100
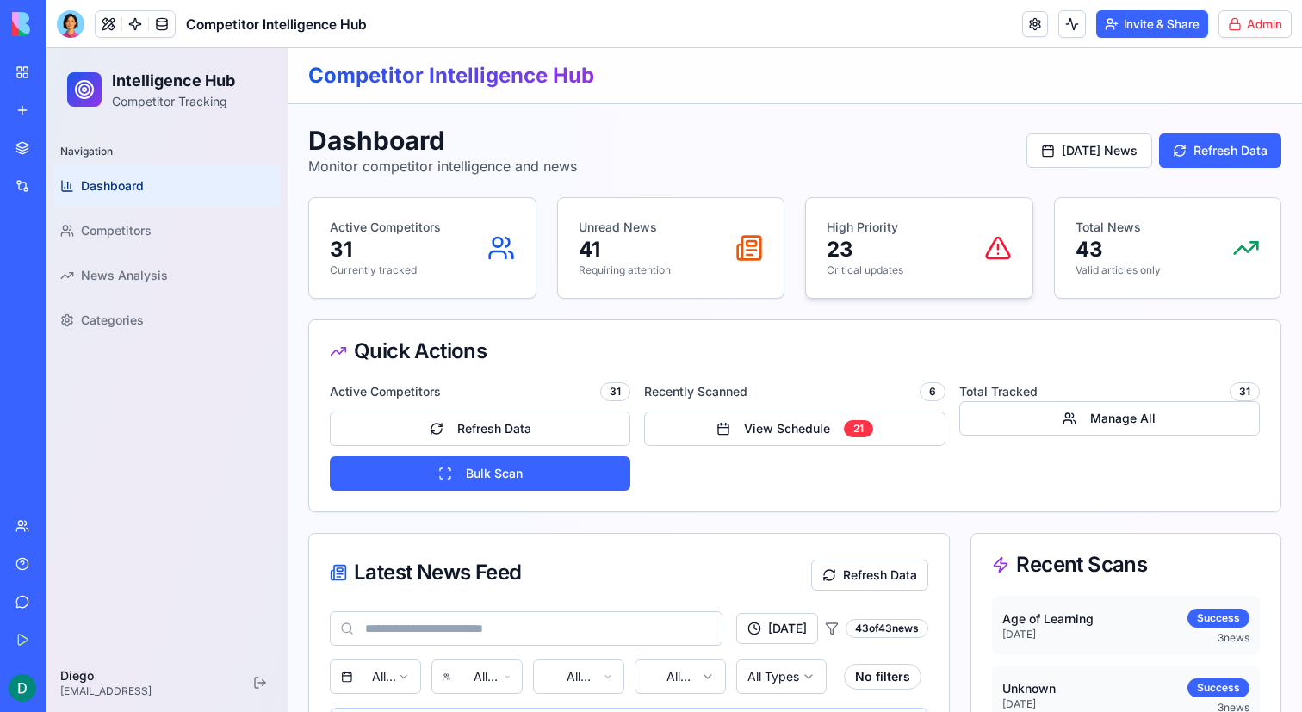
click at [908, 197] on div "High Priority 23 Critical updates" at bounding box center [919, 248] width 228 height 102
click at [1115, 268] on p "Valid articles only" at bounding box center [1118, 271] width 85 height 14
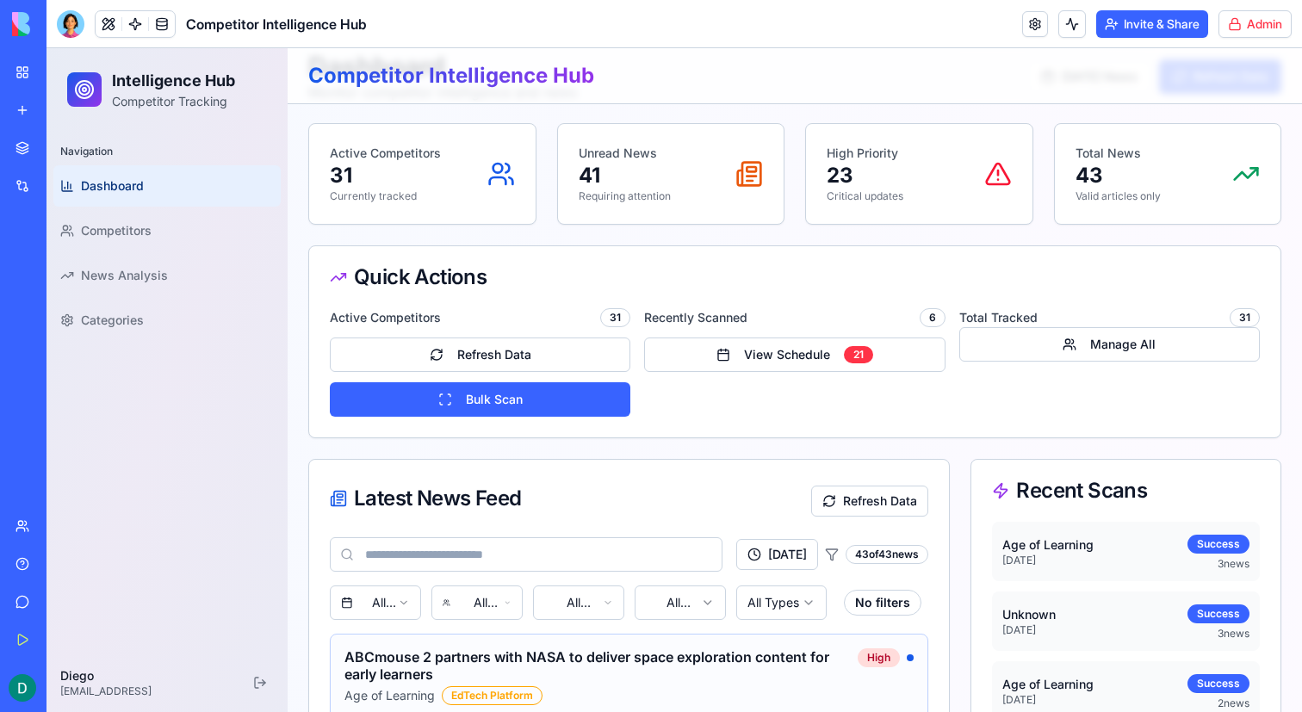
scroll to position [152, 0]
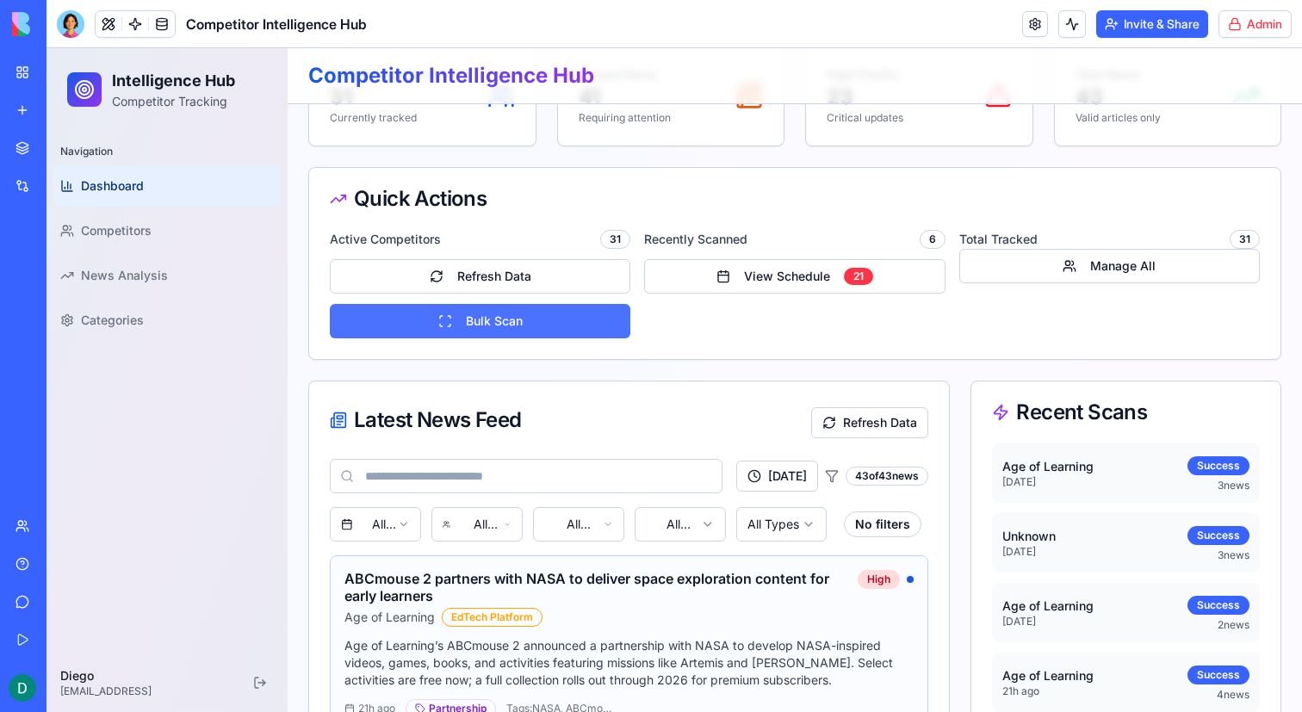
click at [528, 318] on button "Bulk Scan" at bounding box center [480, 321] width 301 height 34
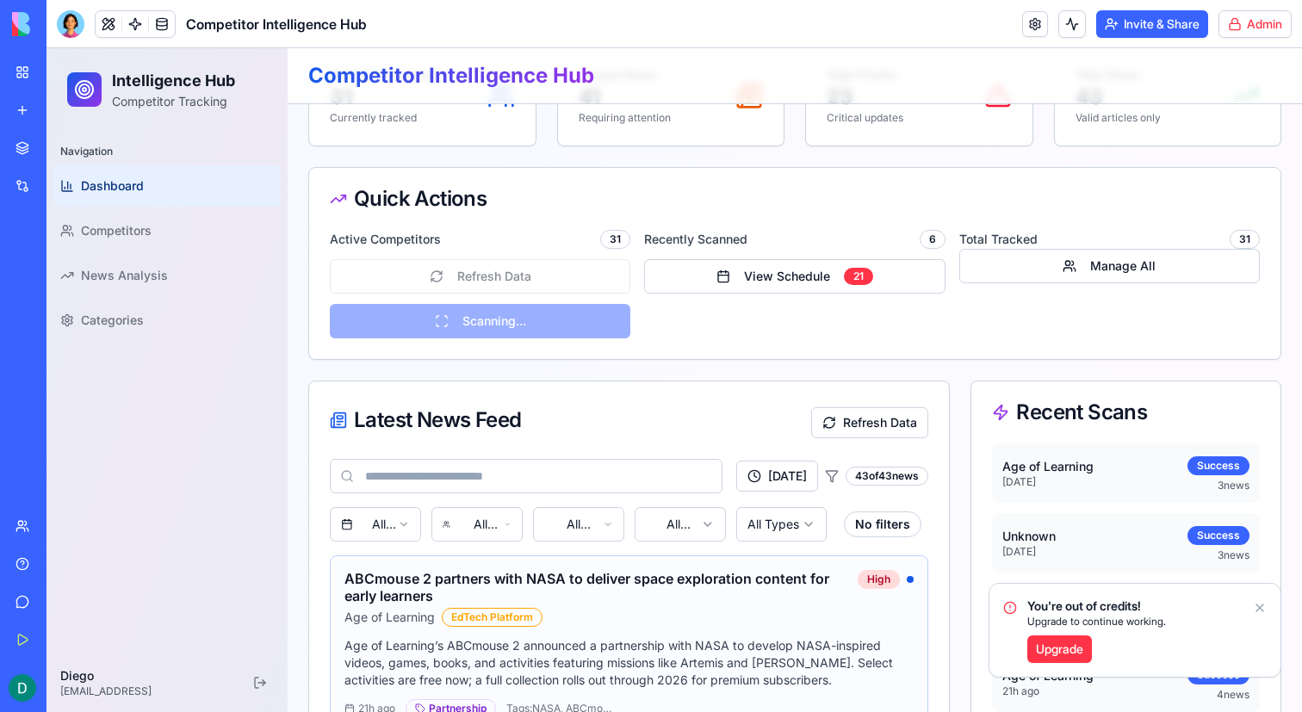
click at [1259, 607] on icon "Notifications alt+T" at bounding box center [1260, 608] width 7 height 7
click at [871, 419] on button "Refresh Data" at bounding box center [869, 422] width 117 height 31
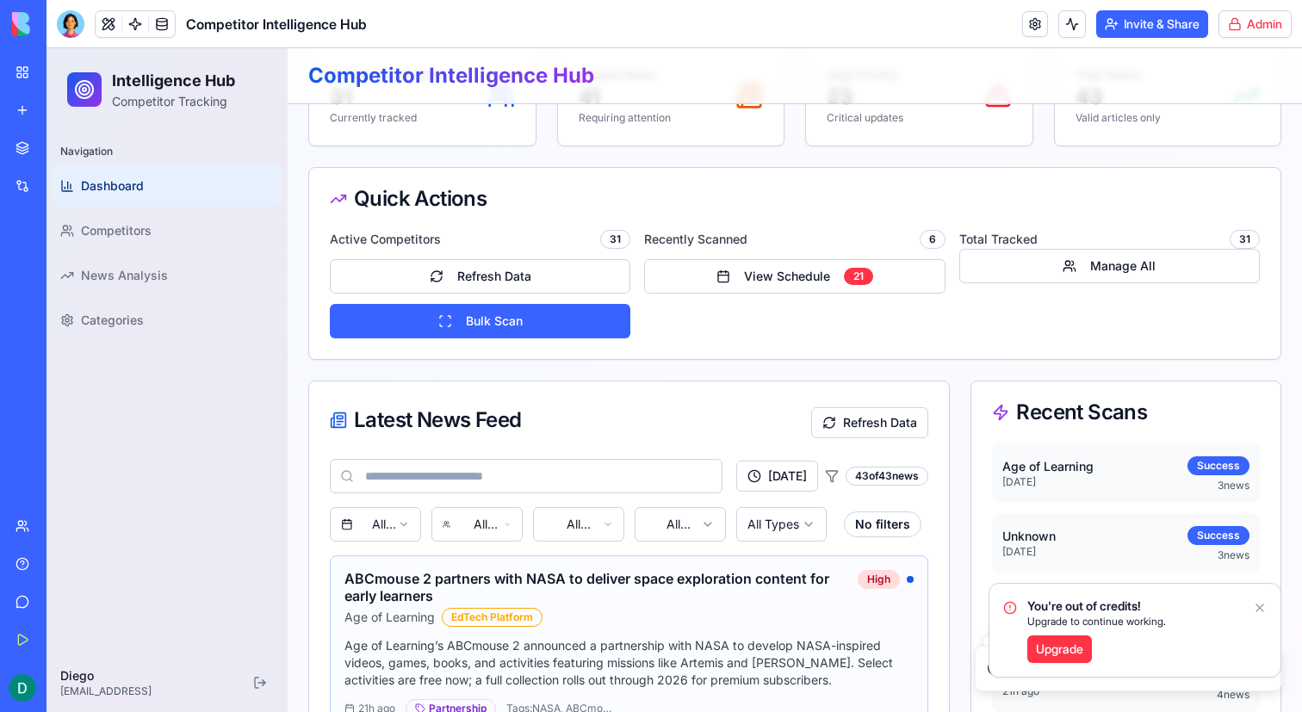
click at [1063, 646] on link "Upgrade" at bounding box center [1060, 650] width 65 height 28
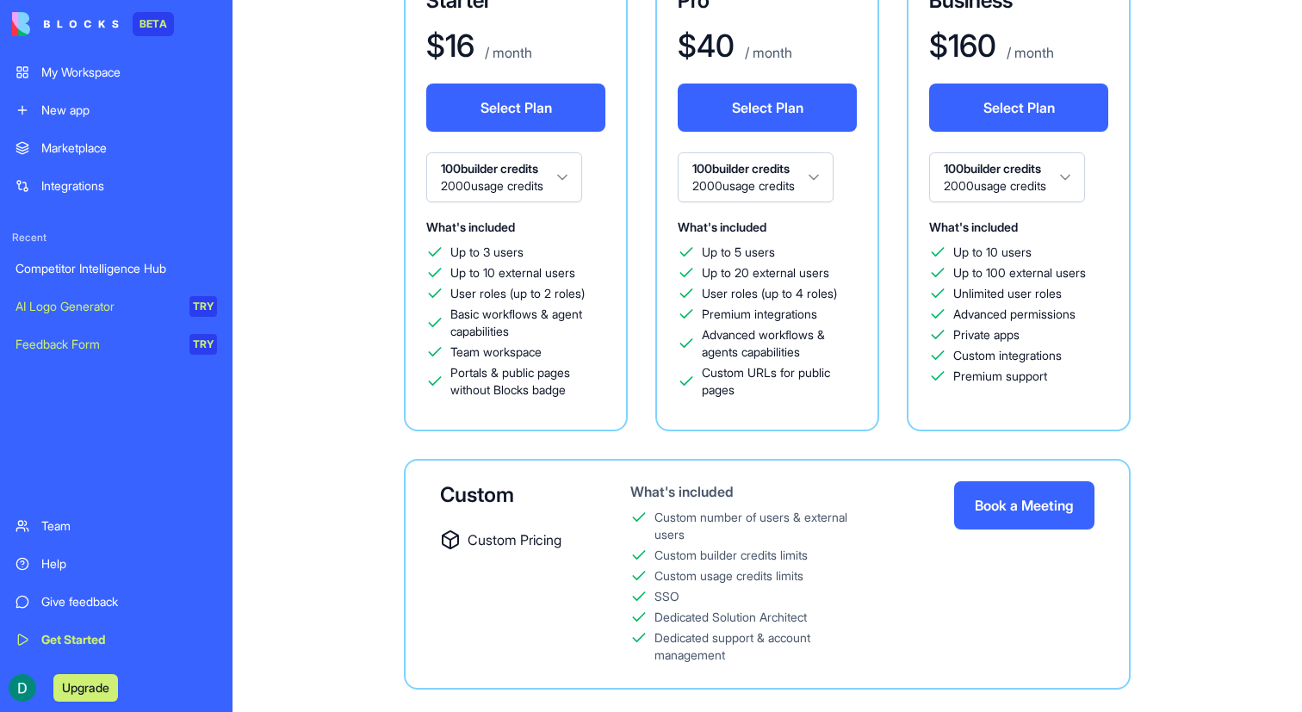
scroll to position [259, 0]
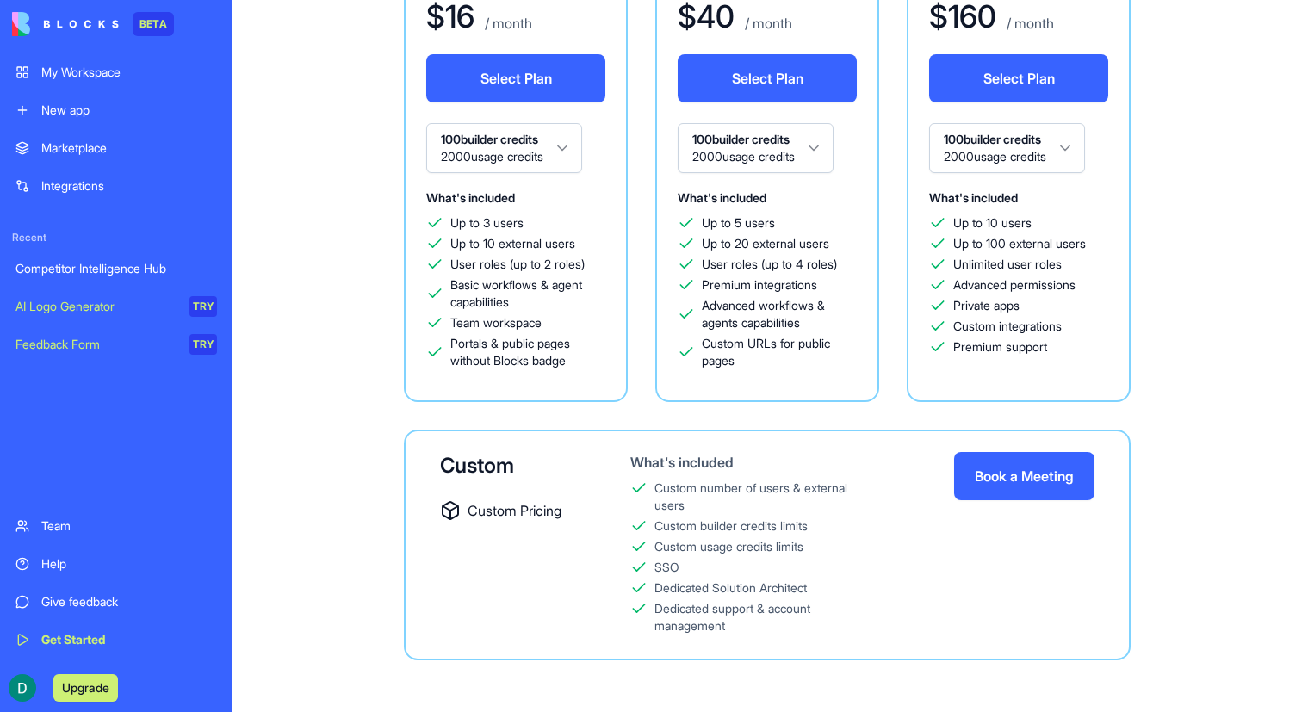
click at [1026, 476] on button "Book a Meeting" at bounding box center [1024, 476] width 140 height 48
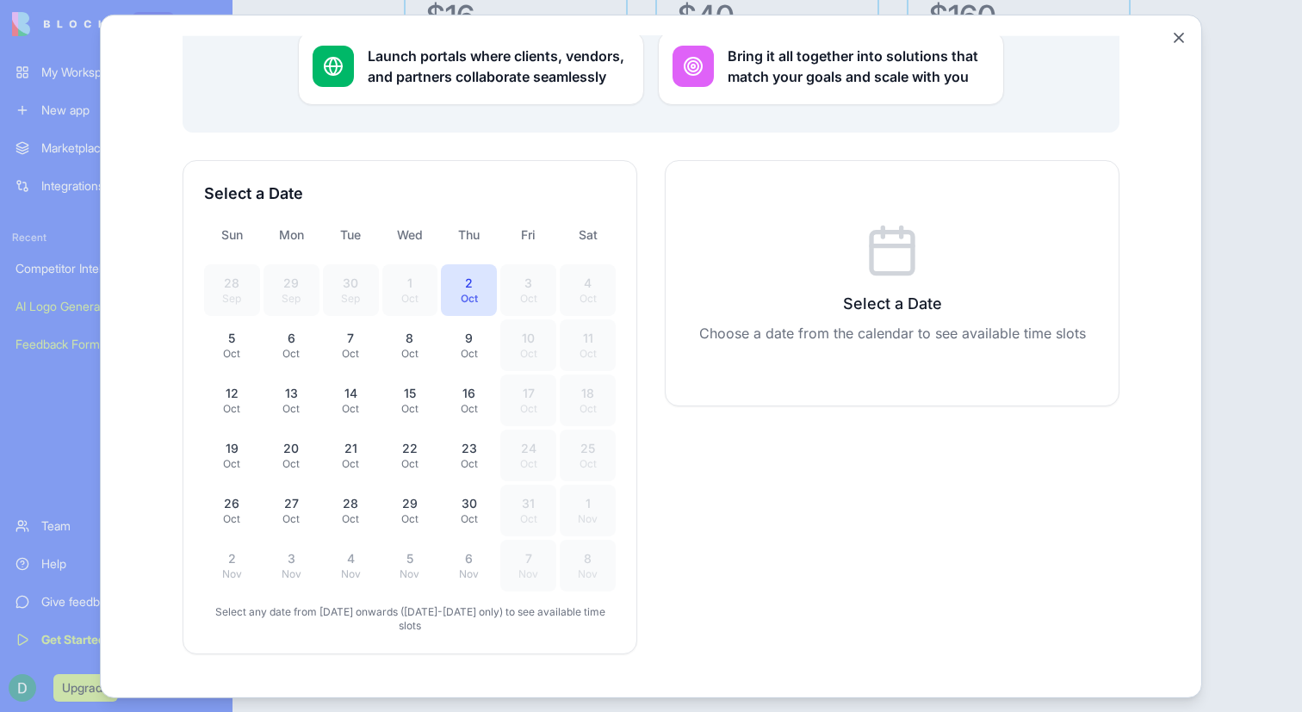
scroll to position [406, 0]
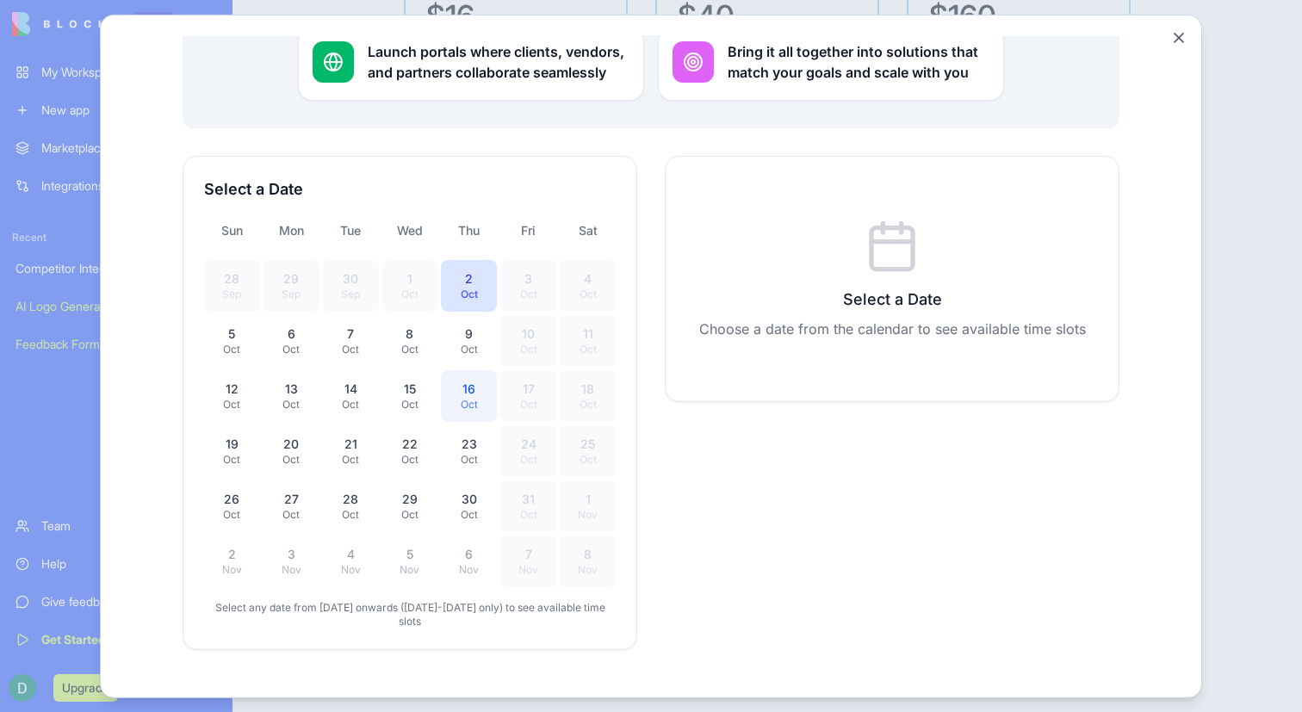
click at [475, 380] on div "16" at bounding box center [468, 388] width 35 height 17
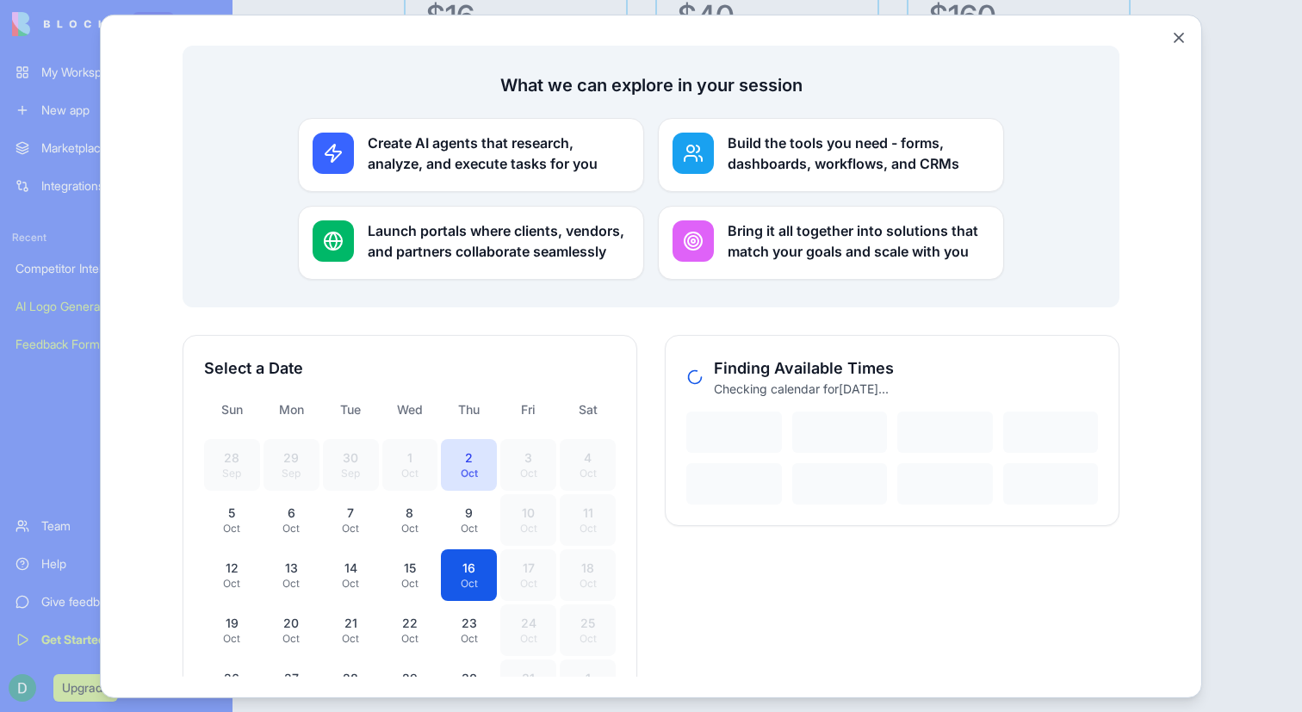
scroll to position [332, 0]
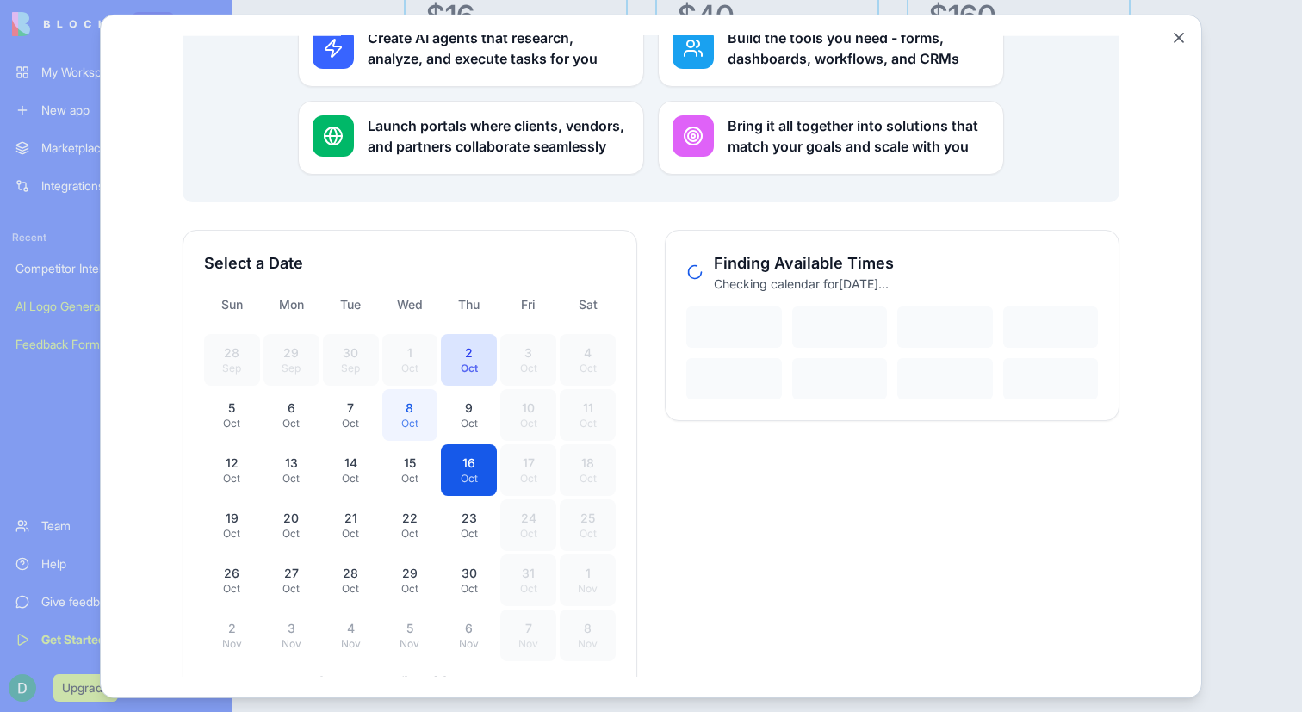
click at [399, 416] on div "Oct" at bounding box center [410, 423] width 35 height 14
click at [300, 564] on div "27" at bounding box center [291, 572] width 35 height 17
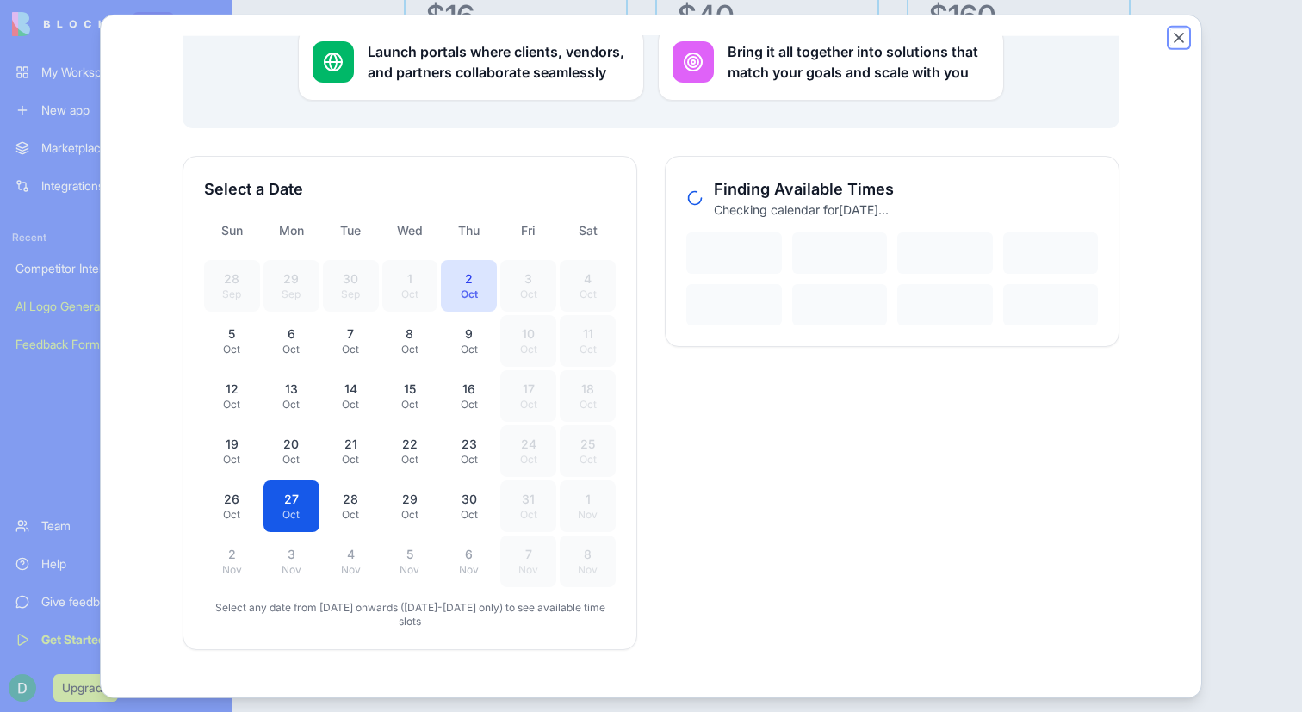
click at [1171, 34] on button "Close" at bounding box center [1179, 36] width 17 height 17
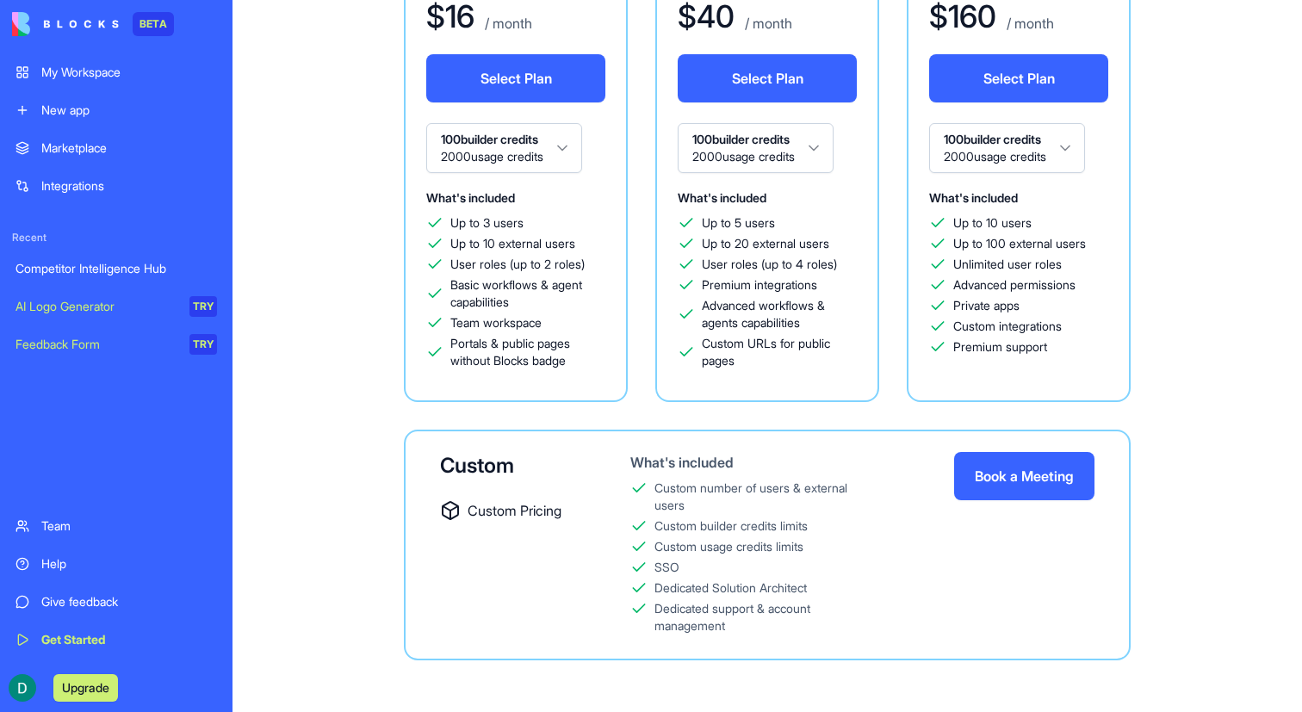
scroll to position [0, 0]
